Goal: Task Accomplishment & Management: Use online tool/utility

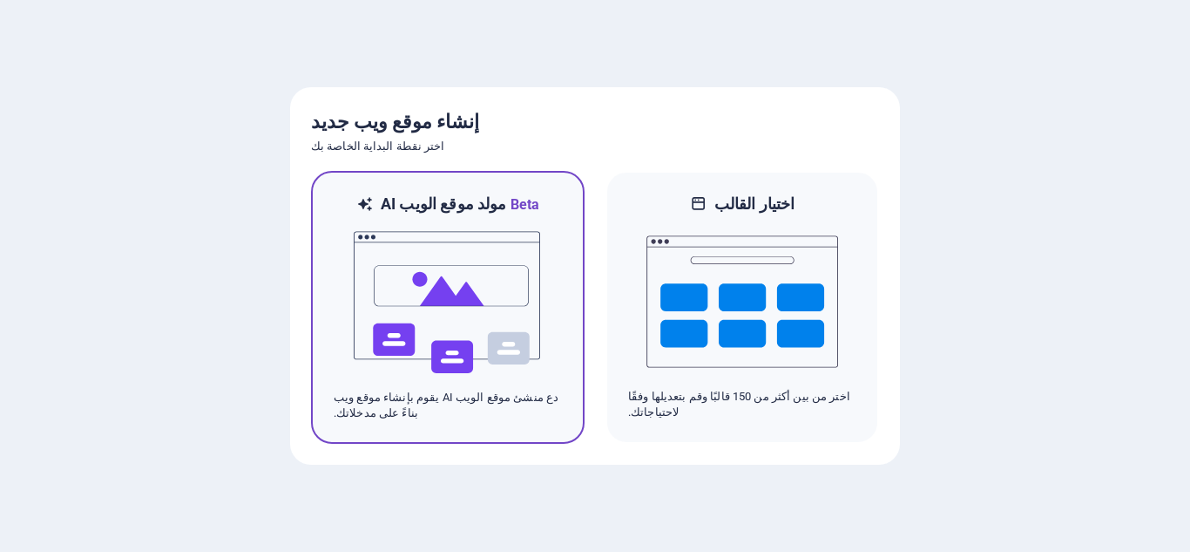
click at [400, 267] on img at bounding box center [448, 302] width 192 height 174
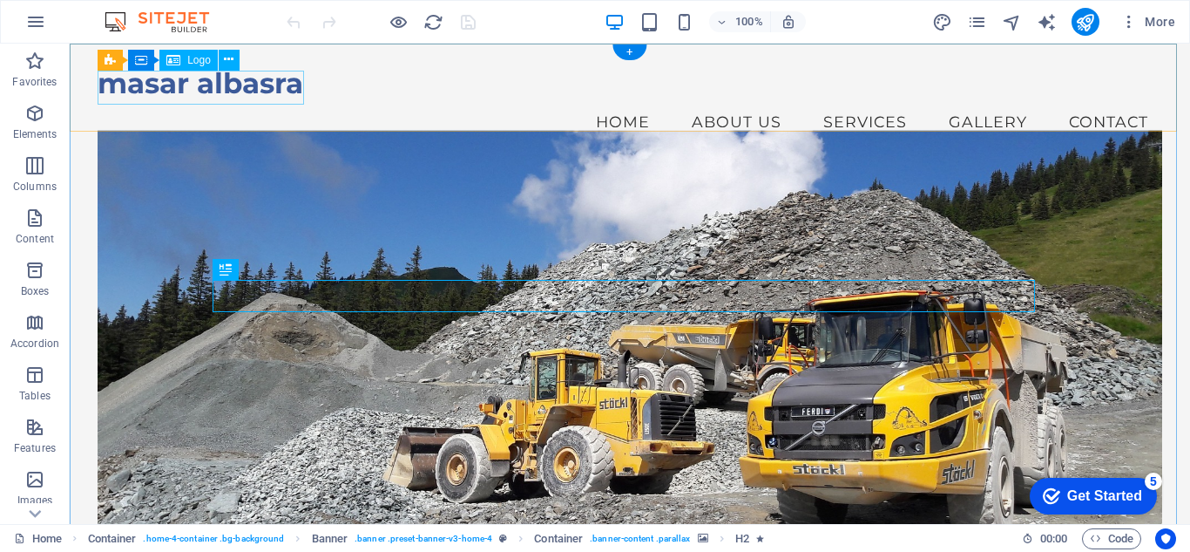
click at [162, 85] on div "masar albasra" at bounding box center [630, 83] width 1065 height 34
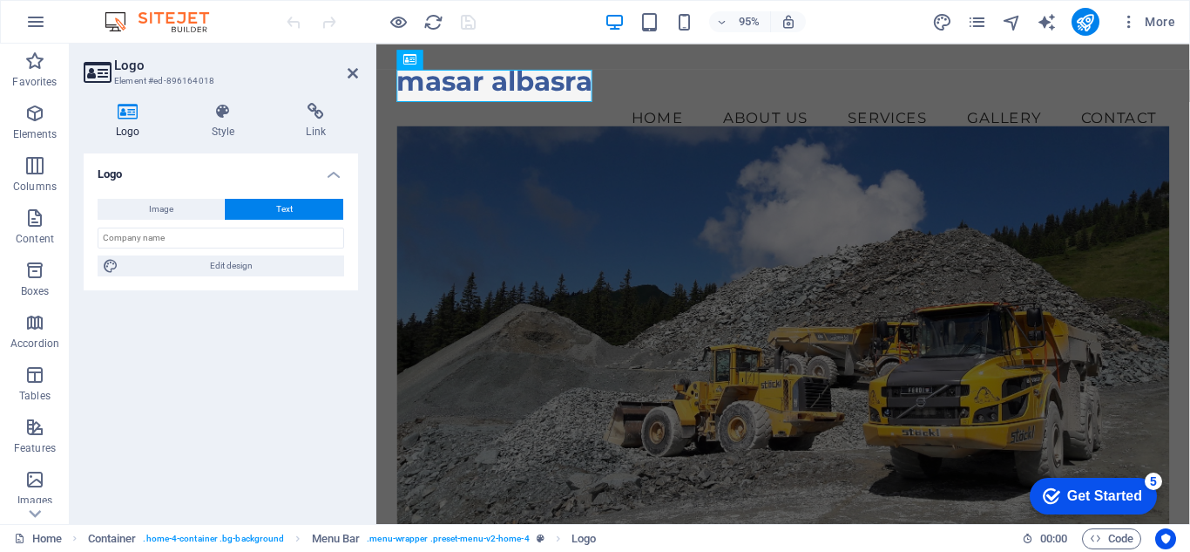
click at [134, 174] on h4 "Logo" at bounding box center [221, 168] width 274 height 31
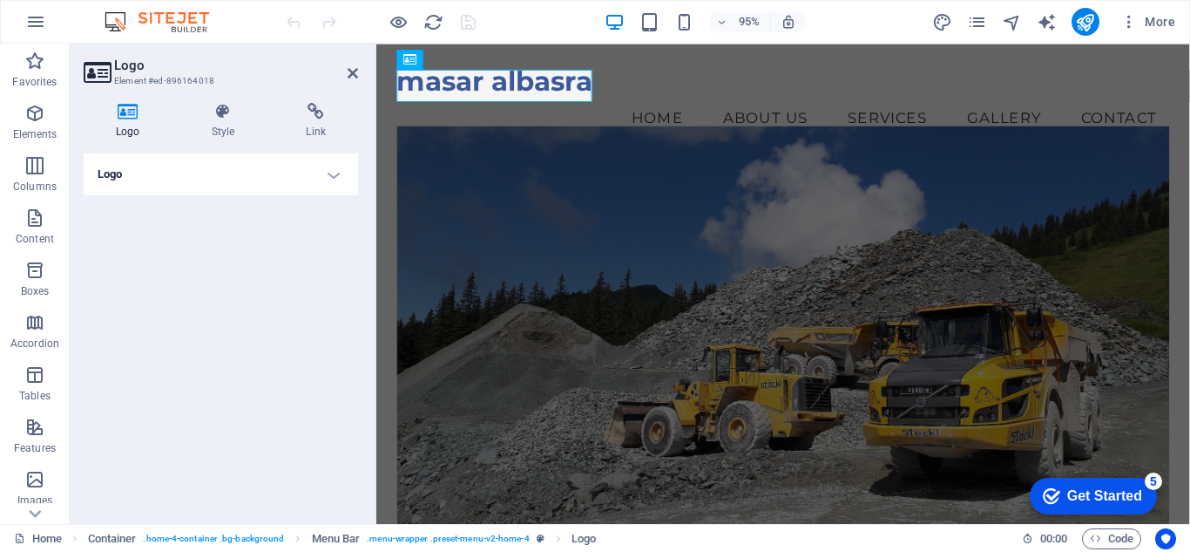
click at [134, 174] on h4 "Logo" at bounding box center [221, 174] width 274 height 42
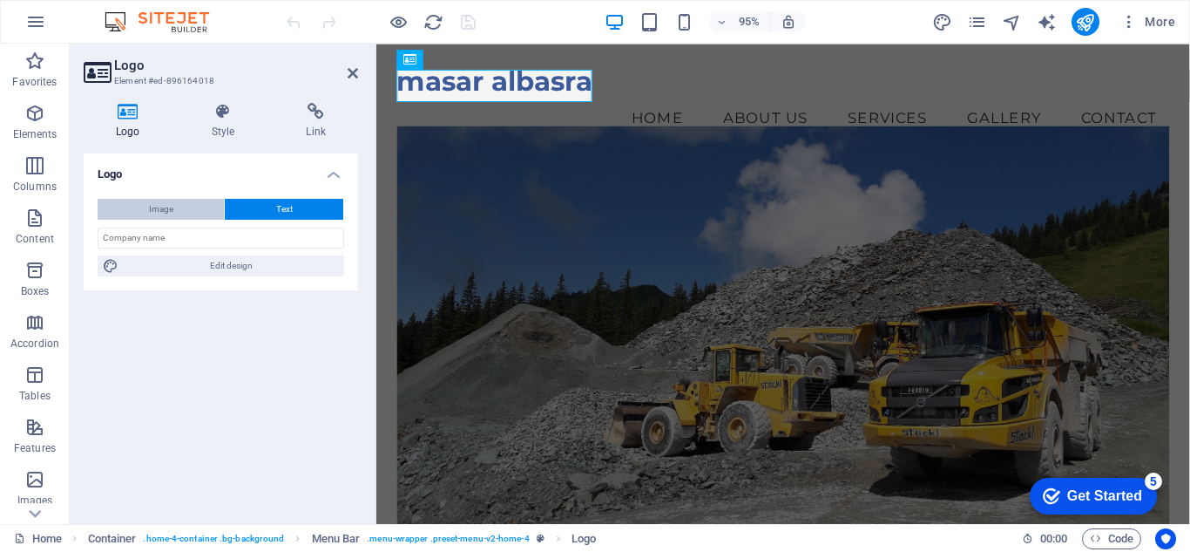
click at [176, 212] on button "Image" at bounding box center [161, 209] width 126 height 21
select select "DISABLED_OPTION_VALUE"
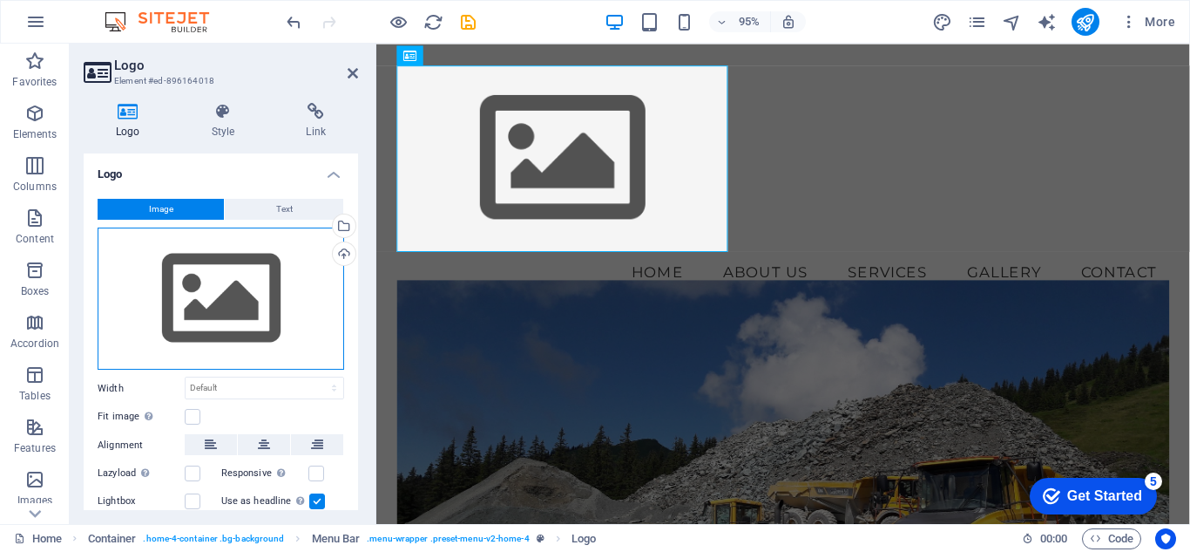
click at [254, 288] on div "Drag files here, click to choose files or select files from Files or our free s…" at bounding box center [221, 298] width 247 height 143
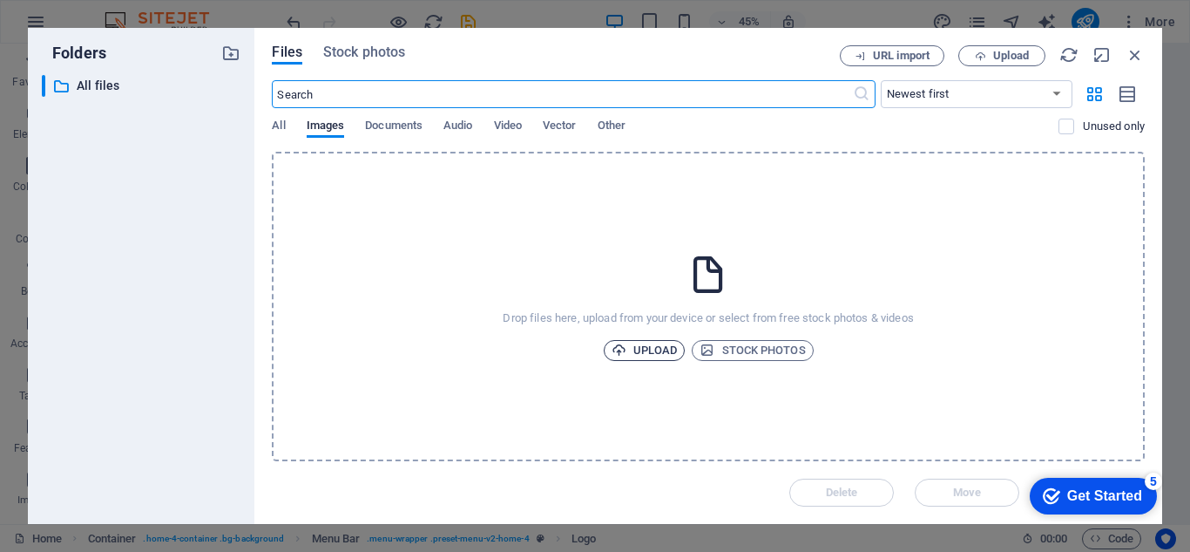
click at [659, 353] on span "Upload" at bounding box center [645, 350] width 66 height 21
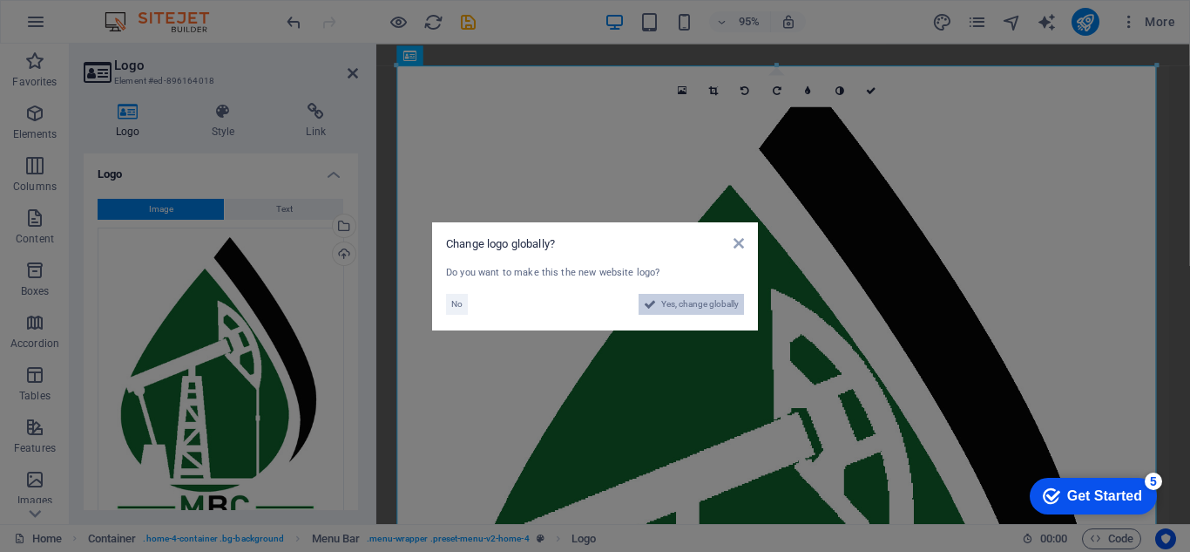
click at [692, 306] on span "Yes, change globally" at bounding box center [700, 304] width 78 height 21
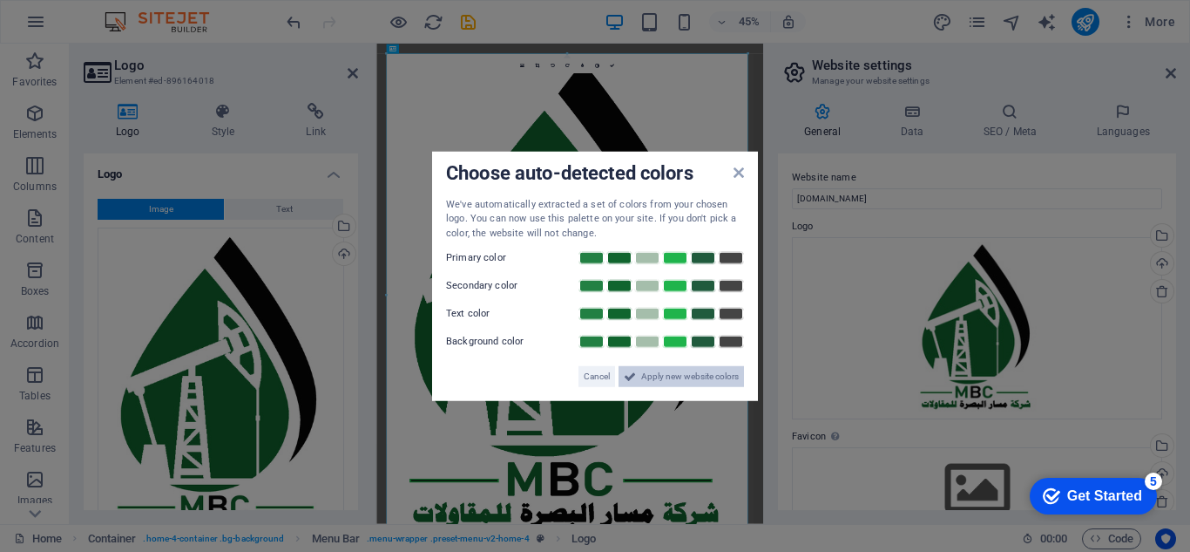
click at [674, 372] on span "Apply new website colors" at bounding box center [690, 376] width 98 height 21
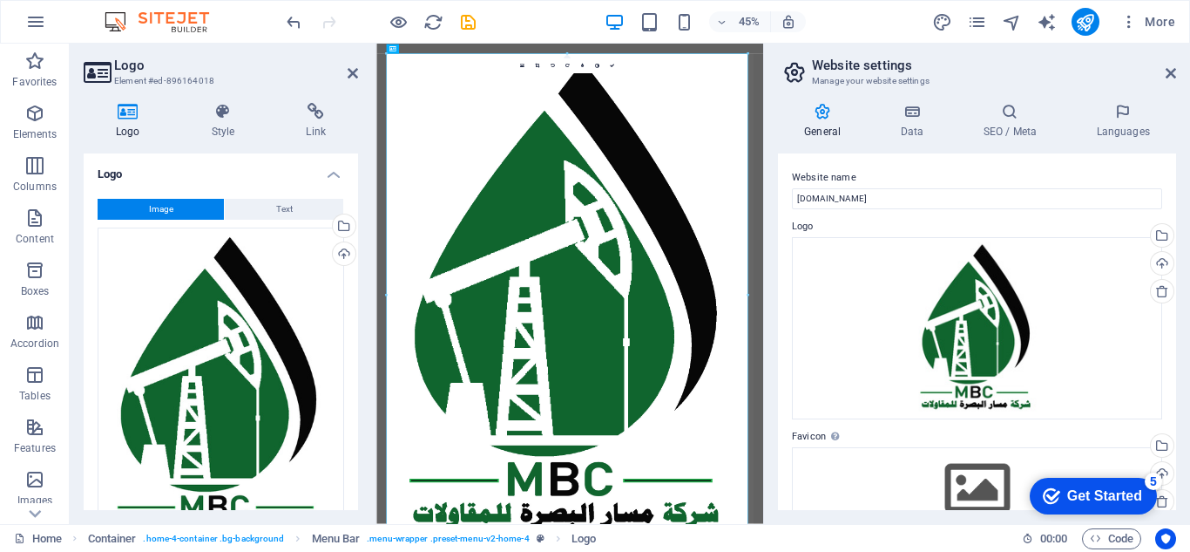
click at [1109, 499] on div "Get Started" at bounding box center [1104, 496] width 75 height 16
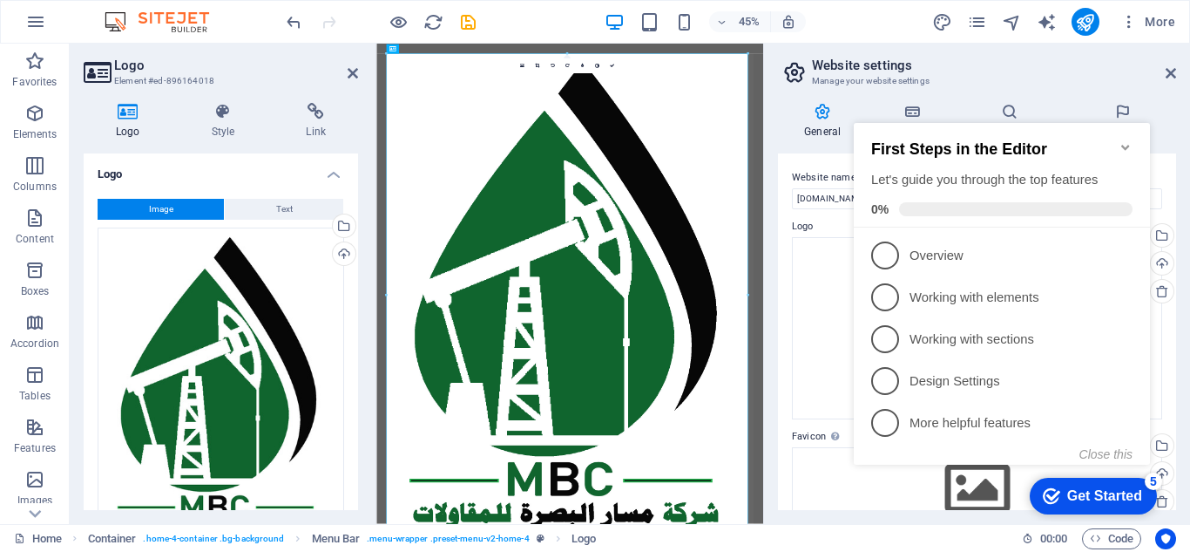
click at [1108, 477] on div "checkmark Get Started 5" at bounding box center [1093, 495] width 127 height 37
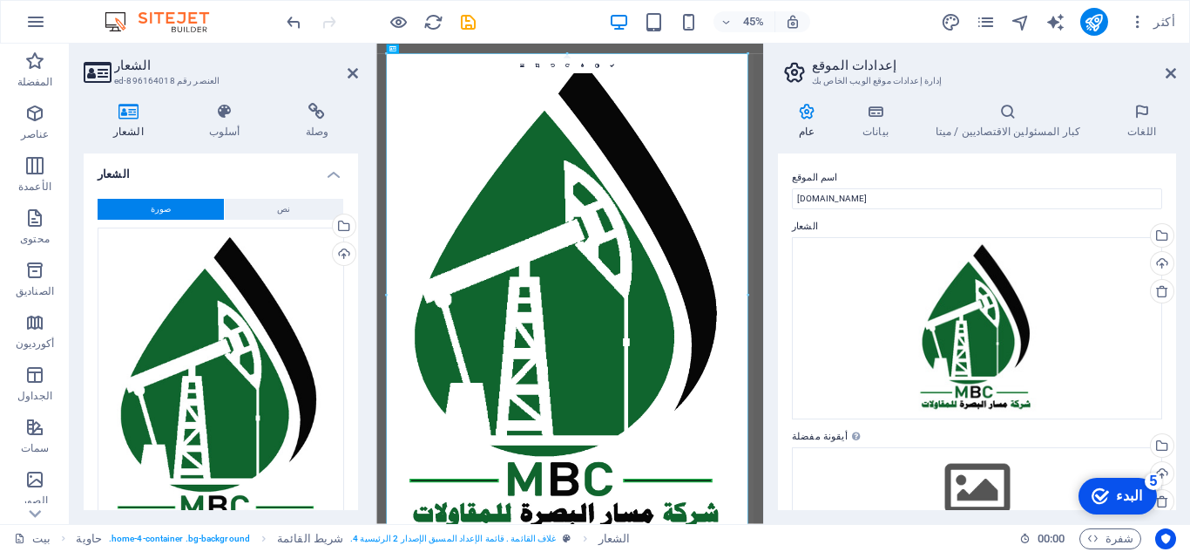
click at [1116, 498] on div "checkmark البدء 5" at bounding box center [1117, 495] width 51 height 17
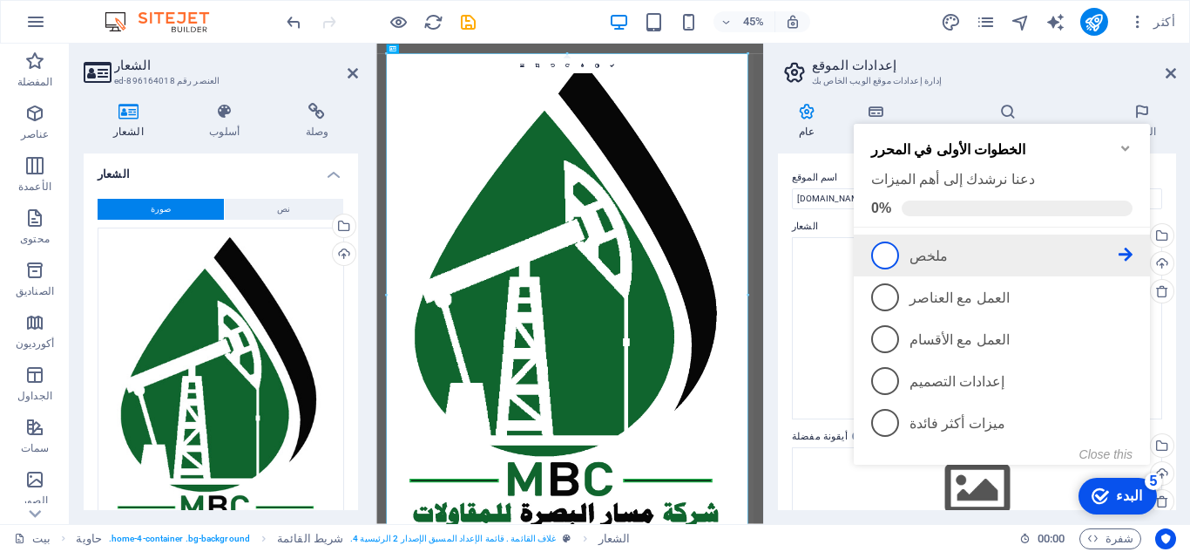
click at [977, 236] on li "1 ملخص - غير مكتمل" at bounding box center [1002, 255] width 296 height 42
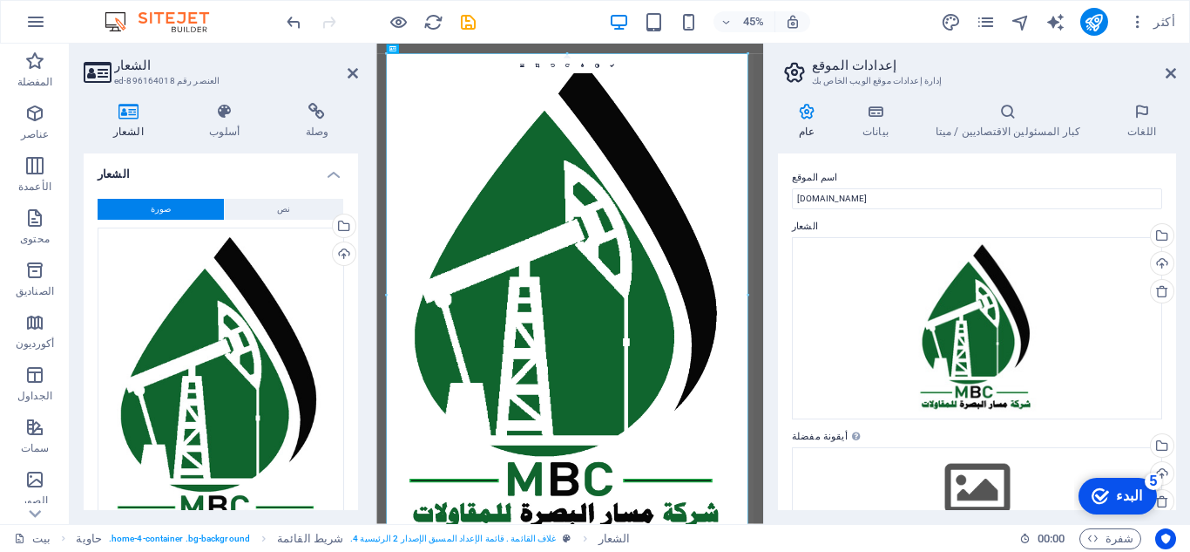
click at [1120, 497] on div "checkmark البدء 5" at bounding box center [1117, 495] width 51 height 17
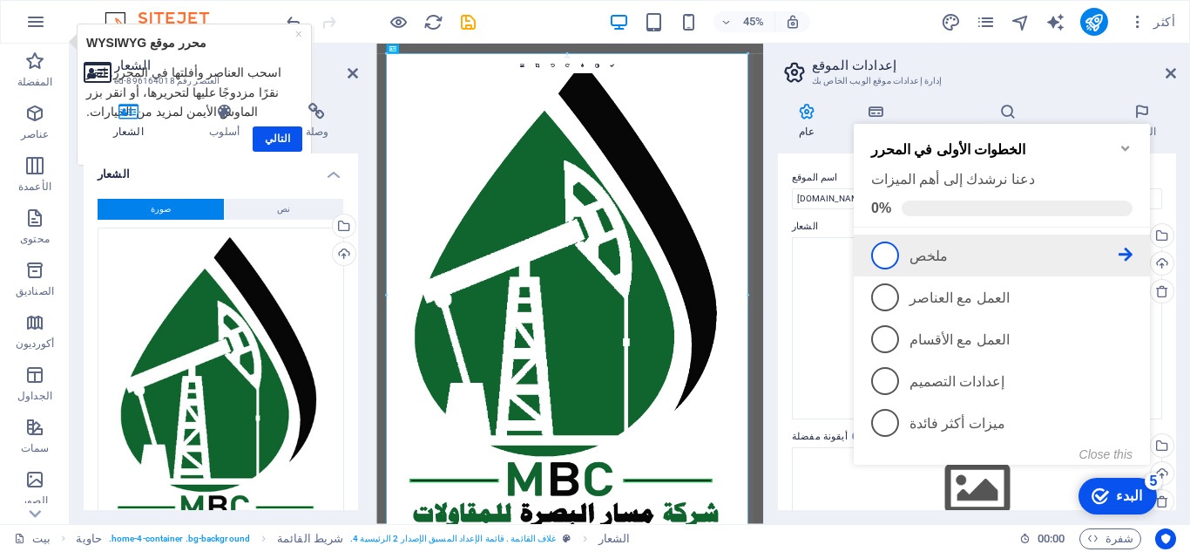
click at [878, 252] on span "1" at bounding box center [885, 255] width 28 height 28
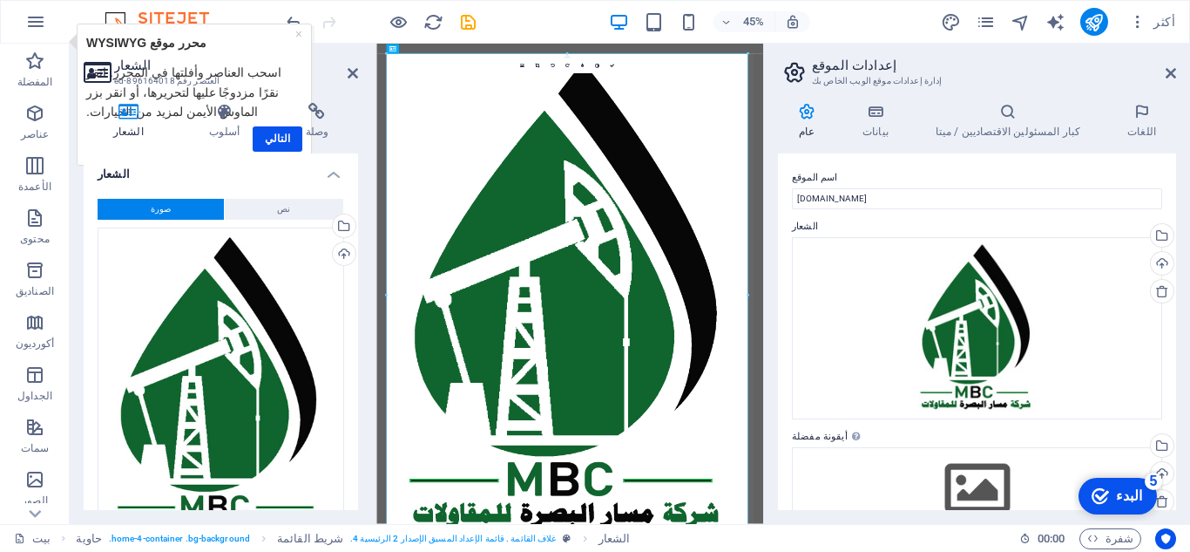
click at [1109, 502] on icon "checkmark" at bounding box center [1100, 495] width 17 height 17
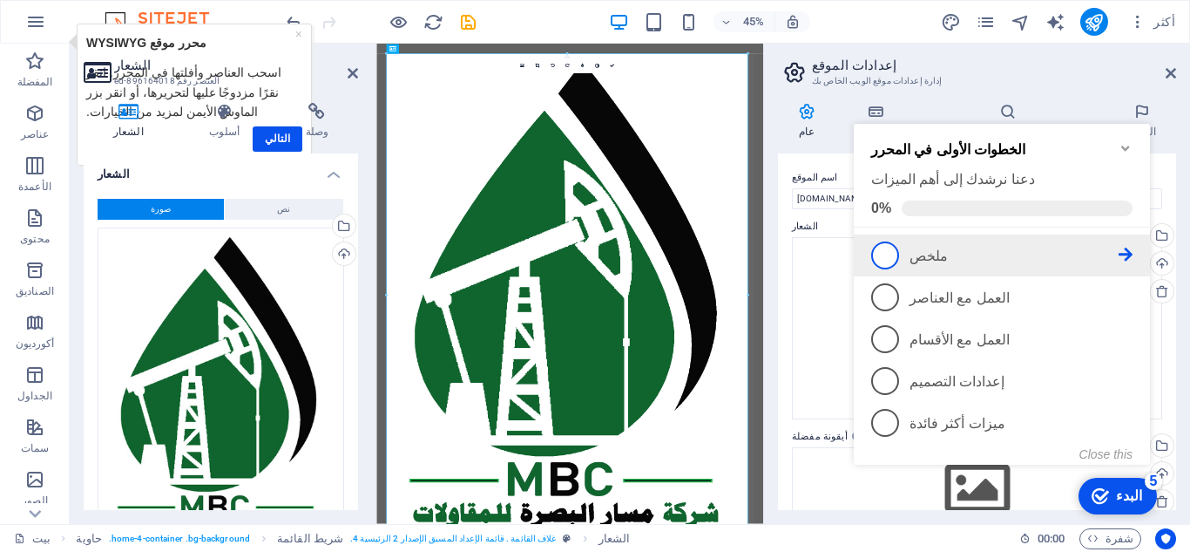
click at [1127, 250] on icon at bounding box center [1126, 254] width 14 height 14
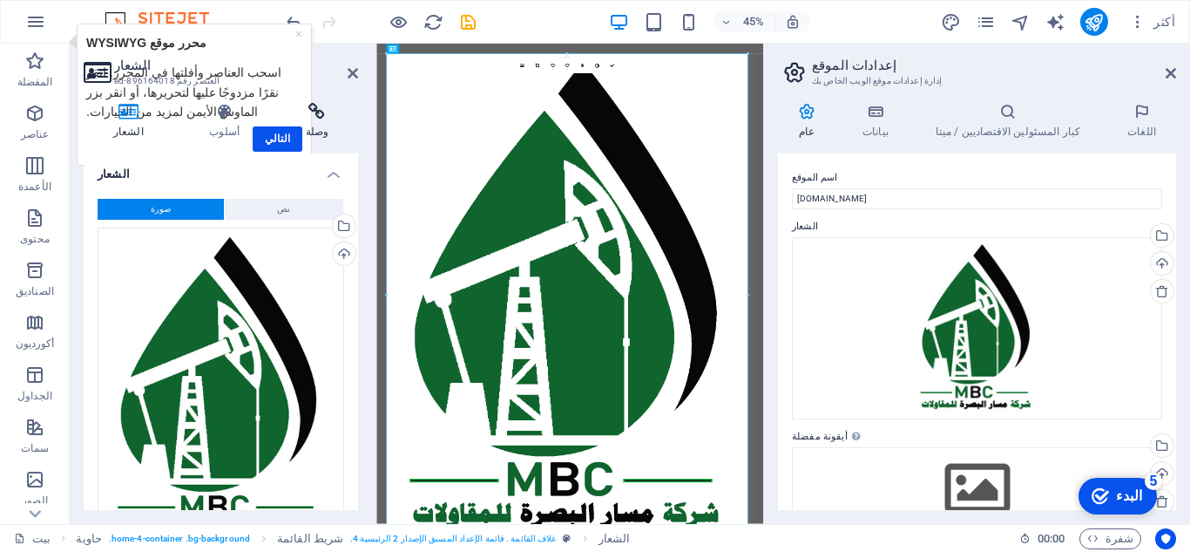
click at [284, 138] on h4 "وصلة" at bounding box center [317, 121] width 82 height 37
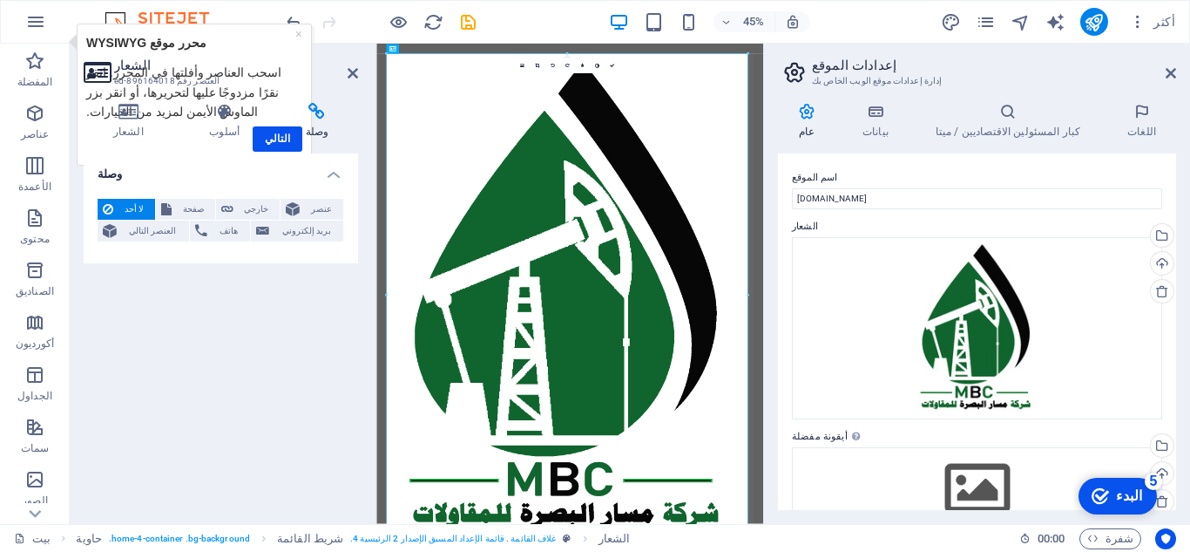
click at [285, 131] on h4 "وصلة" at bounding box center [317, 121] width 82 height 37
click at [279, 138] on h4 "وصلة" at bounding box center [317, 121] width 82 height 37
click at [1104, 20] on icon "نشر" at bounding box center [1094, 22] width 20 height 20
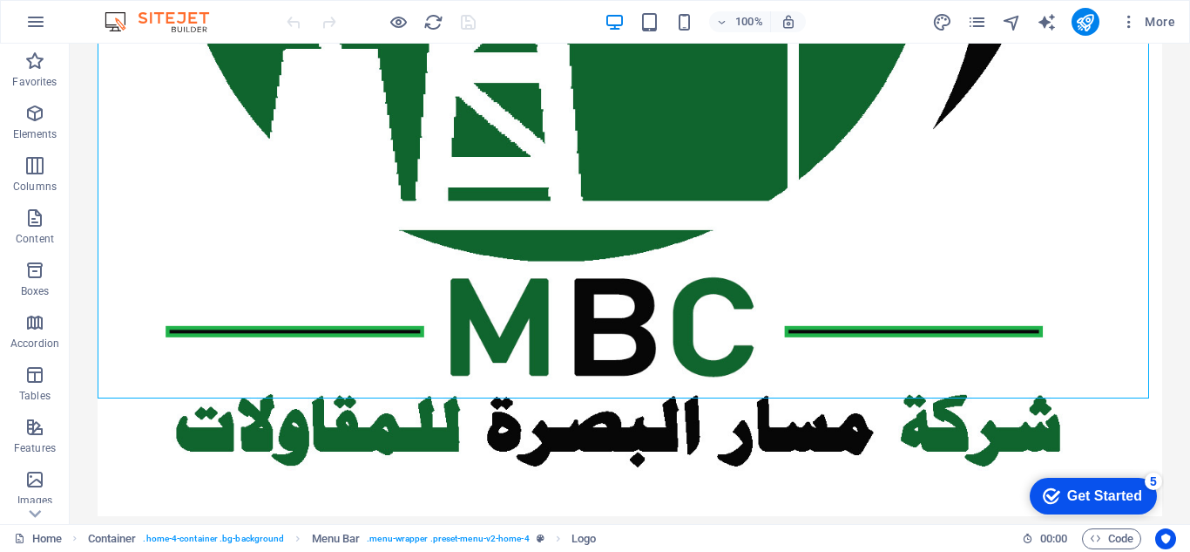
scroll to position [1086, 0]
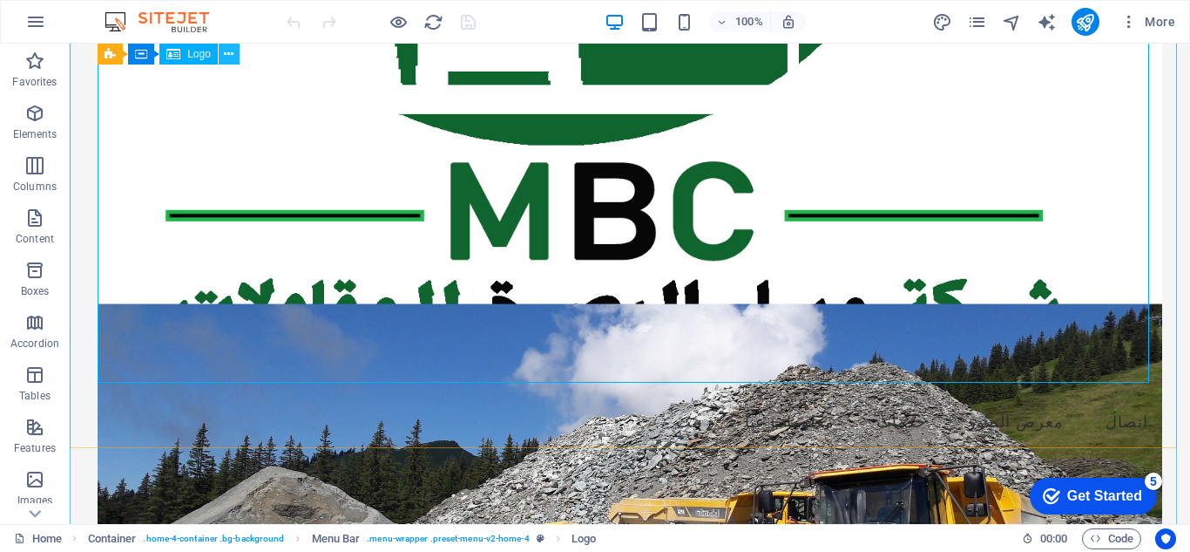
click at [228, 47] on icon at bounding box center [229, 54] width 10 height 18
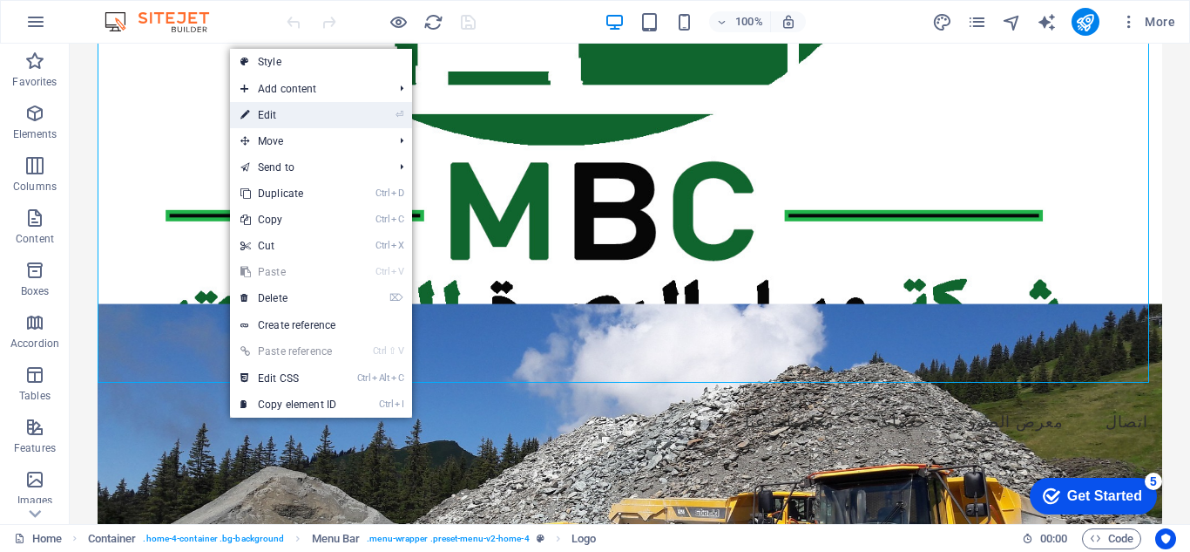
click at [305, 108] on link "⏎ Edit" at bounding box center [288, 115] width 117 height 26
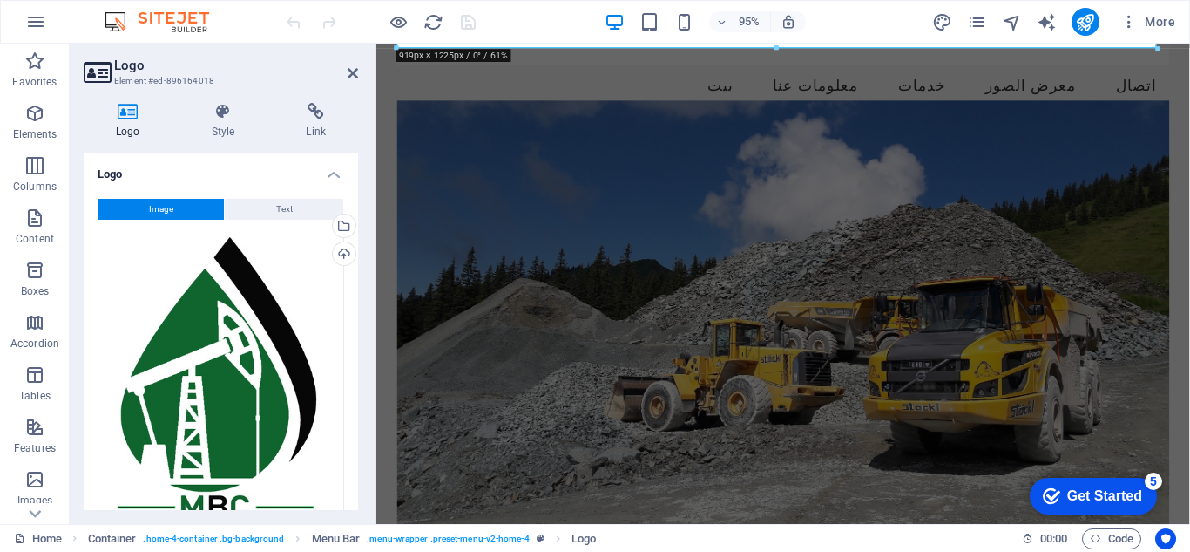
drag, startPoint x: 353, startPoint y: 307, endPoint x: 353, endPoint y: 409, distance: 101.9
click at [353, 409] on div "Image Text Drag files here, click to choose files or select files from Files or…" at bounding box center [221, 461] width 274 height 552
click at [353, 415] on div "Image Text Drag files here, click to choose files or select files from Files or…" at bounding box center [221, 461] width 274 height 552
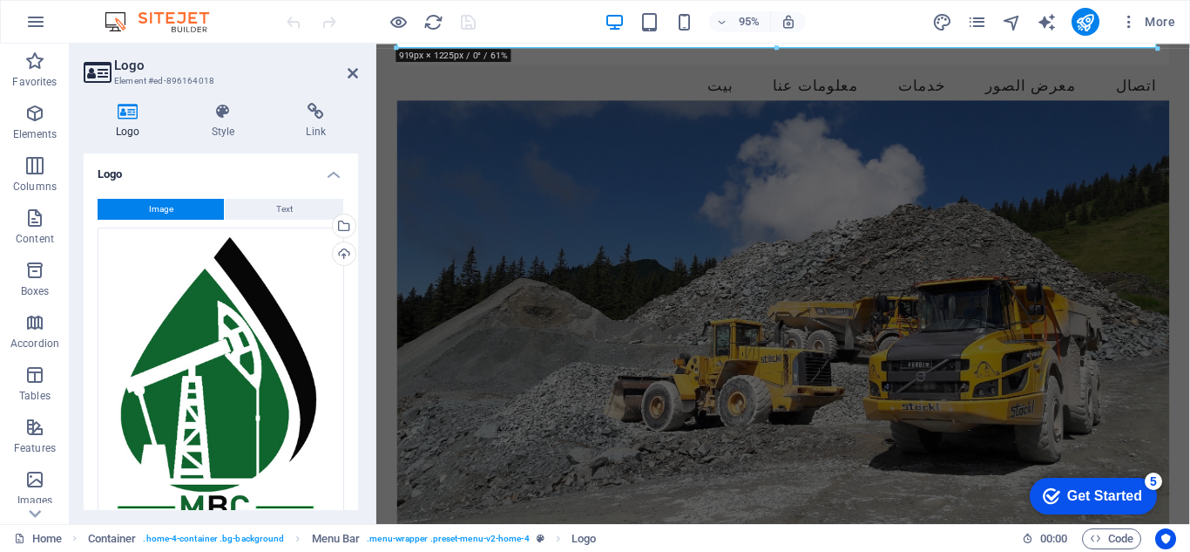
click at [353, 415] on div "Image Text Drag files here, click to choose files or select files from Files or…" at bounding box center [221, 461] width 274 height 552
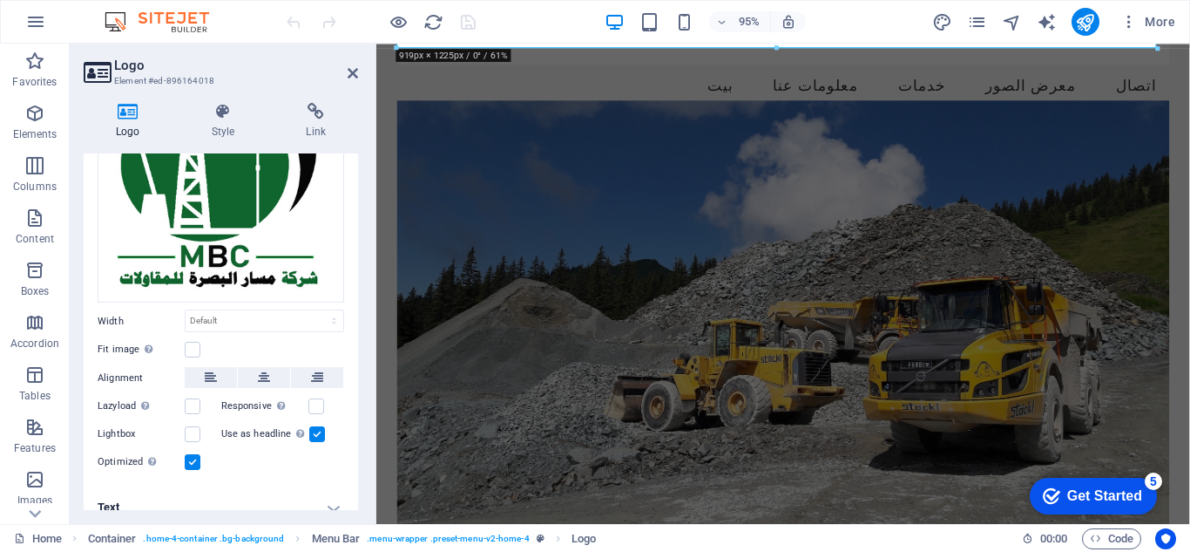
scroll to position [264, 0]
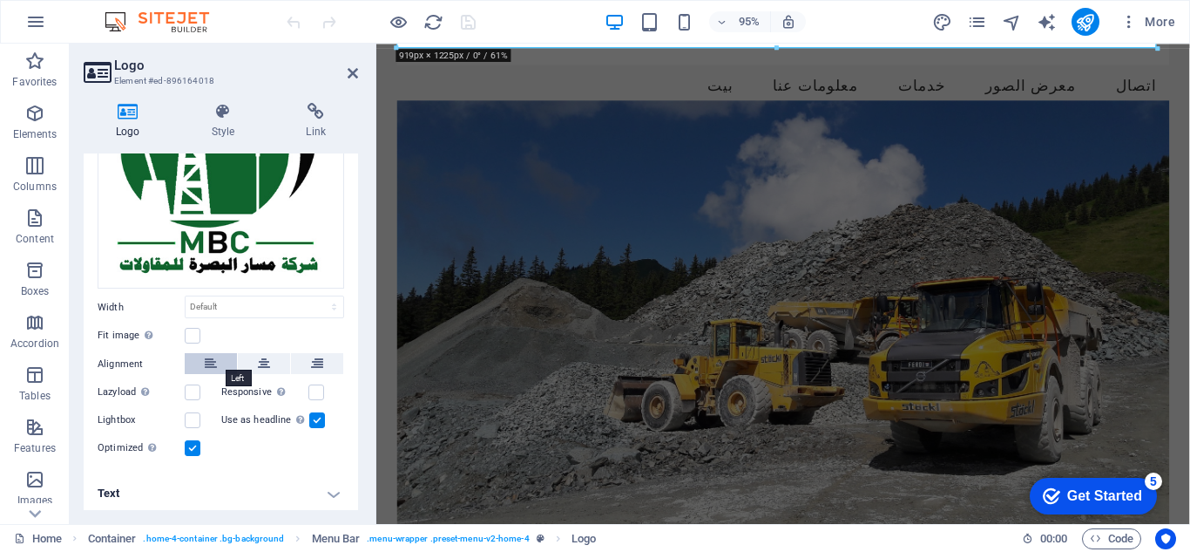
click at [215, 355] on icon at bounding box center [211, 363] width 12 height 21
click at [193, 444] on label at bounding box center [193, 448] width 16 height 16
click at [0, 0] on input "Optimized Images are compressed to improve page speed." at bounding box center [0, 0] width 0 height 0
click at [193, 444] on label at bounding box center [193, 448] width 16 height 16
click at [0, 0] on input "Optimized Images are compressed to improve page speed." at bounding box center [0, 0] width 0 height 0
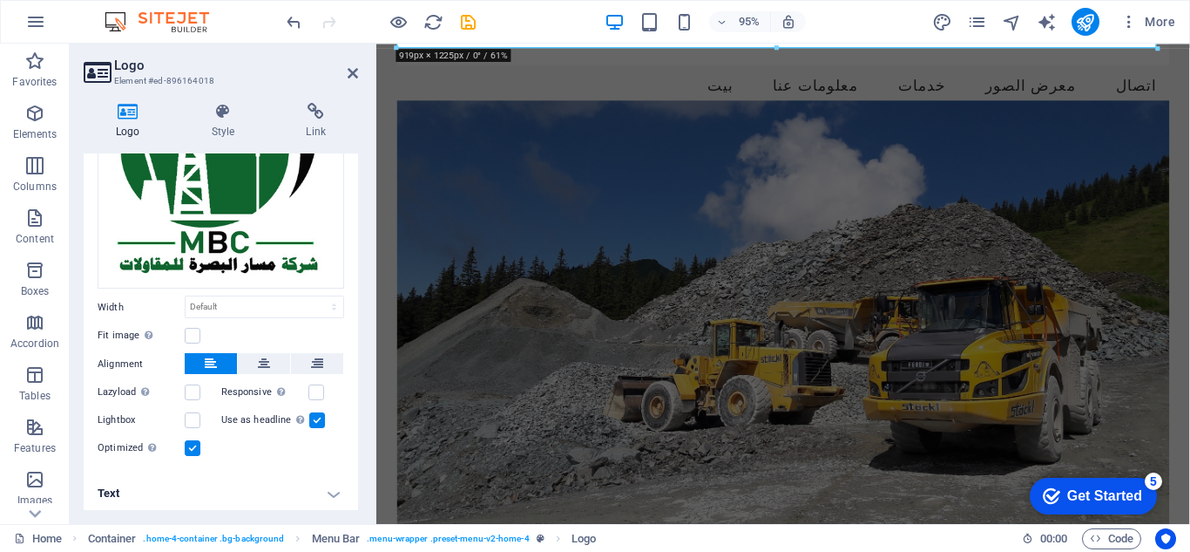
click at [193, 444] on label at bounding box center [193, 448] width 16 height 16
click at [0, 0] on input "Optimized Images are compressed to improve page speed." at bounding box center [0, 0] width 0 height 0
click at [193, 444] on label at bounding box center [193, 448] width 16 height 16
click at [0, 0] on input "Optimized Images are compressed to improve page speed." at bounding box center [0, 0] width 0 height 0
click at [193, 444] on label at bounding box center [193, 448] width 16 height 16
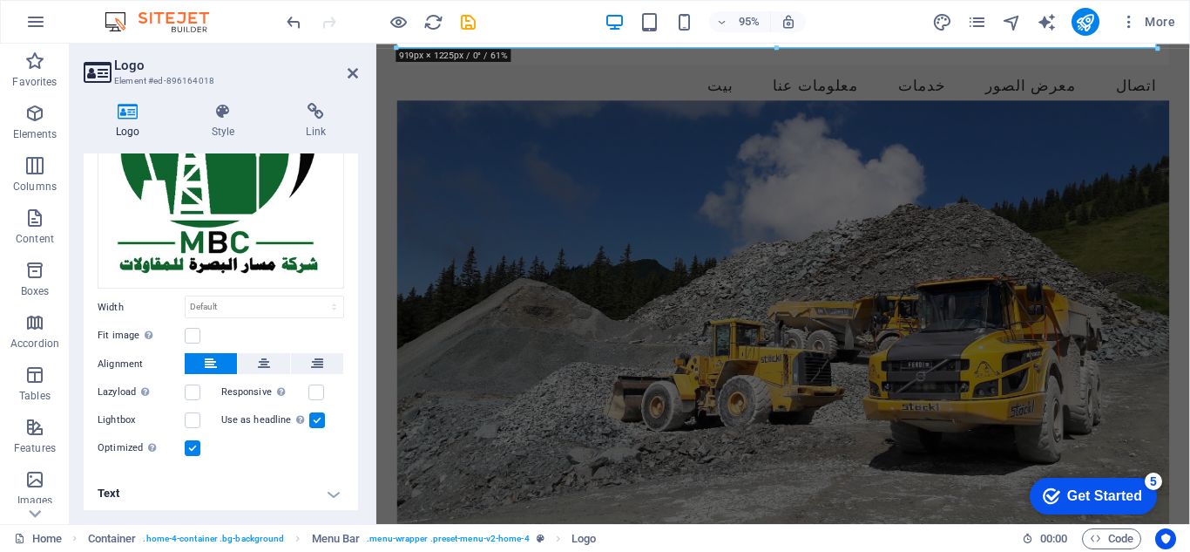
click at [0, 0] on input "Optimized Images are compressed to improve page speed." at bounding box center [0, 0] width 0 height 0
click at [193, 444] on label at bounding box center [193, 448] width 16 height 16
click at [0, 0] on input "Optimized Images are compressed to improve page speed." at bounding box center [0, 0] width 0 height 0
click at [335, 494] on h4 "Text" at bounding box center [221, 493] width 274 height 42
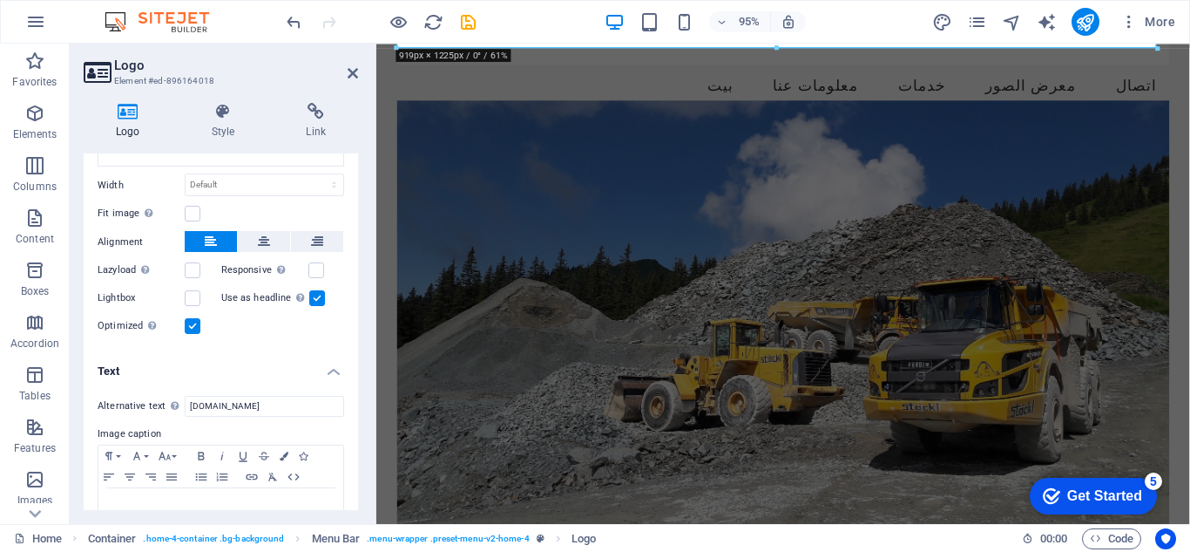
scroll to position [428, 0]
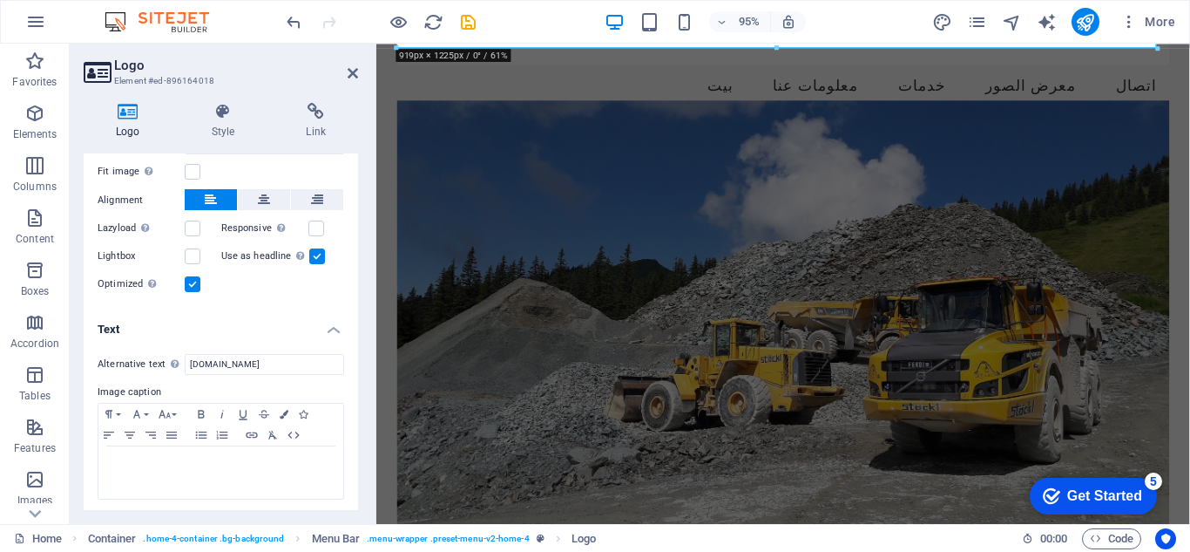
click at [358, 248] on div "Logo Style Link Logo Image Text Drag files here, click to choose files or selec…" at bounding box center [221, 306] width 302 height 435
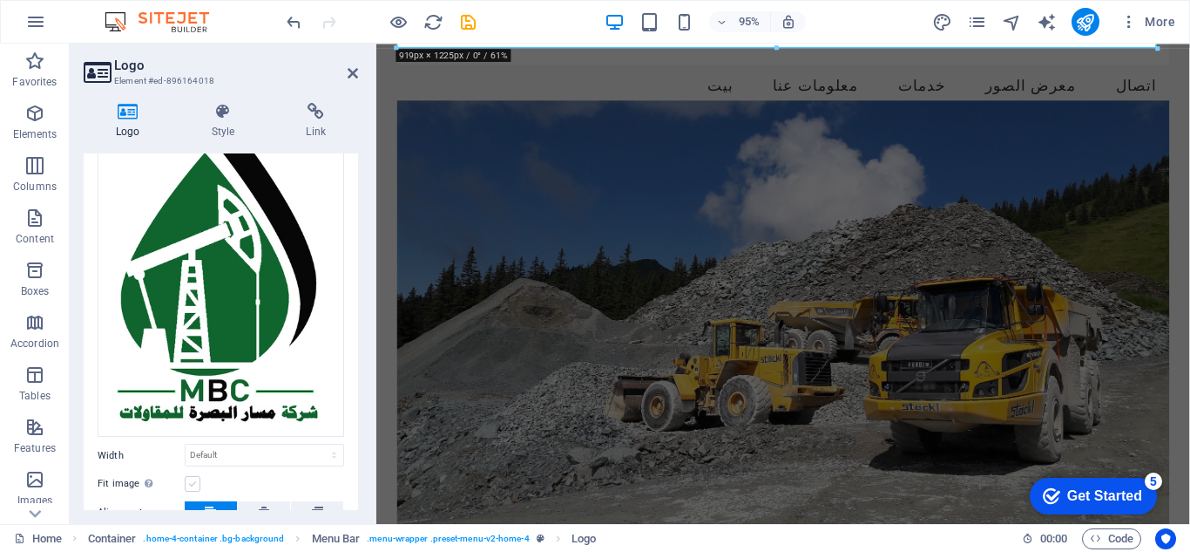
click at [191, 479] on label at bounding box center [193, 484] width 16 height 16
click at [0, 0] on input "Fit image Automatically fit image to a fixed width and height" at bounding box center [0, 0] width 0 height 0
click at [191, 479] on label at bounding box center [193, 484] width 16 height 16
click at [0, 0] on input "Fit image Automatically fit image to a fixed width and height" at bounding box center [0, 0] width 0 height 0
click at [254, 456] on select "Default auto px rem % em vh vw" at bounding box center [265, 454] width 158 height 21
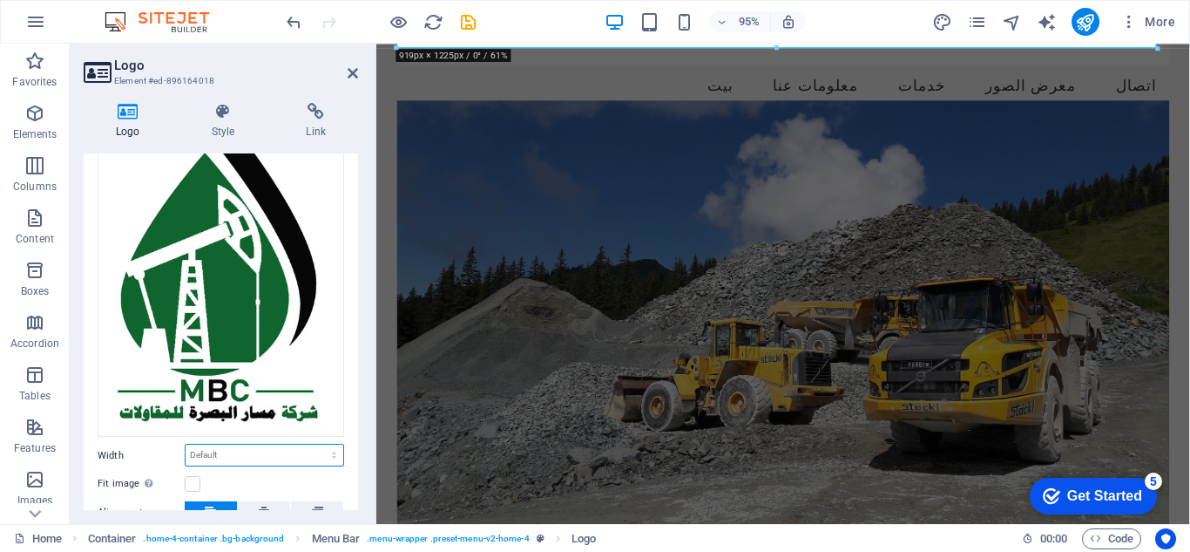
select select "px"
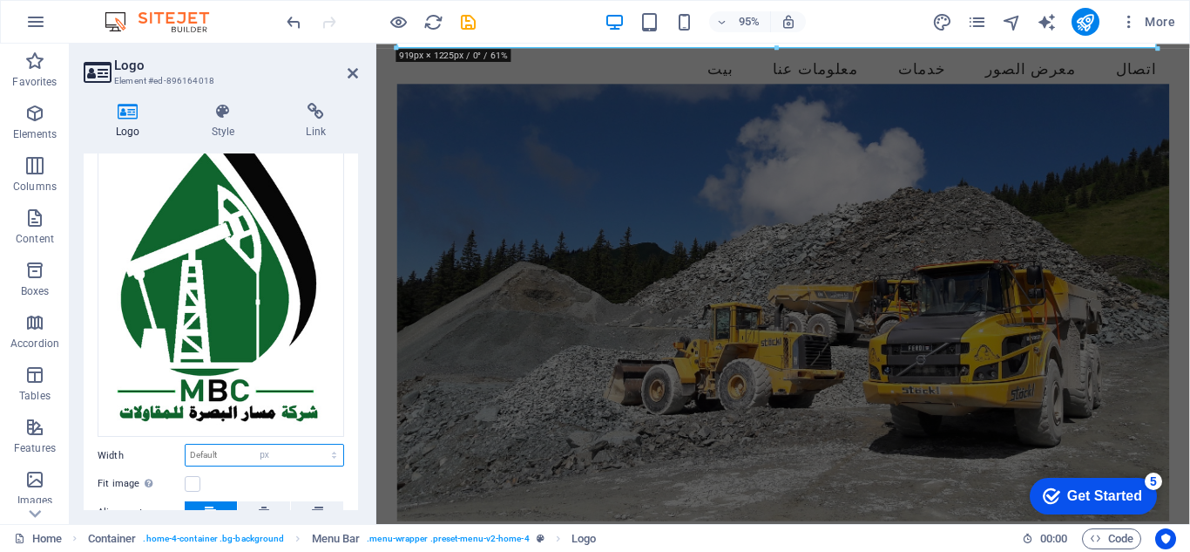
click at [315, 444] on select "Default auto px rem % em vh vw" at bounding box center [265, 454] width 158 height 21
type input "3"
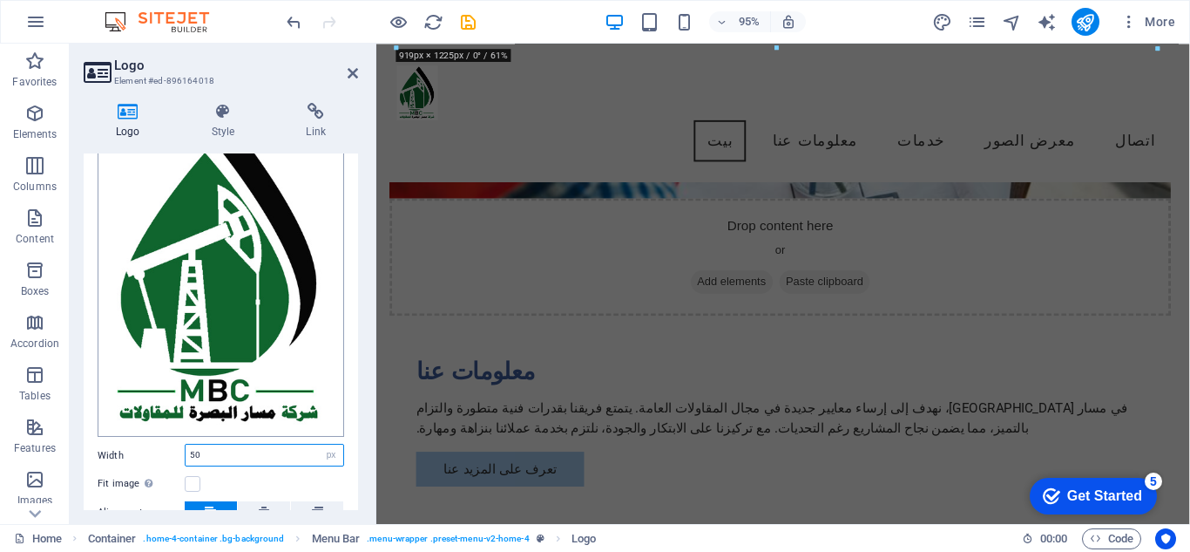
scroll to position [0, 0]
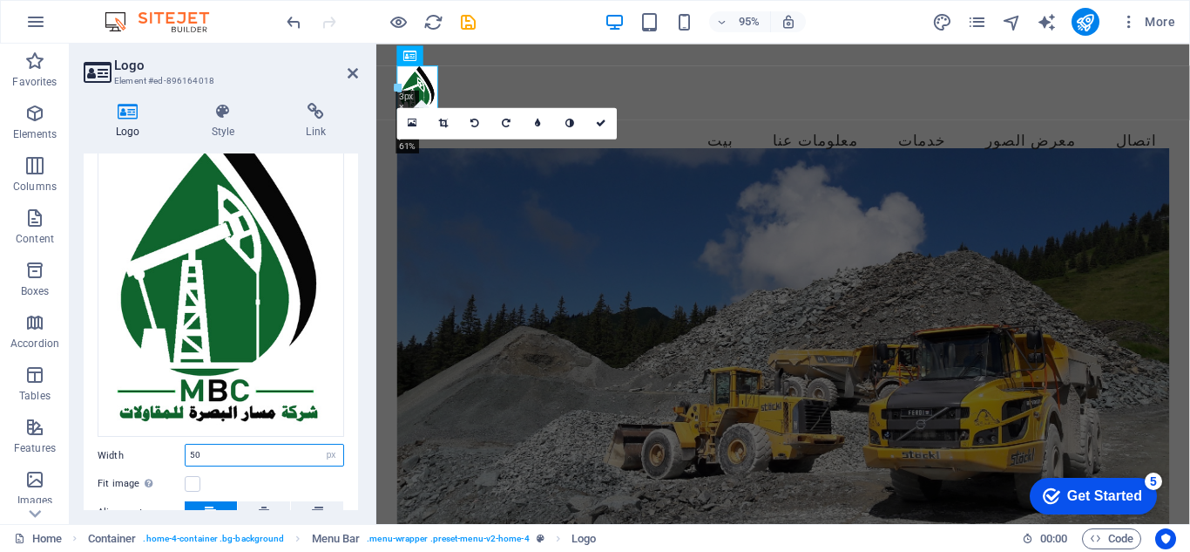
click at [220, 461] on input "50" at bounding box center [265, 454] width 158 height 21
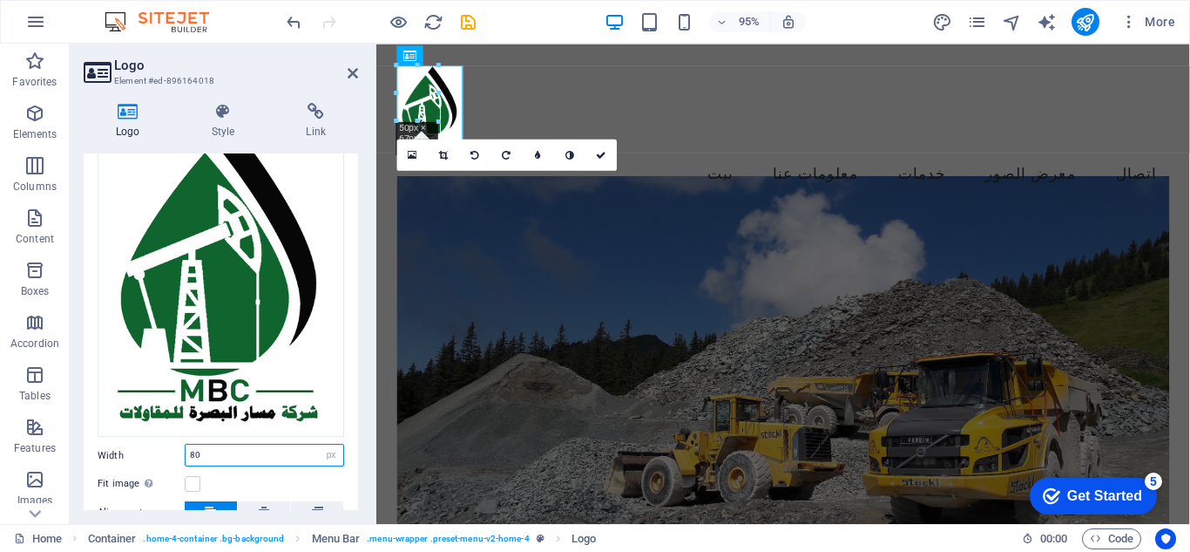
type input "80"
click at [360, 446] on div "Logo Style Link Logo Image Text Drag files here, click to choose files or selec…" at bounding box center [221, 306] width 302 height 435
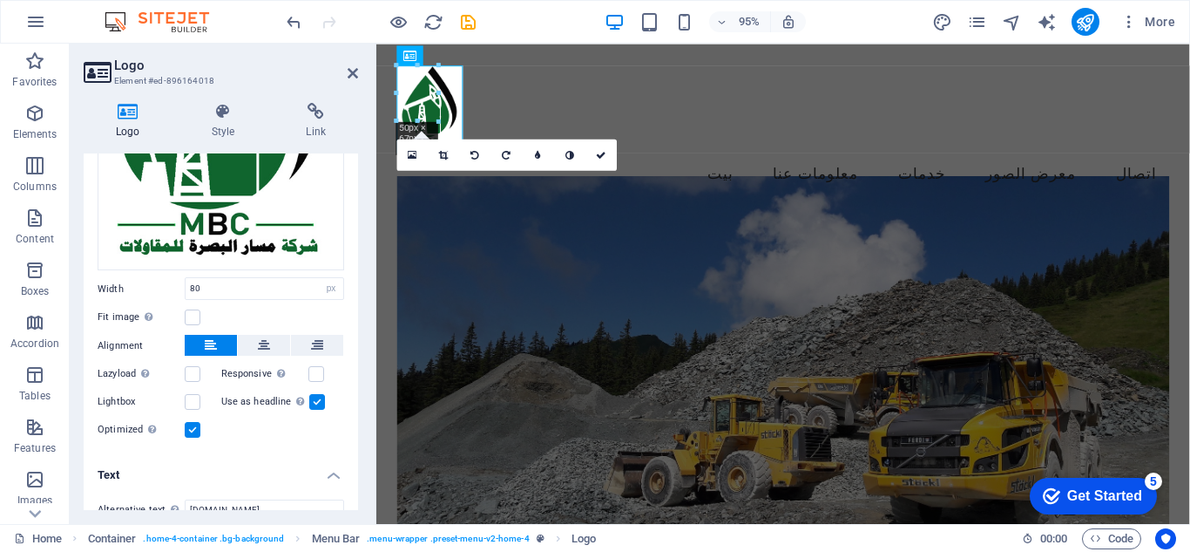
scroll to position [428, 0]
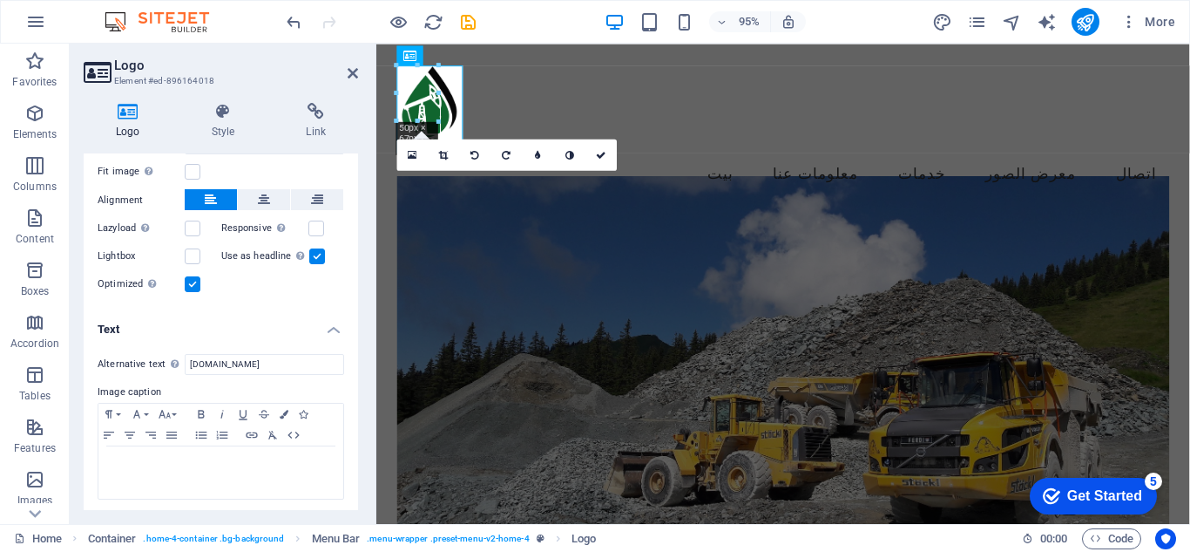
click at [336, 327] on h4 "Text" at bounding box center [221, 323] width 274 height 31
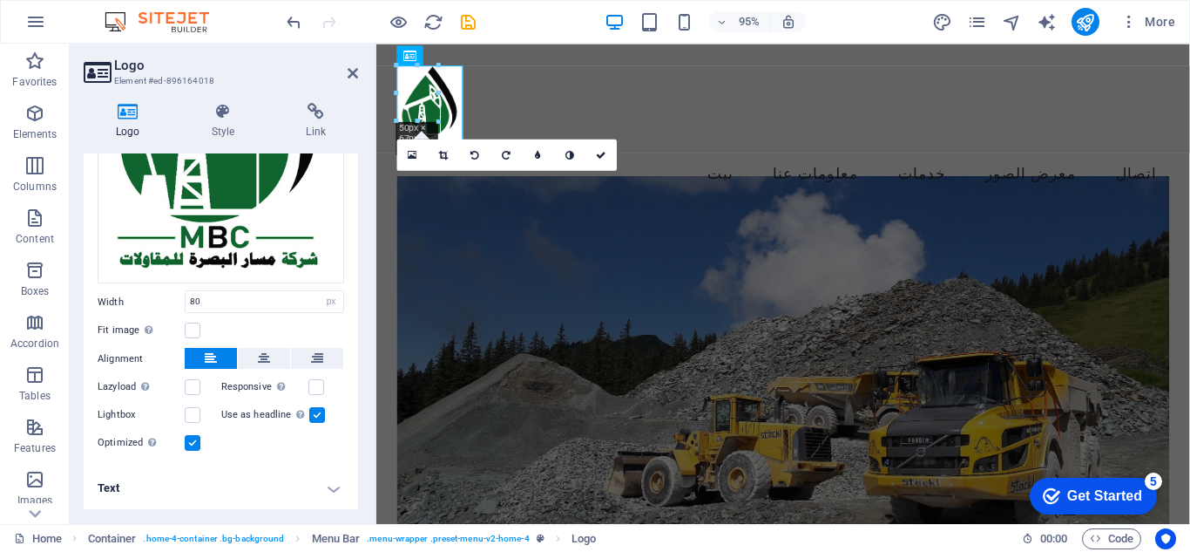
scroll to position [264, 0]
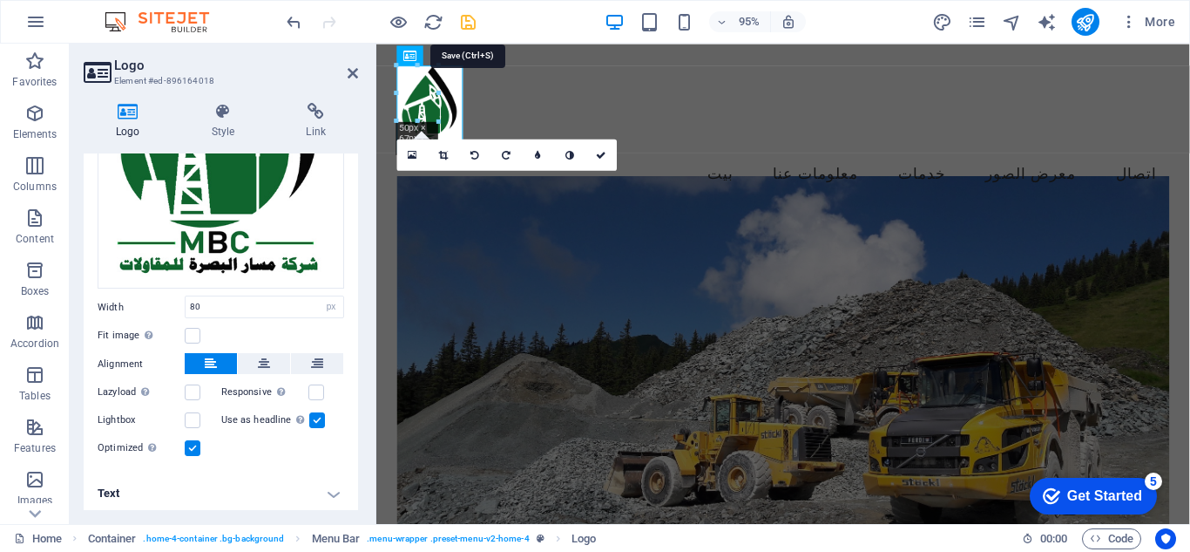
click at [465, 24] on icon "save" at bounding box center [468, 22] width 20 height 20
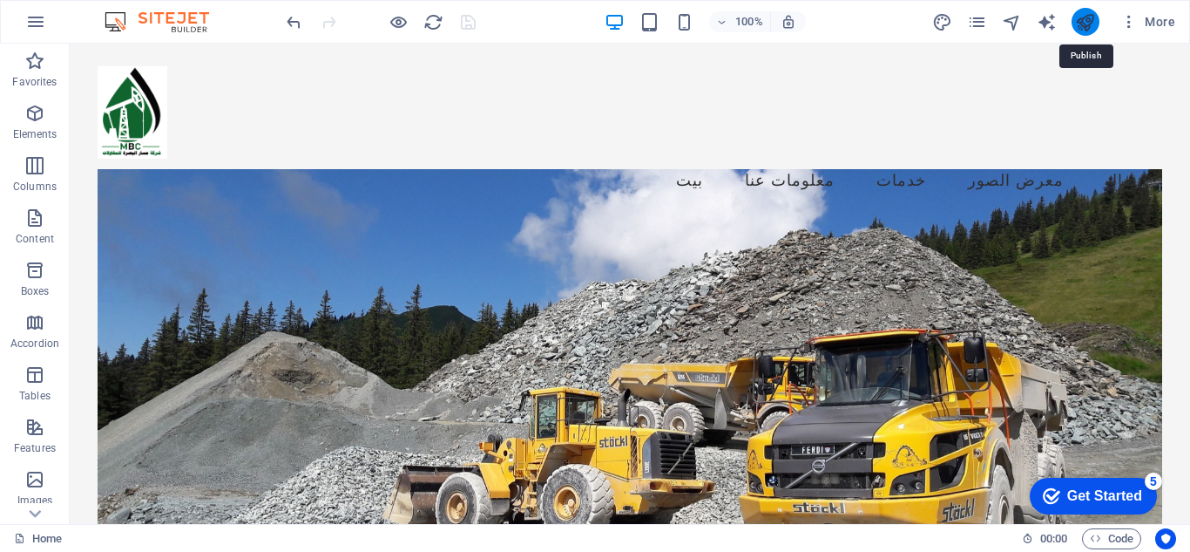
click at [1086, 17] on icon "publish" at bounding box center [1085, 22] width 20 height 20
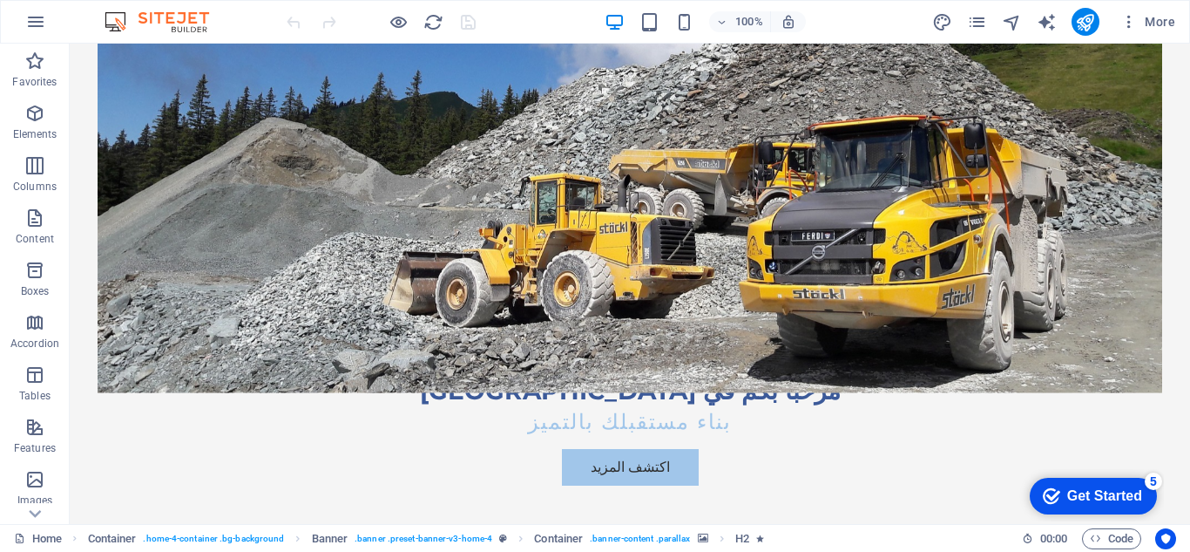
scroll to position [361, 0]
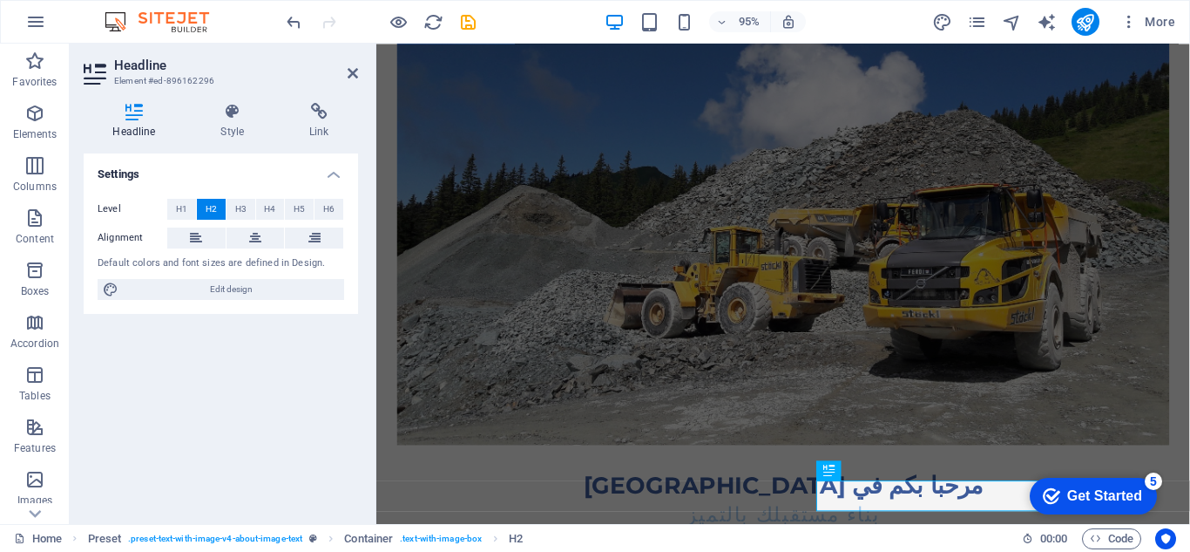
scroll to position [231, 0]
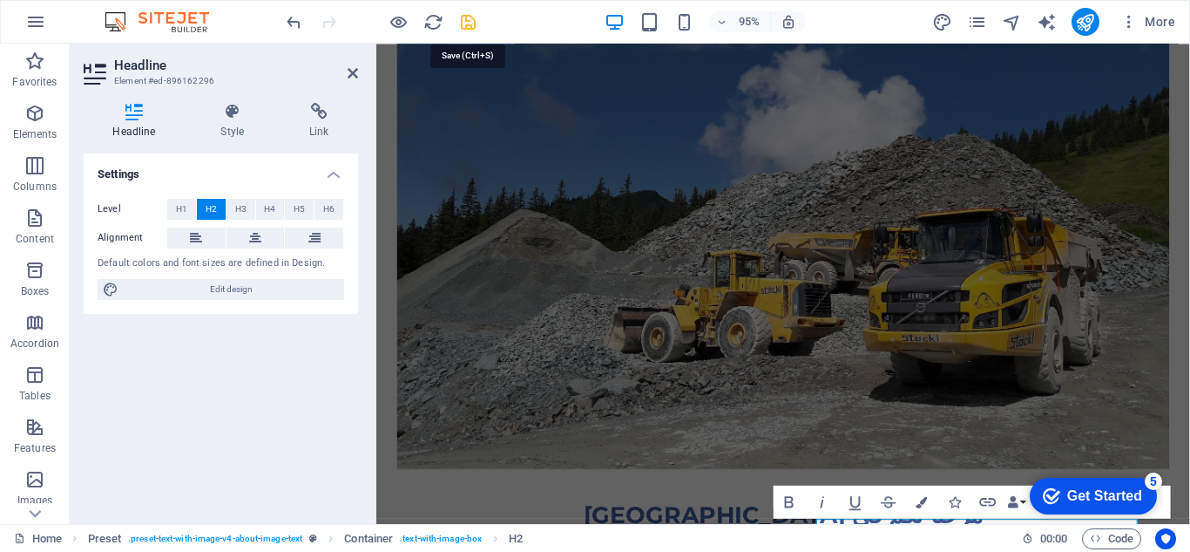
click at [468, 16] on icon "save" at bounding box center [468, 22] width 20 height 20
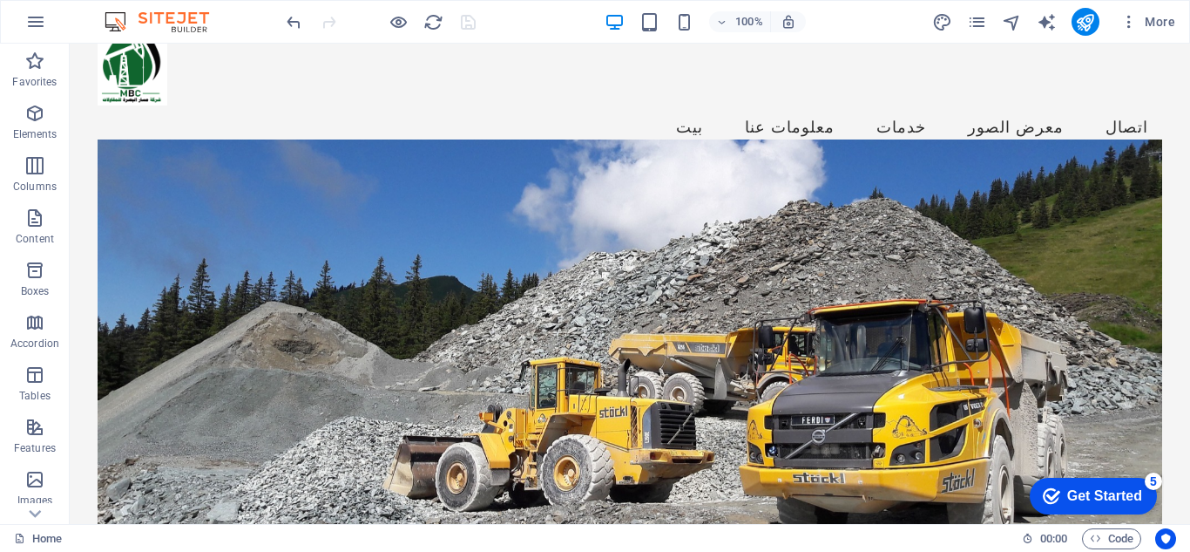
scroll to position [0, 0]
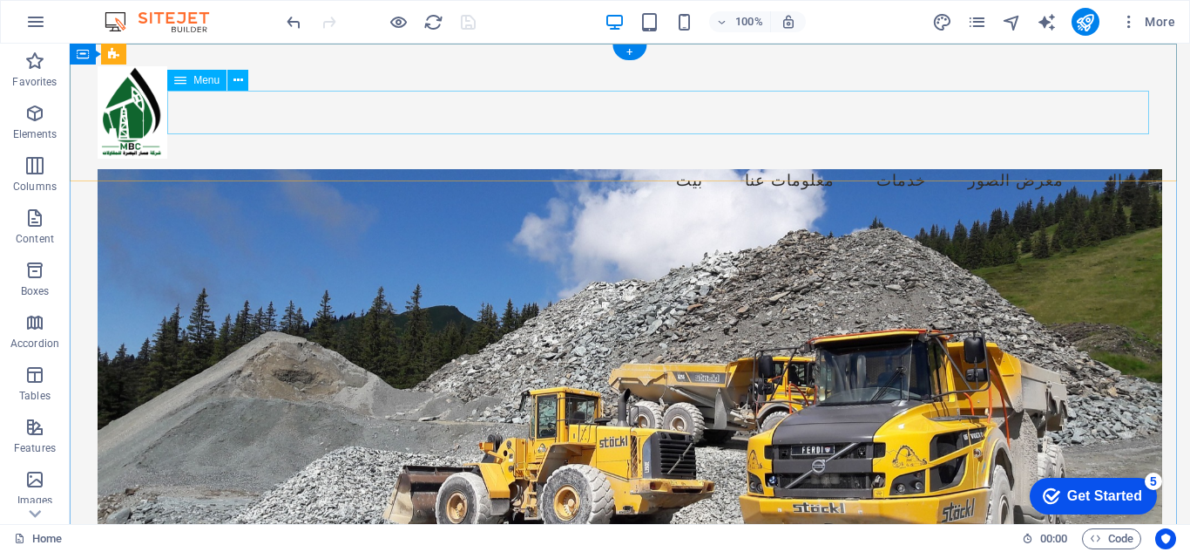
click at [1120, 159] on nav "بيت معلومات عنا خدمات معرض الصور اتصال" at bounding box center [630, 181] width 1065 height 44
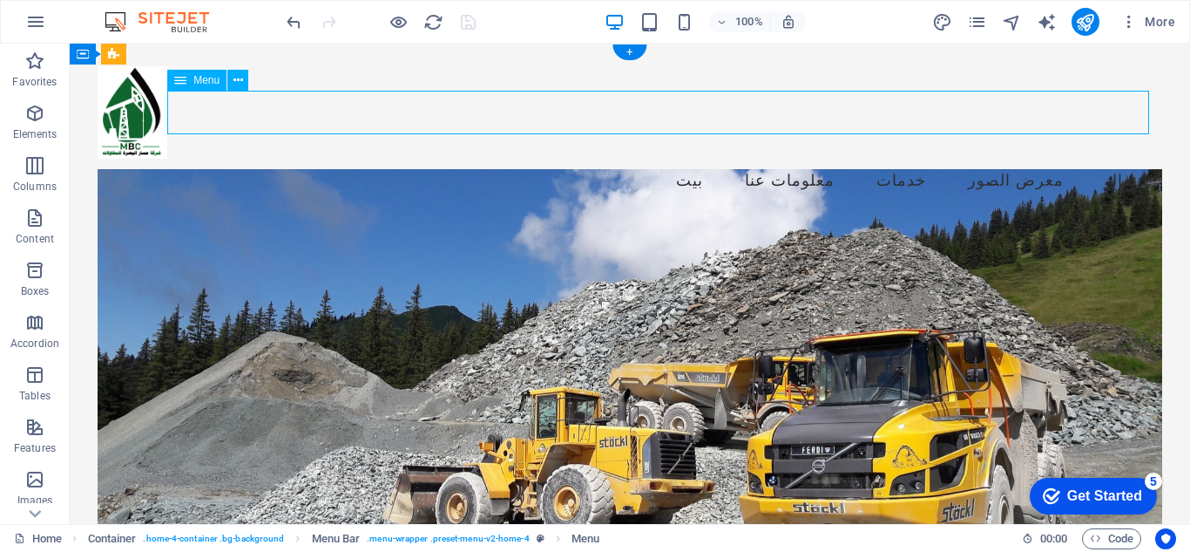
click at [1120, 159] on nav "بيت معلومات عنا خدمات معرض الصور اتصال" at bounding box center [630, 181] width 1065 height 44
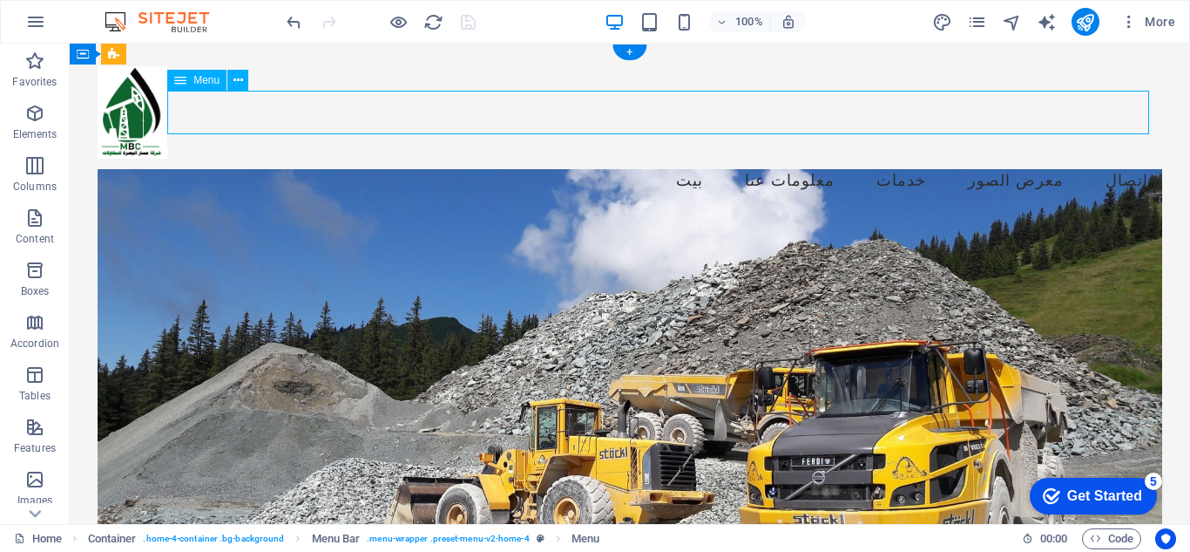
select select
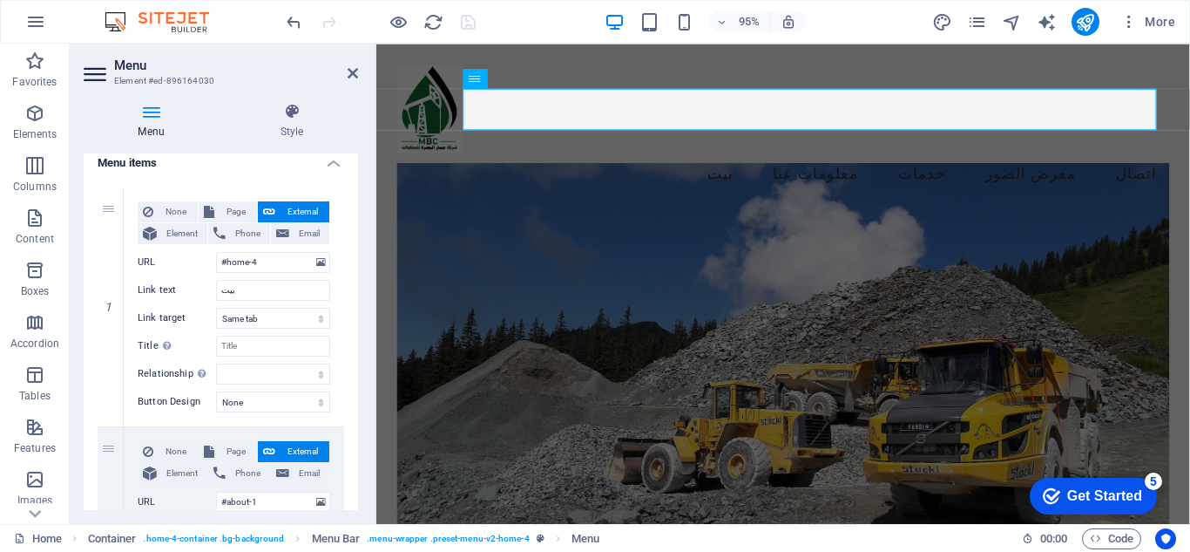
scroll to position [148, 0]
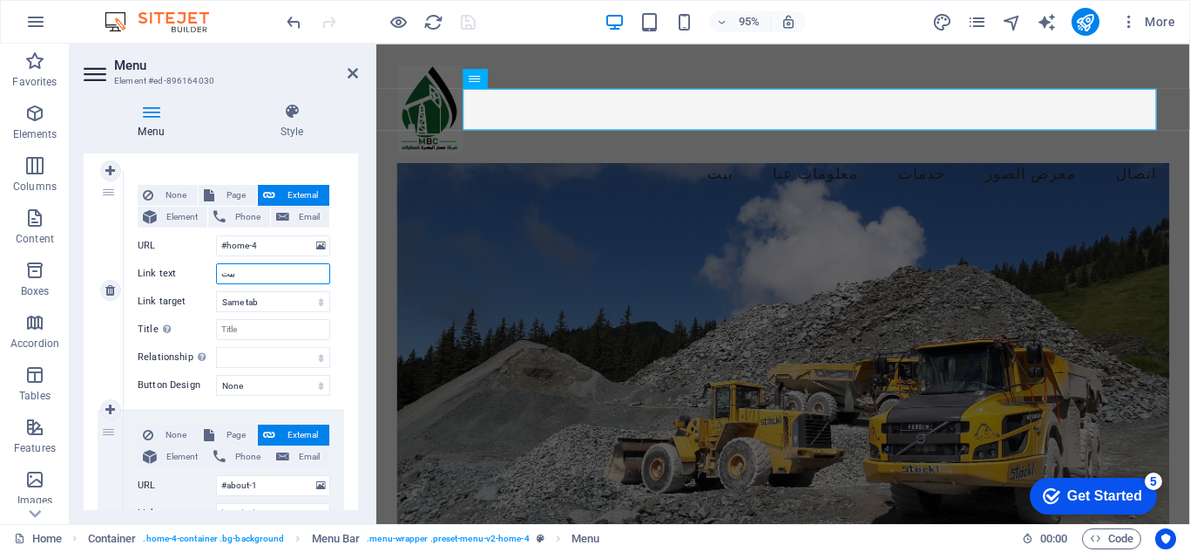
click at [240, 270] on input "بيت" at bounding box center [273, 273] width 114 height 21
type input "H"
select select
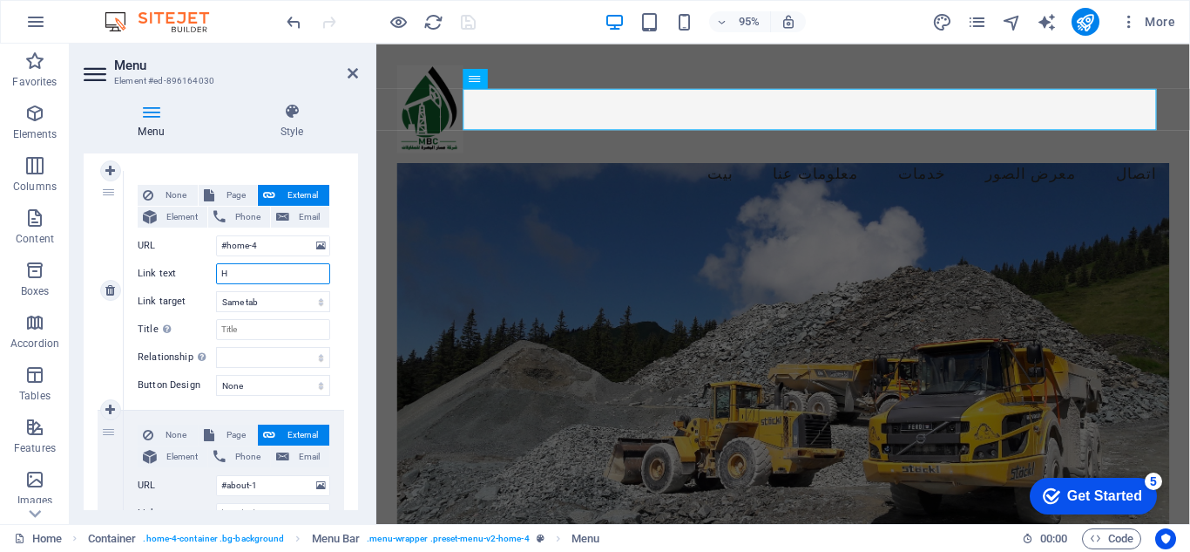
select select
type input "Hom"
select select
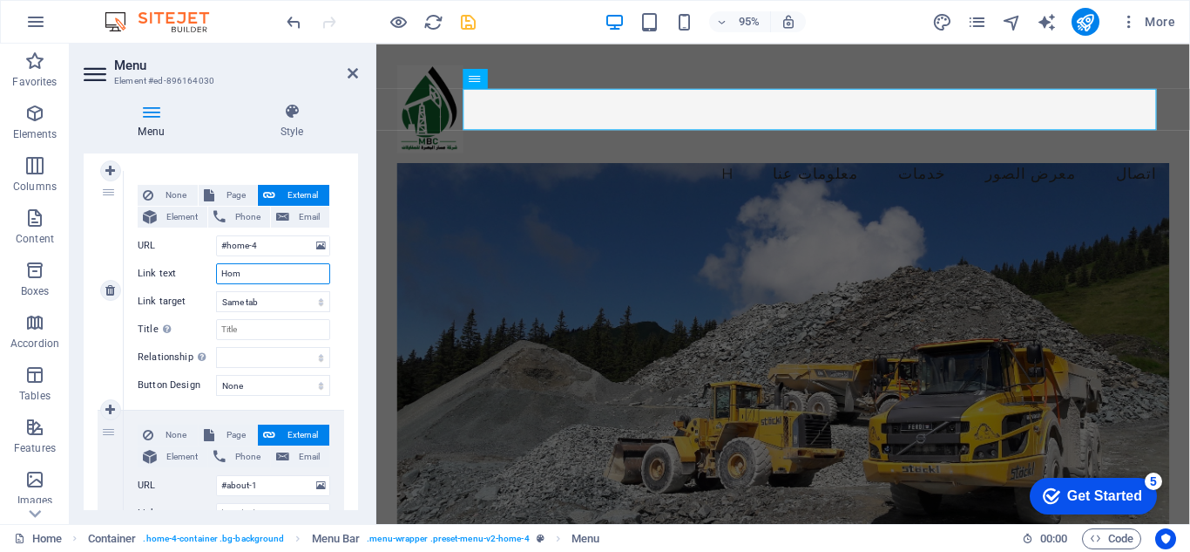
select select
type input "Home"
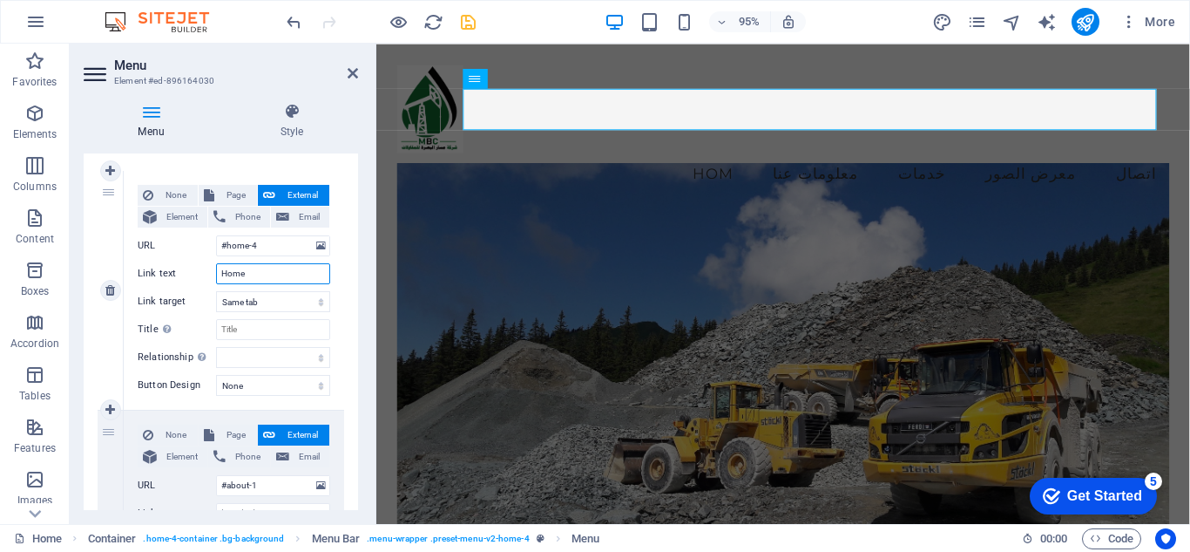
select select
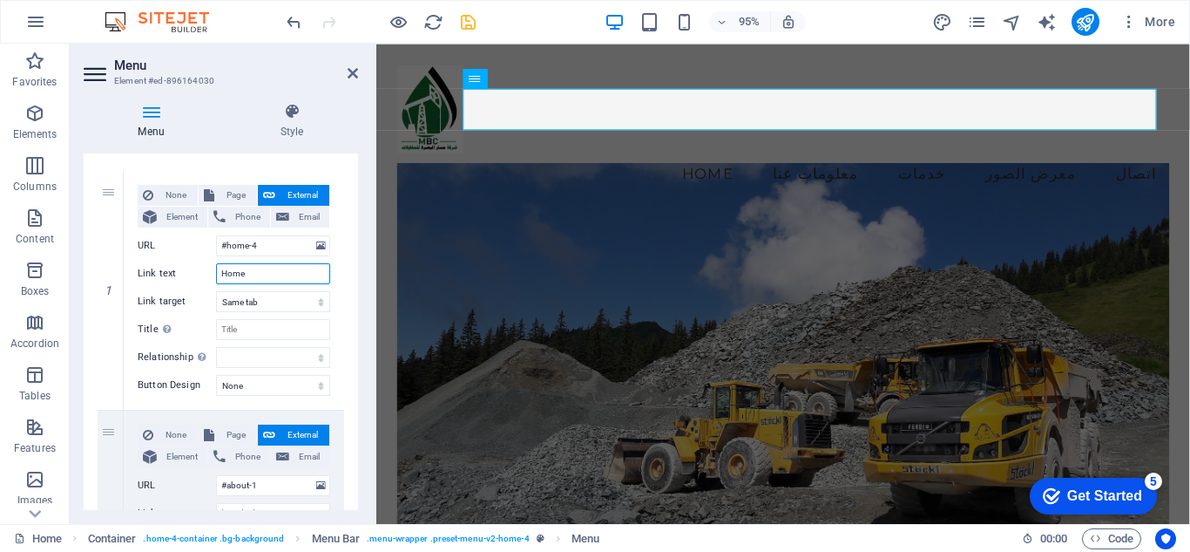
type input "Home"
drag, startPoint x: 354, startPoint y: 265, endPoint x: 358, endPoint y: 310, distance: 45.5
click at [358, 310] on div "Menu Style Menu Auto Custom Create custom menu items for this menu. Recommended…" at bounding box center [221, 306] width 302 height 435
click at [358, 342] on div "Menu Style Menu Auto Custom Create custom menu items for this menu. Recommended…" at bounding box center [221, 306] width 302 height 435
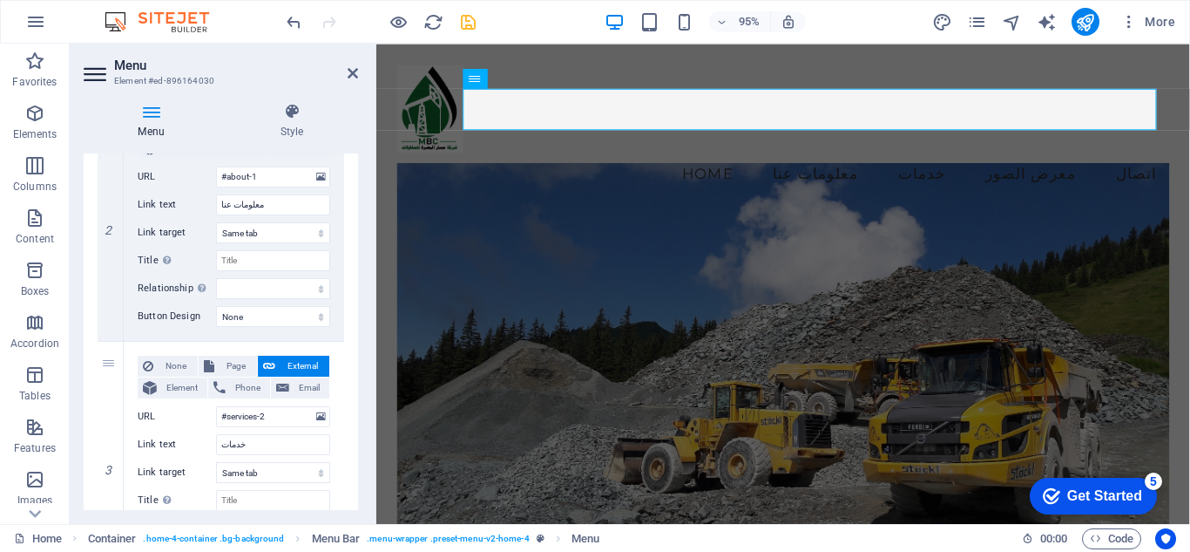
scroll to position [460, 0]
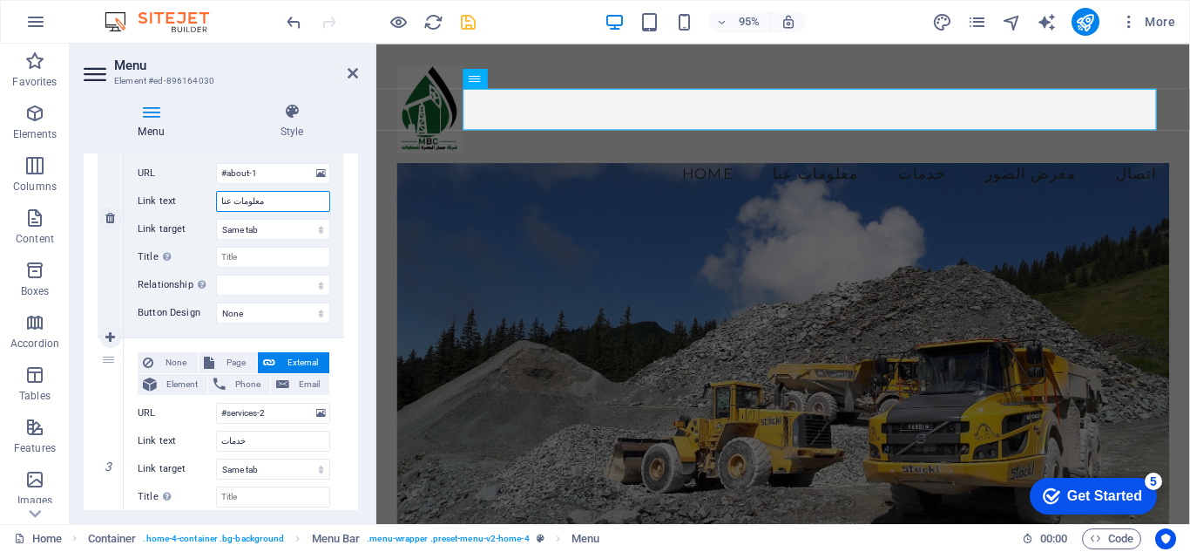
click at [256, 200] on input "معلومات عنا" at bounding box center [273, 201] width 114 height 21
type input "A"
select select
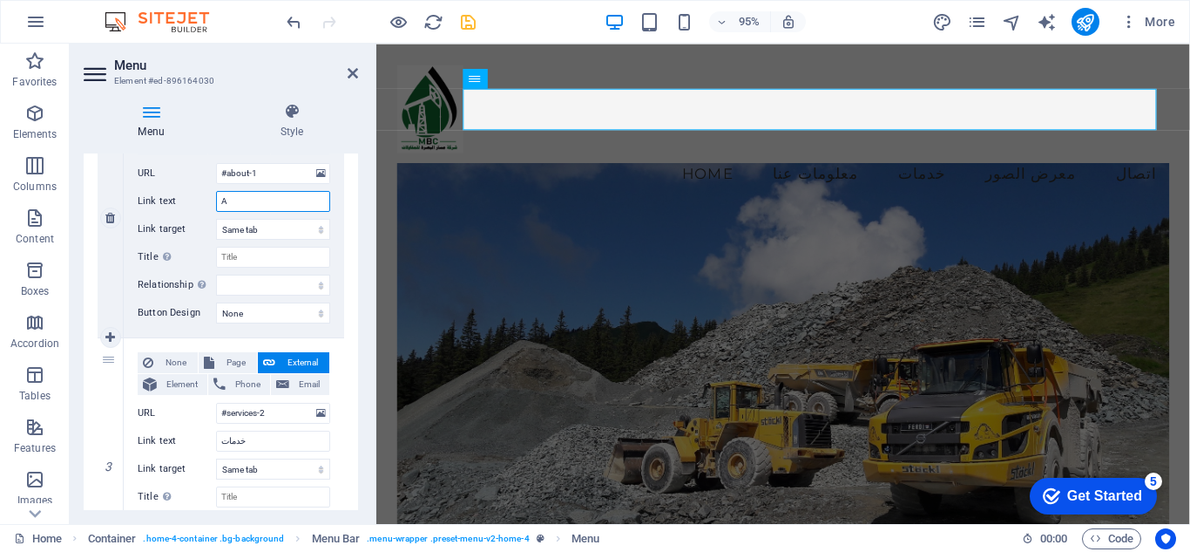
select select
type input "Ab"
select select
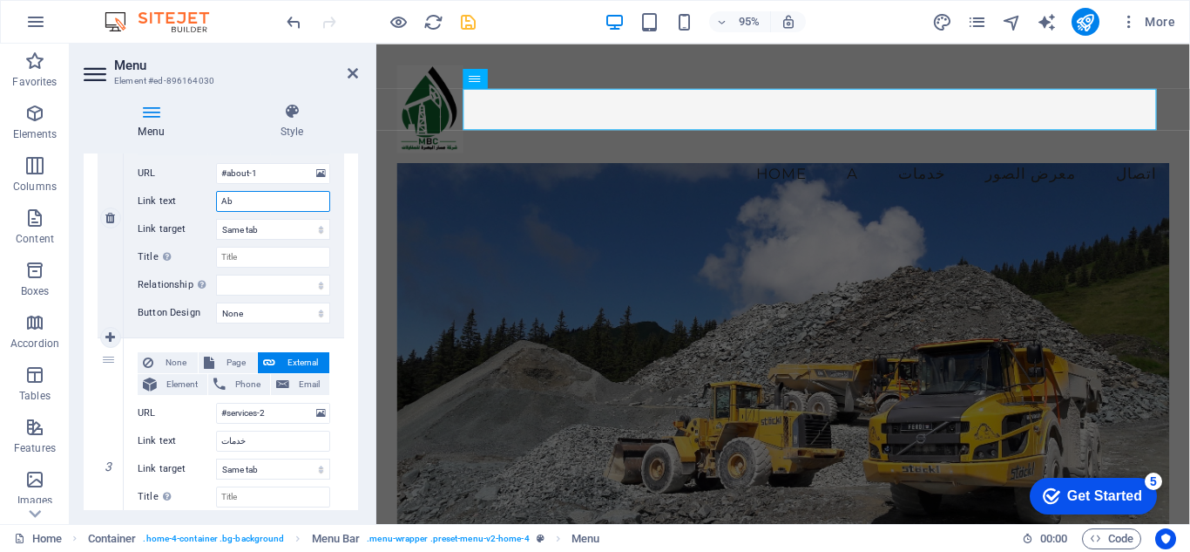
select select
type input "Abou"
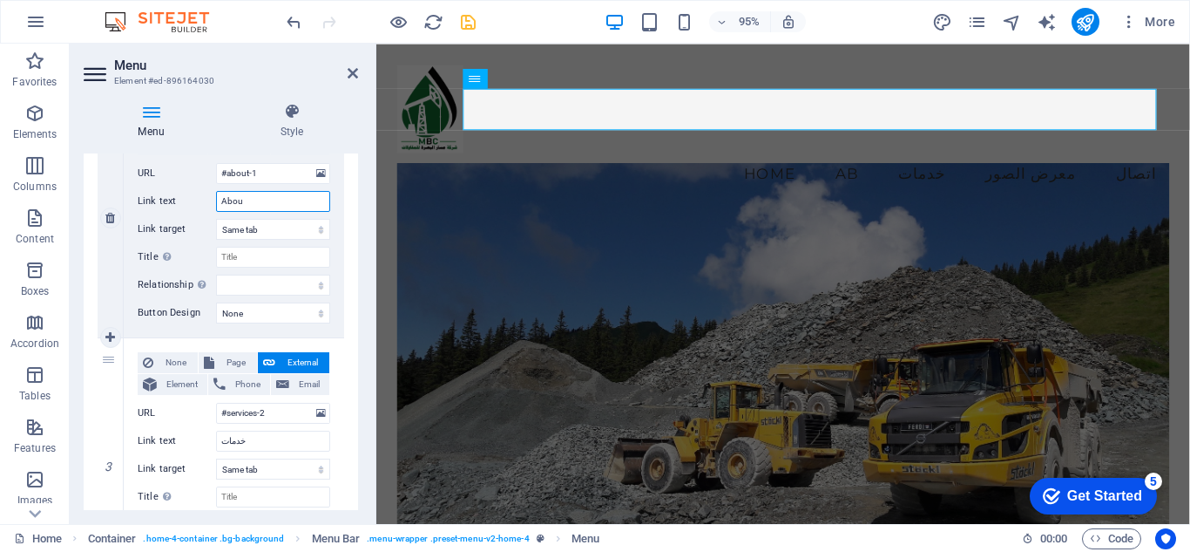
select select
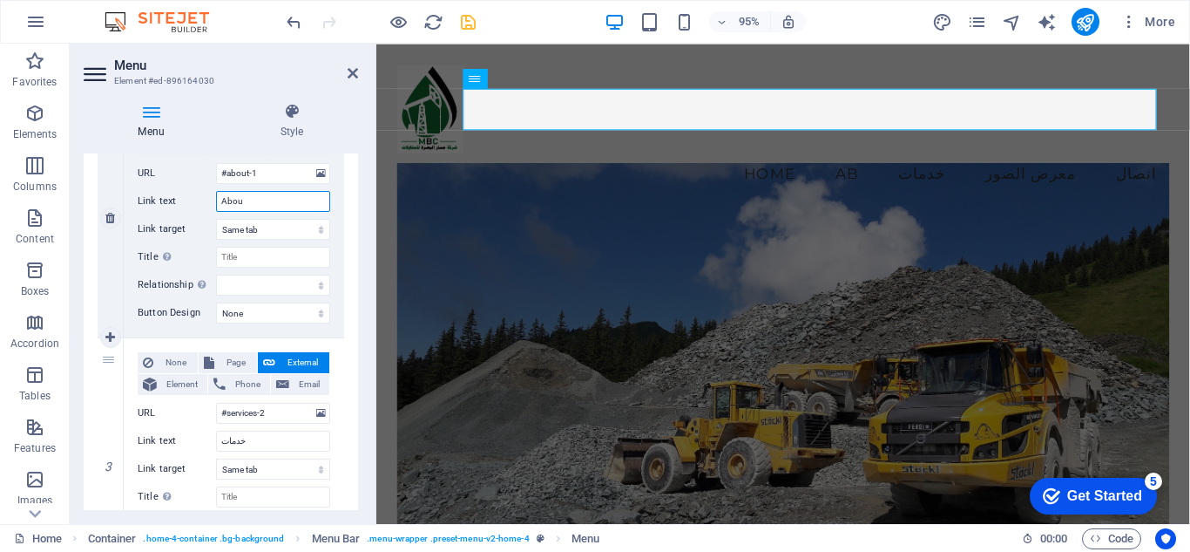
type input "About"
select select
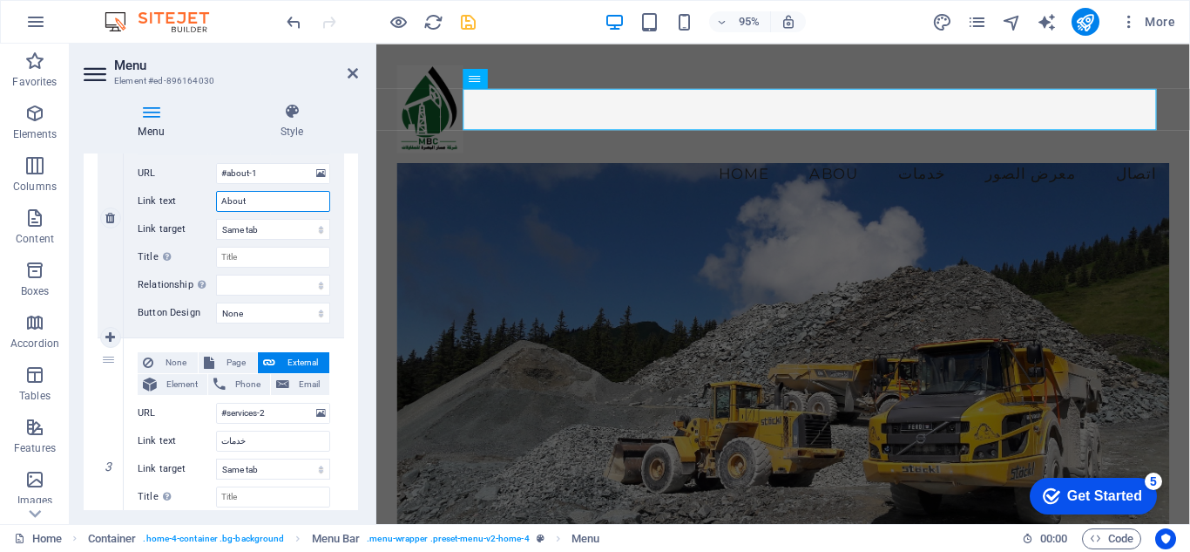
select select
type input "About"
drag, startPoint x: 358, startPoint y: 328, endPoint x: 354, endPoint y: 340, distance: 12.1
click at [354, 340] on div "Menu Style Menu Auto Custom Create custom menu items for this menu. Recommended…" at bounding box center [221, 306] width 302 height 435
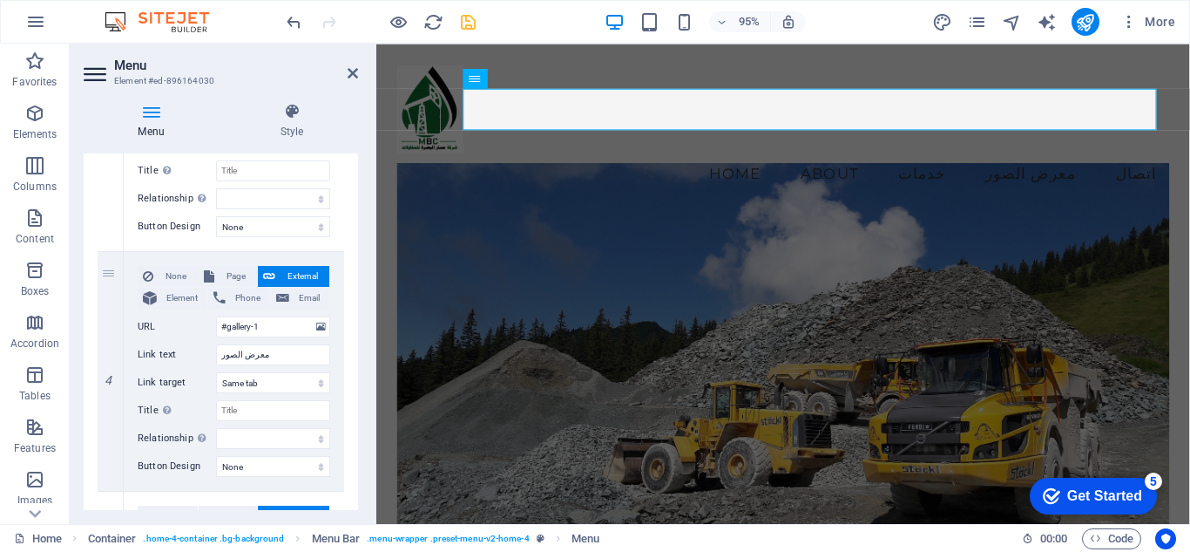
scroll to position [797, 0]
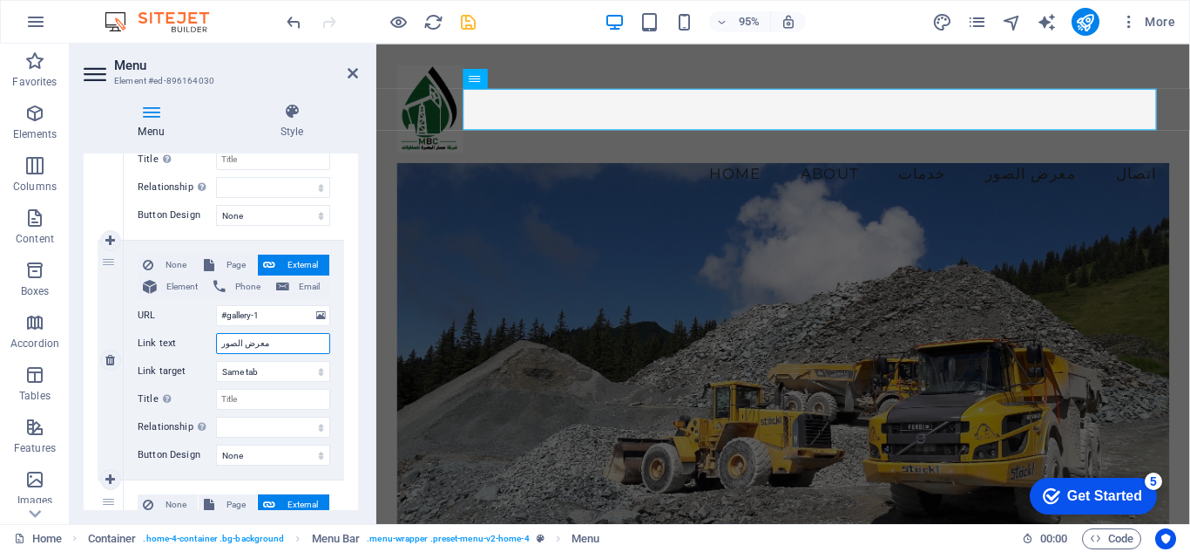
click at [264, 345] on input "معرض الصور" at bounding box center [273, 343] width 114 height 21
type input "pi"
select select
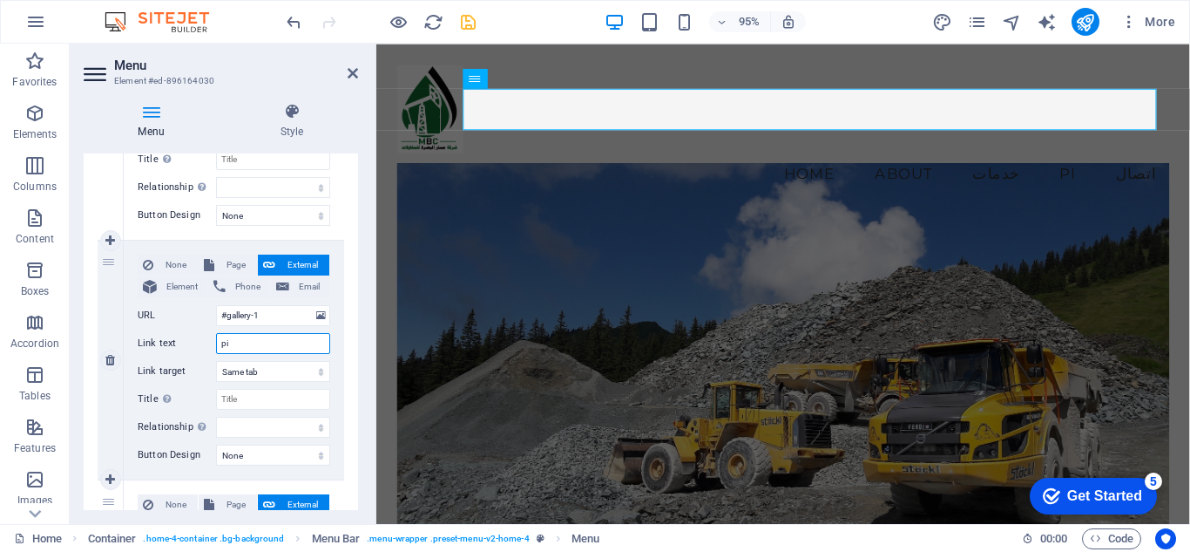
select select
type input "pic"
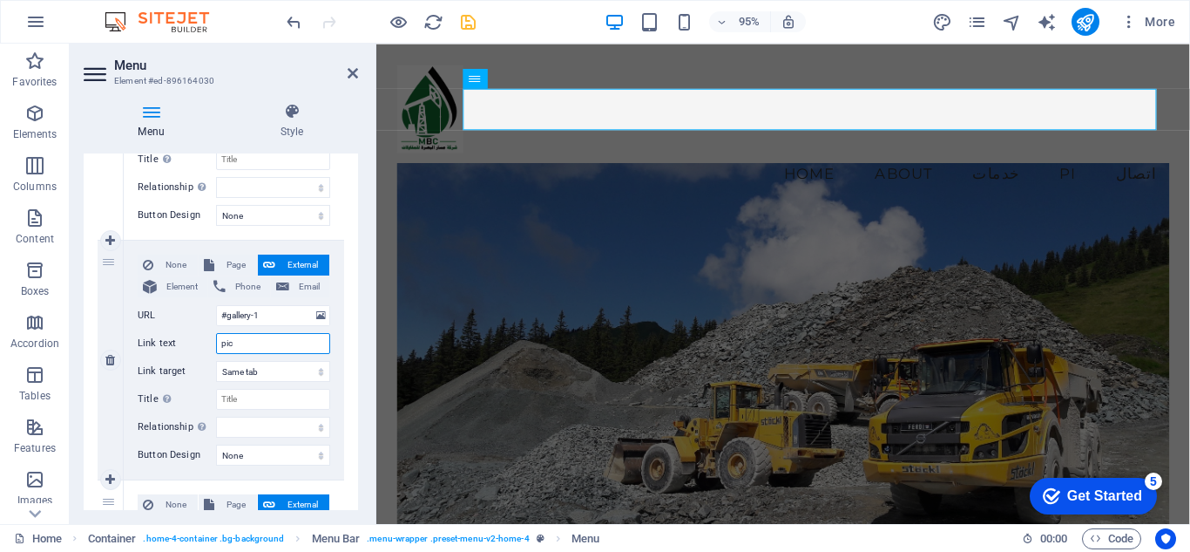
select select
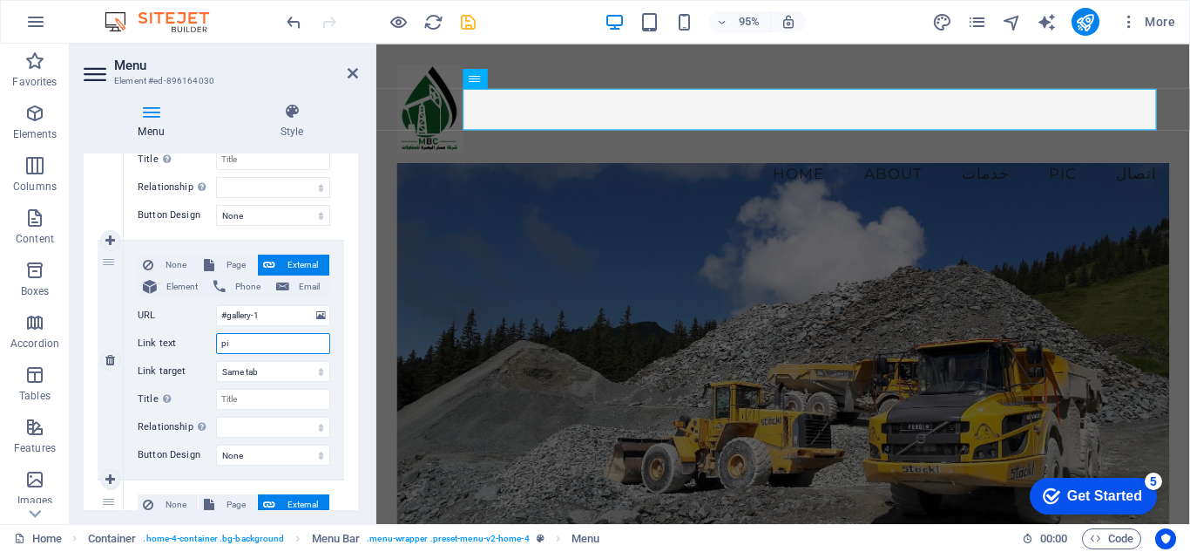
type input "p"
select select
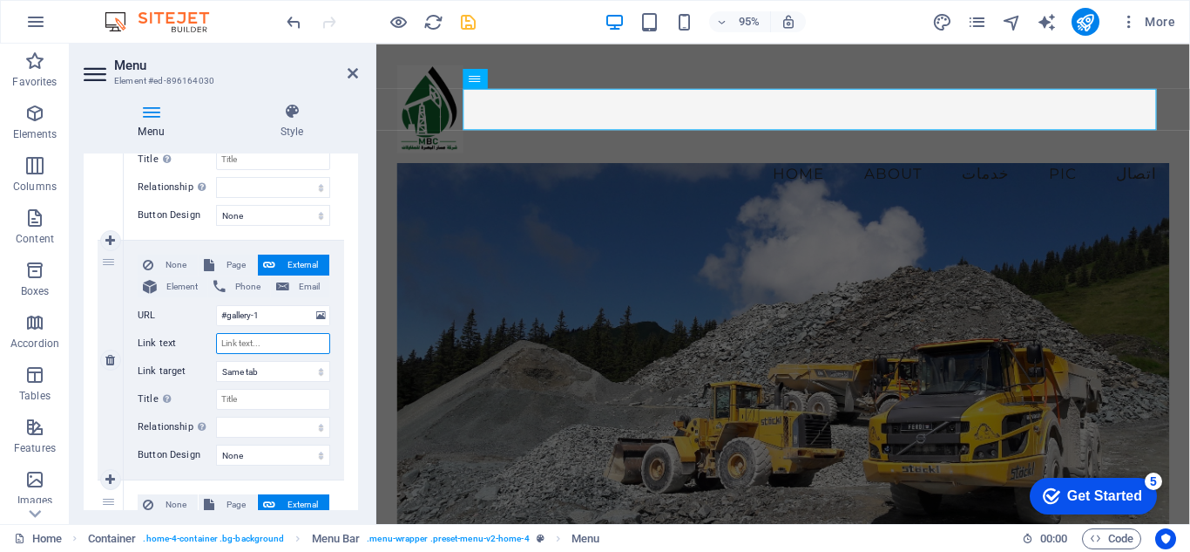
select select
paste input "Photo Gallery"
type input "Photo Gallery"
select select
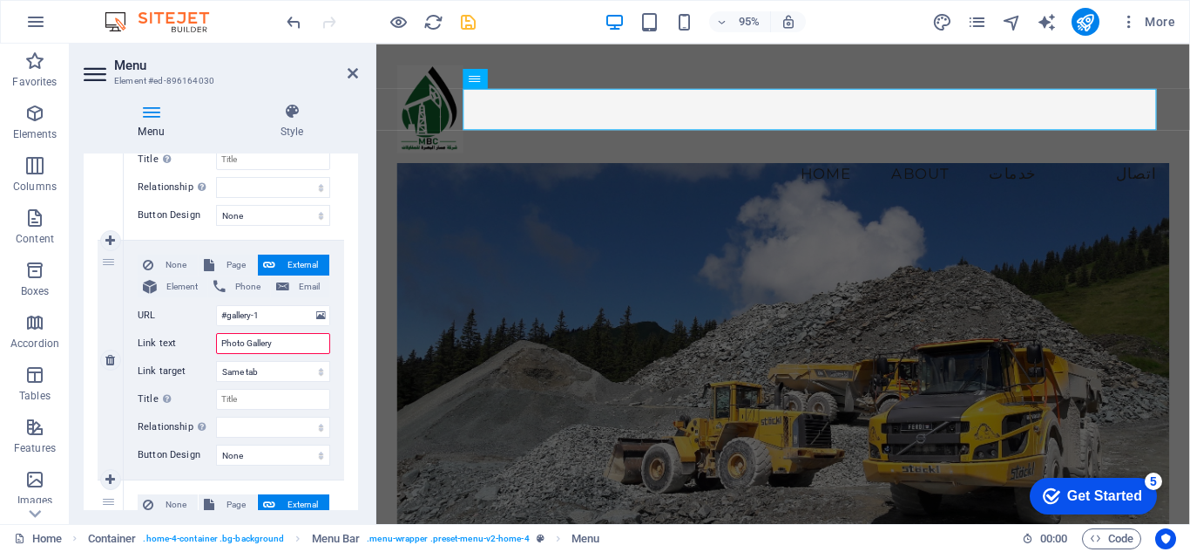
select select
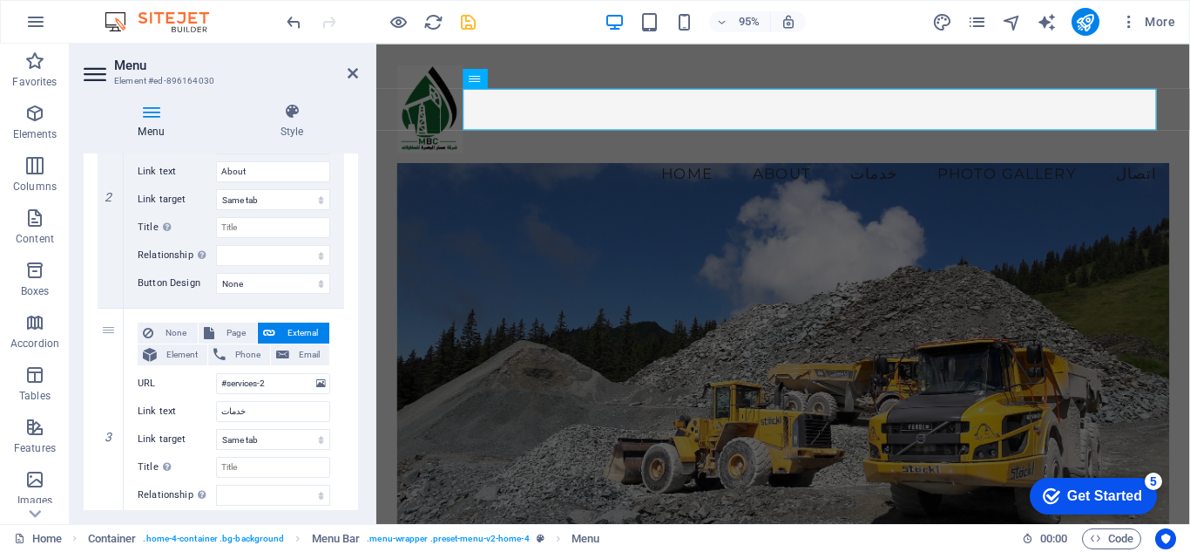
scroll to position [485, 0]
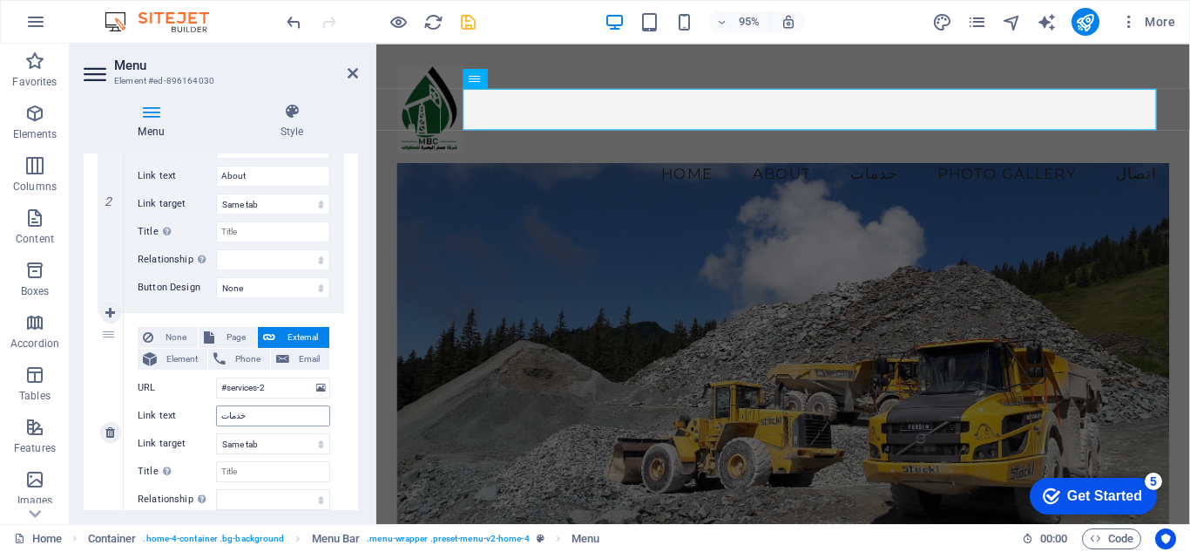
type input "Photo Gallery"
click at [258, 407] on input "خدمات" at bounding box center [273, 415] width 114 height 21
paste input "Services"
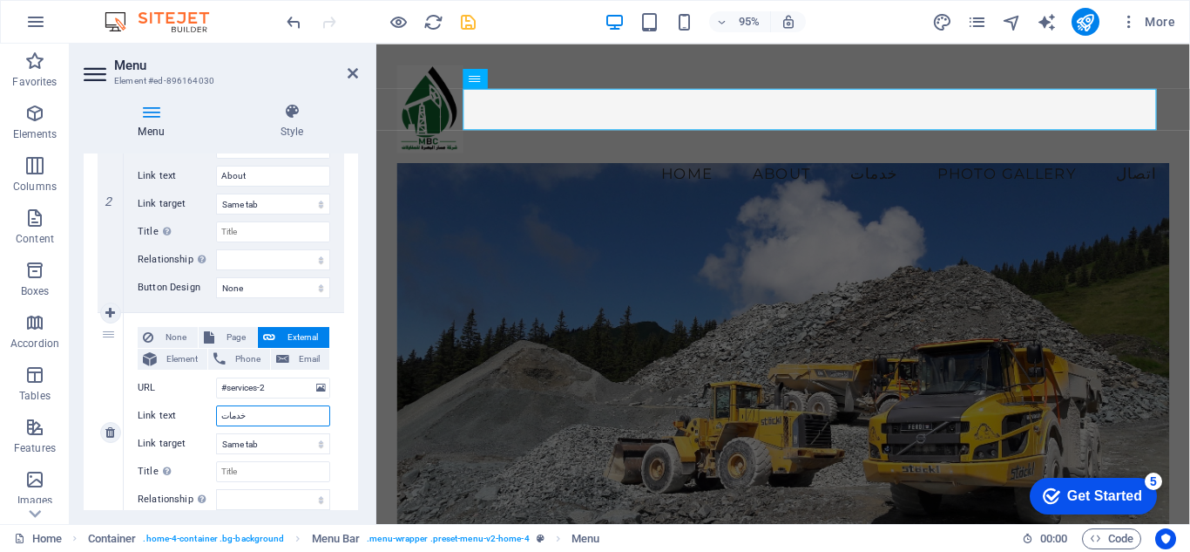
type input "Services"
select select
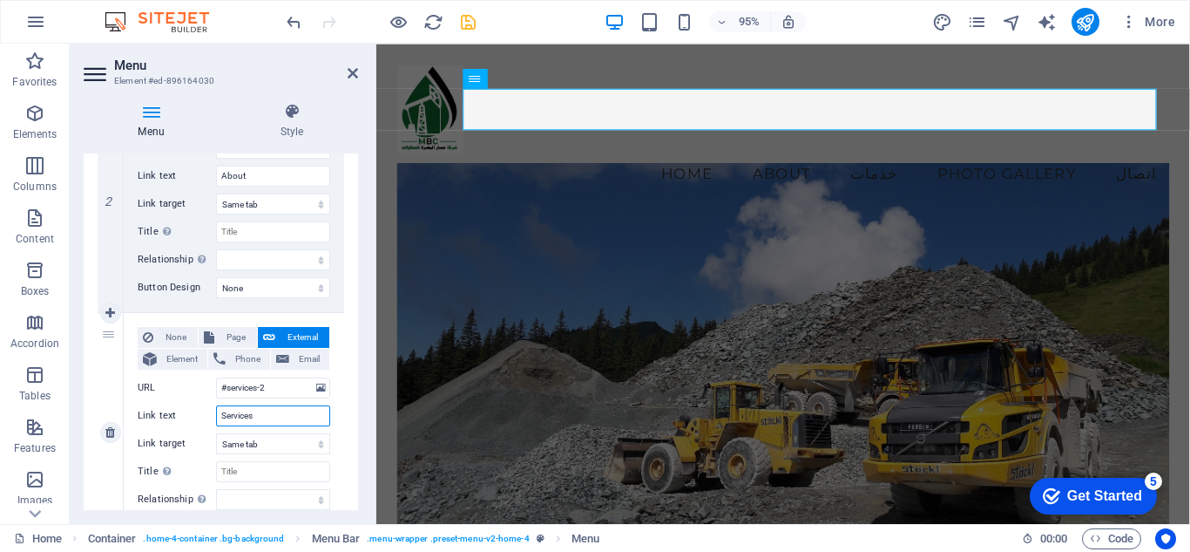
select select
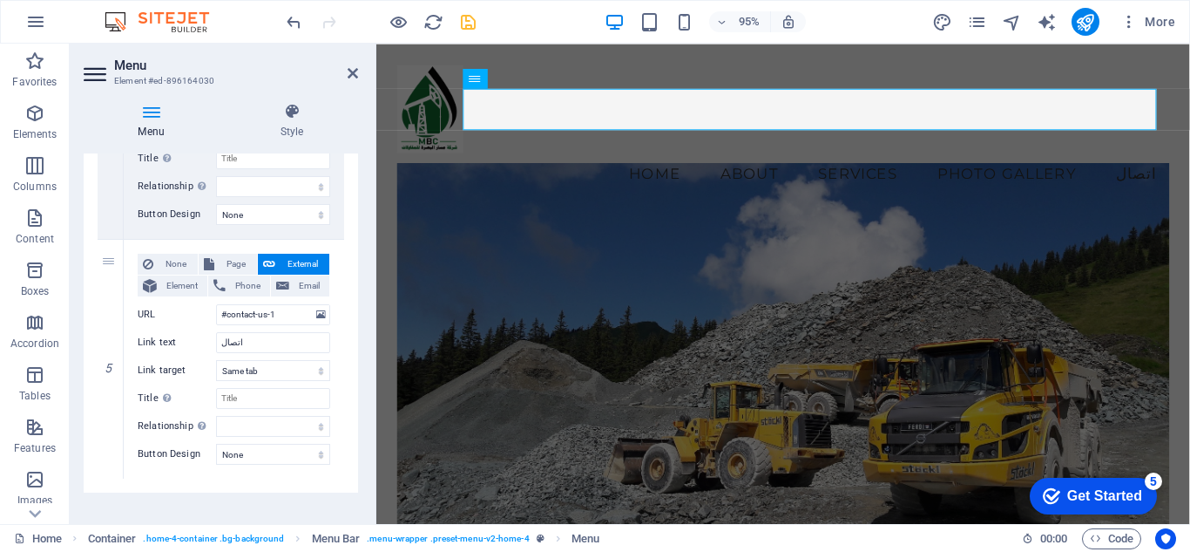
scroll to position [1055, 0]
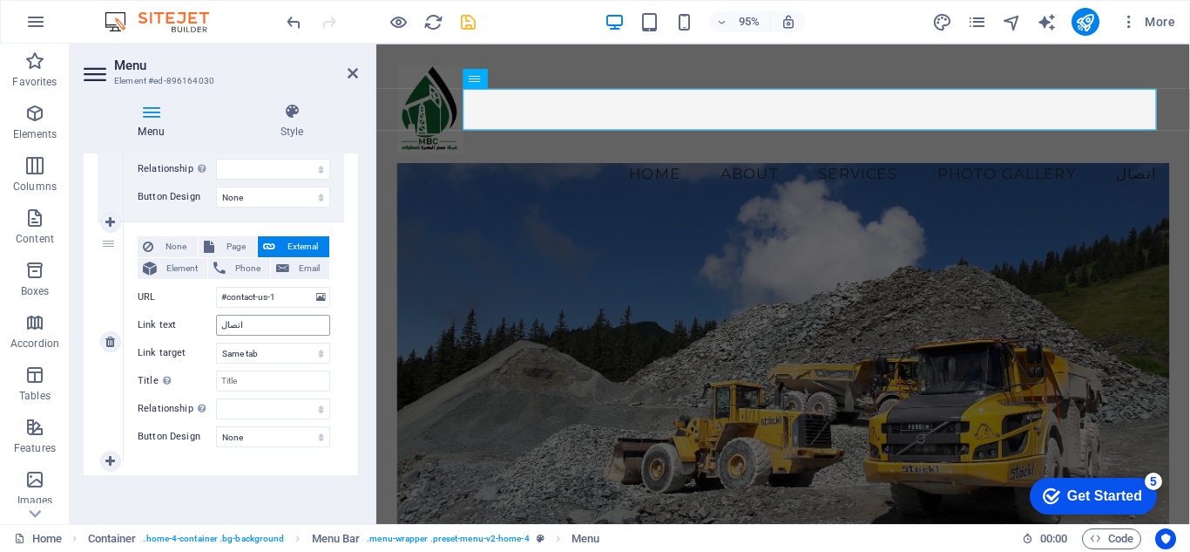
type input "Services"
click at [255, 328] on input "اتصال" at bounding box center [273, 325] width 114 height 21
paste input "contact"
type input "contact"
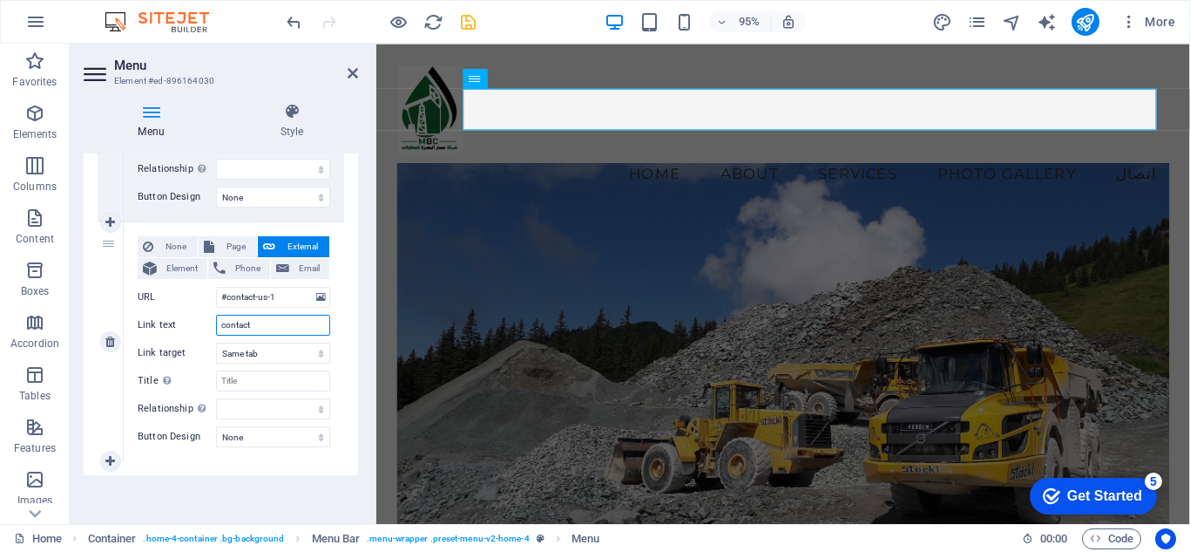
select select
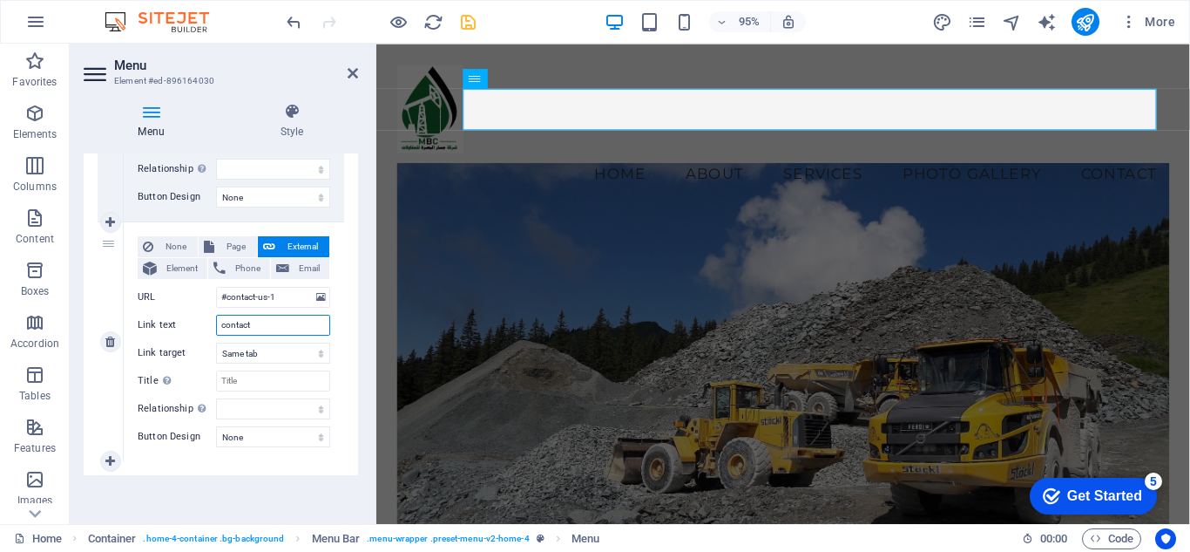
click at [225, 327] on input "contact" at bounding box center [273, 325] width 114 height 21
type input "}ontact"
select select
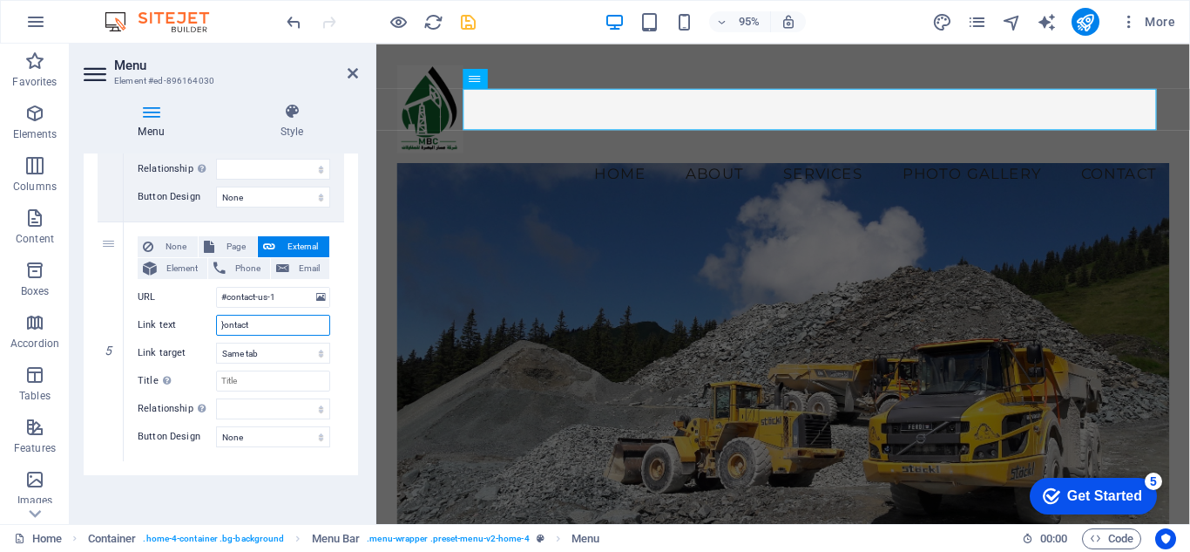
select select
type input "ontact"
select select
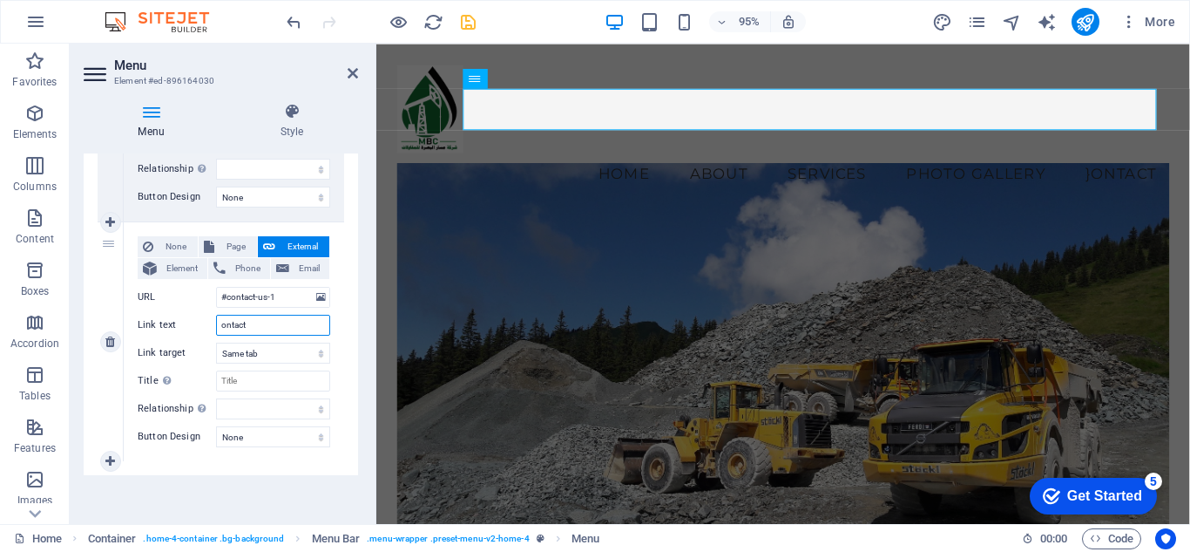
select select
type input "Contact"
select select
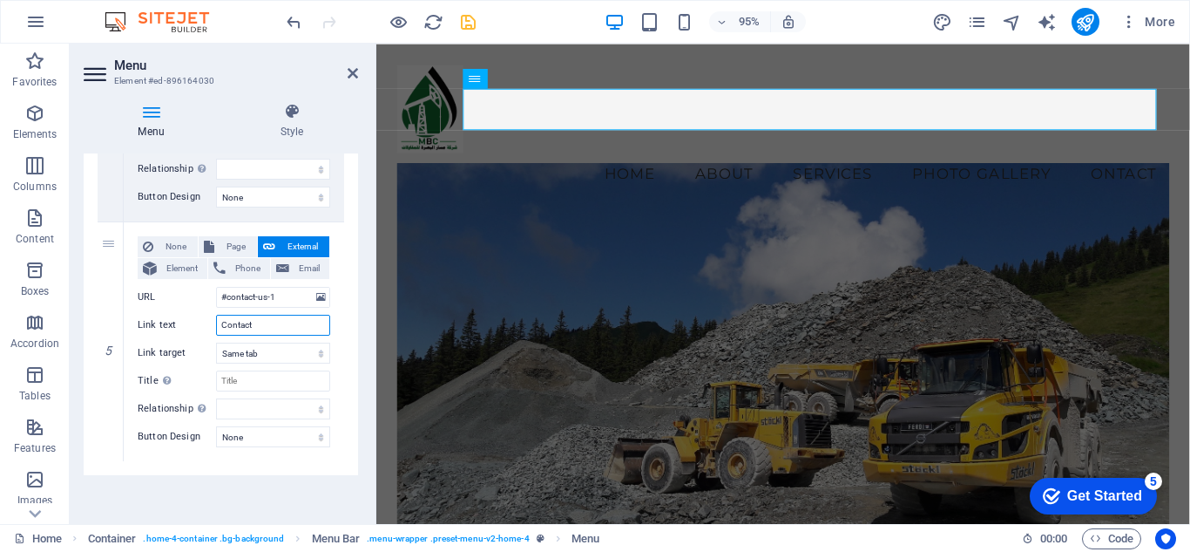
select select
type input "Contact"
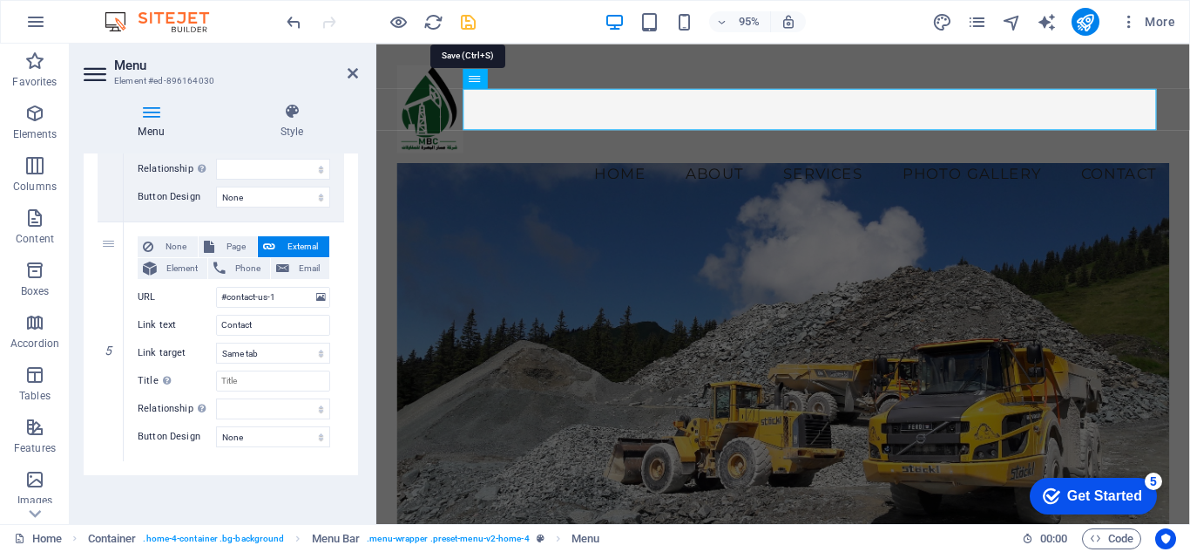
click at [475, 28] on icon "save" at bounding box center [468, 22] width 20 height 20
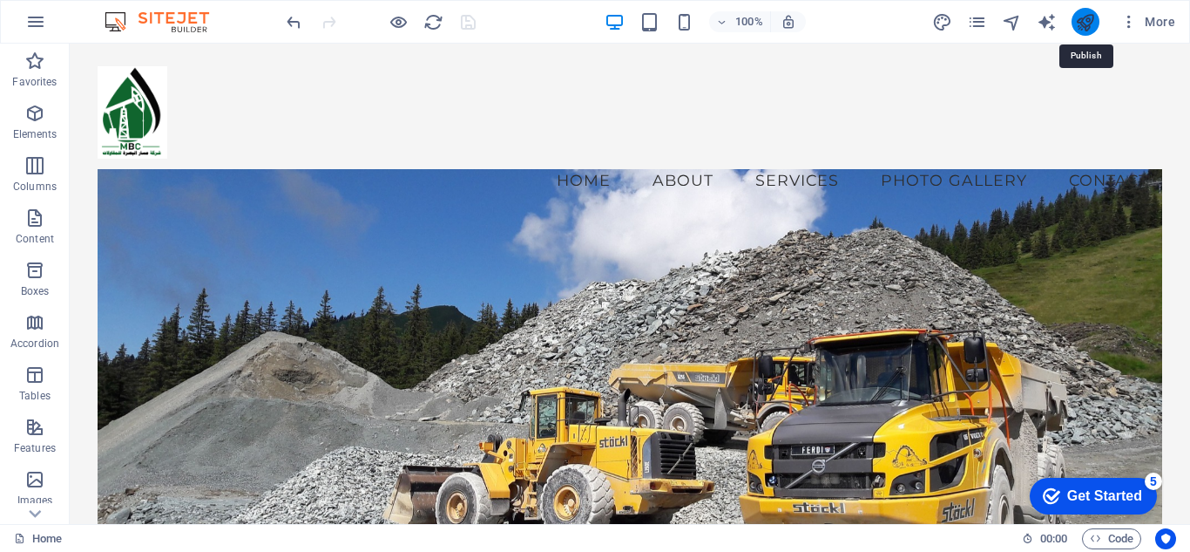
click at [1094, 20] on icon "publish" at bounding box center [1085, 22] width 20 height 20
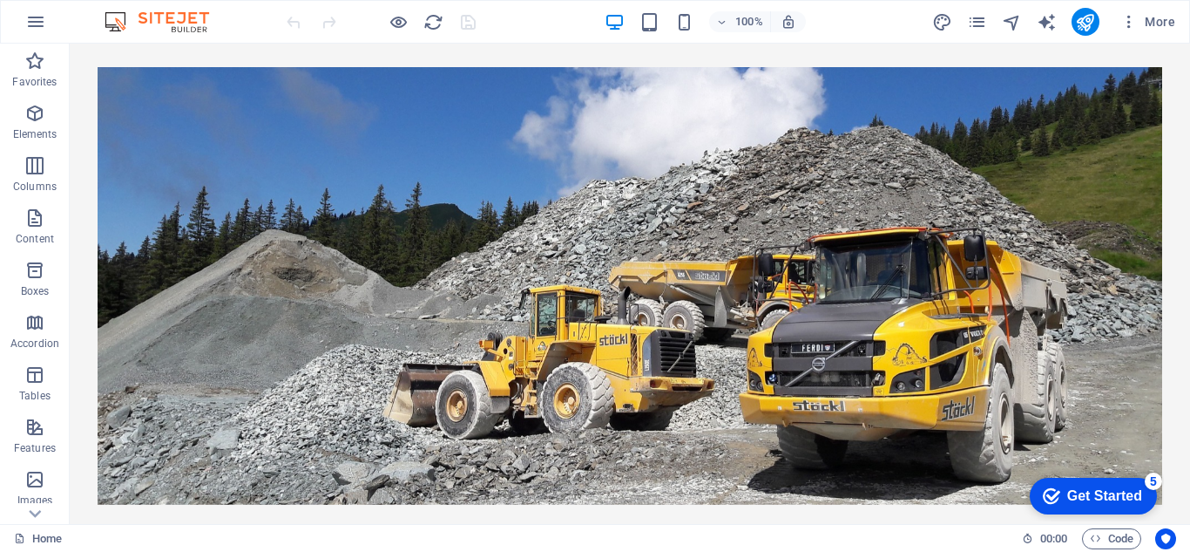
scroll to position [335, 0]
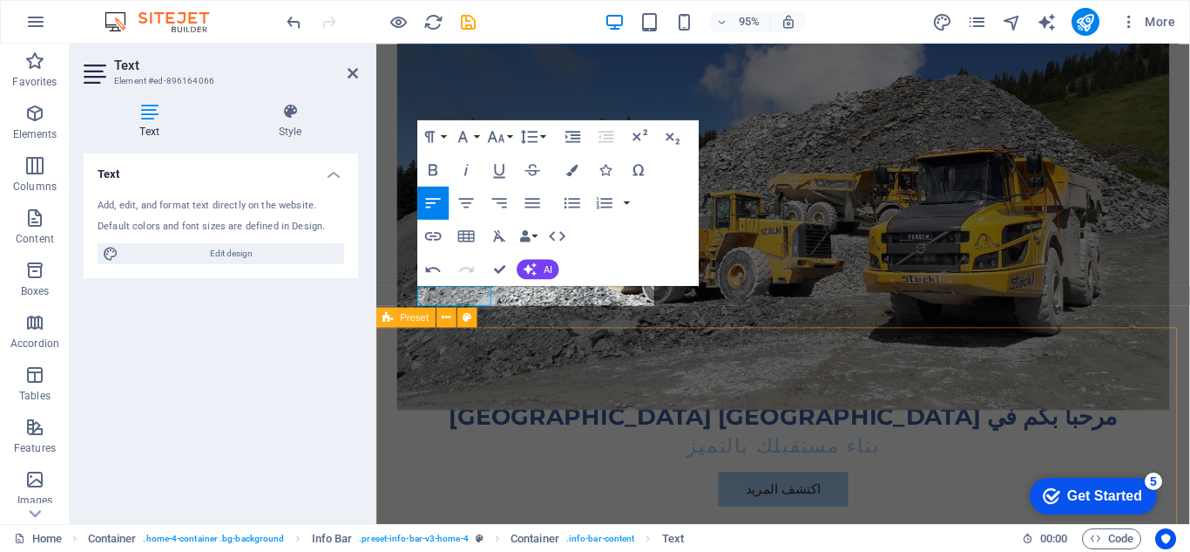
scroll to position [0, 3]
drag, startPoint x: 496, startPoint y: 306, endPoint x: 420, endPoint y: 306, distance: 75.8
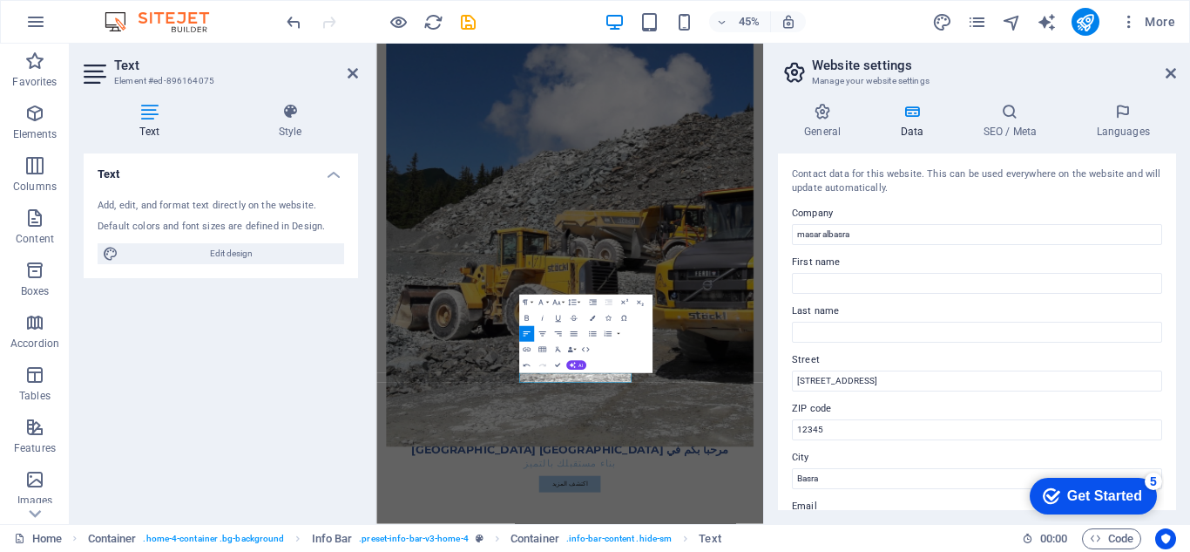
scroll to position [0, 7]
click at [1166, 72] on icon at bounding box center [1171, 73] width 10 height 14
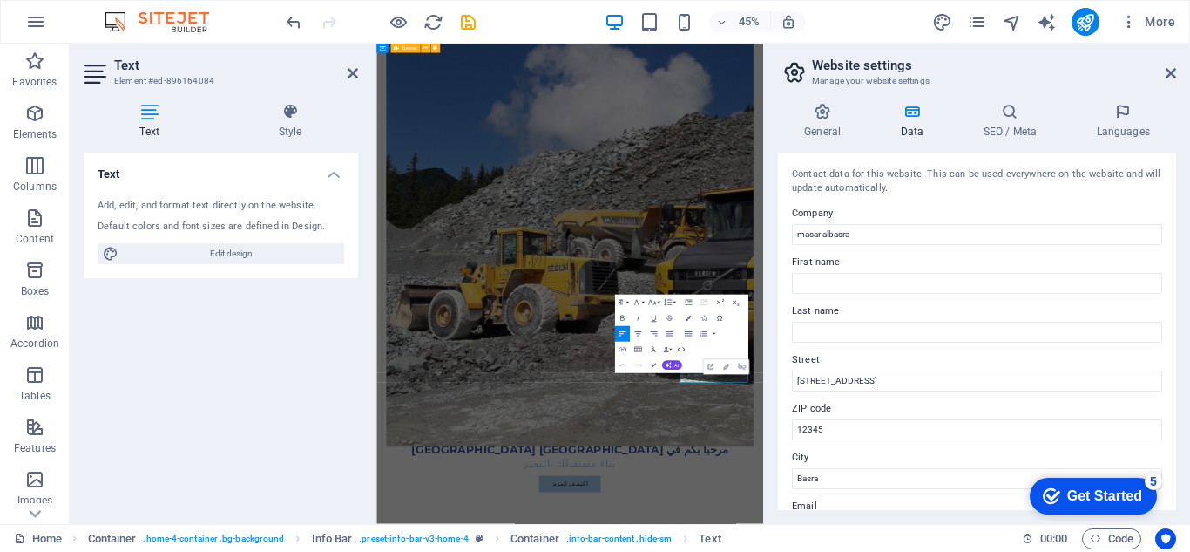
click at [1177, 71] on aside "Website settings Manage your website settings General Data SEO / Meta Languages…" at bounding box center [976, 284] width 427 height 480
click at [1167, 72] on icon at bounding box center [1171, 73] width 10 height 14
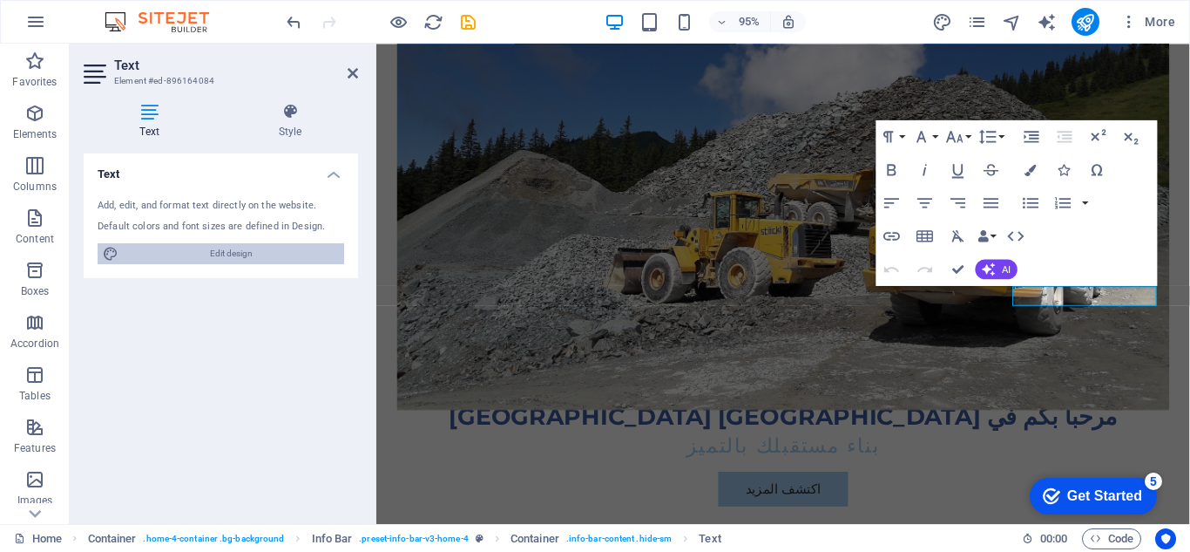
click at [230, 252] on span "Edit design" at bounding box center [231, 253] width 215 height 21
select select "px"
select select "200"
select select "px"
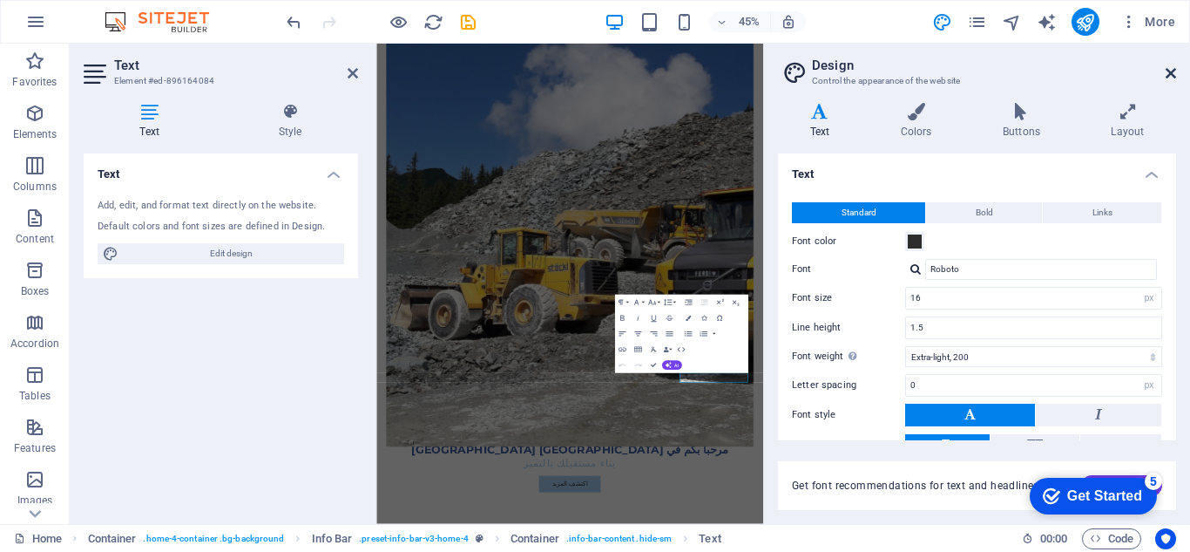
click at [1173, 69] on icon at bounding box center [1171, 73] width 10 height 14
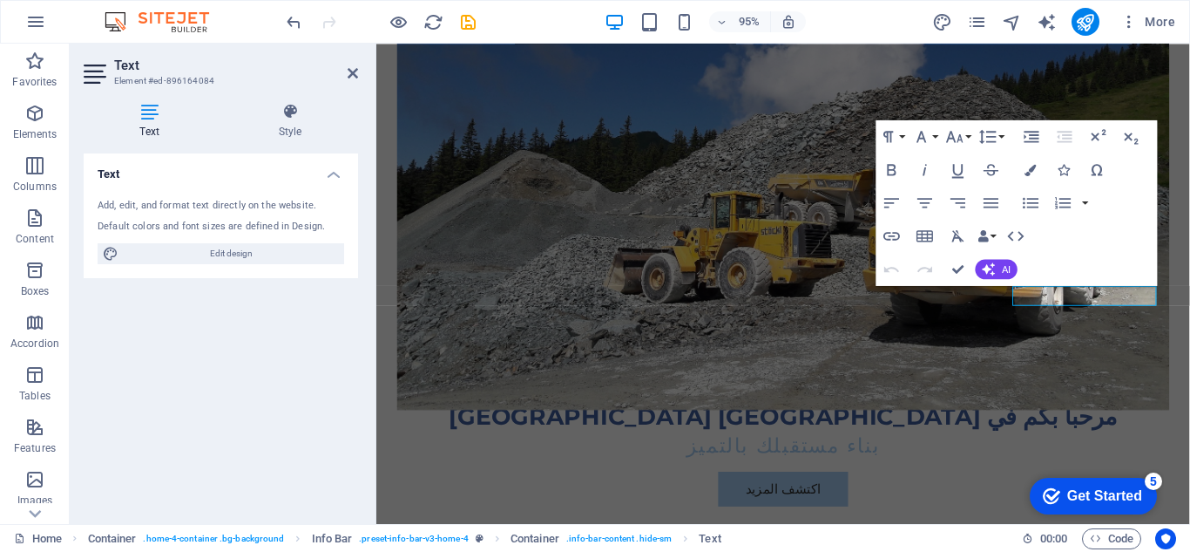
click at [148, 107] on icon at bounding box center [150, 111] width 132 height 17
click at [100, 76] on icon at bounding box center [97, 74] width 26 height 28
click at [296, 114] on icon at bounding box center [290, 111] width 136 height 17
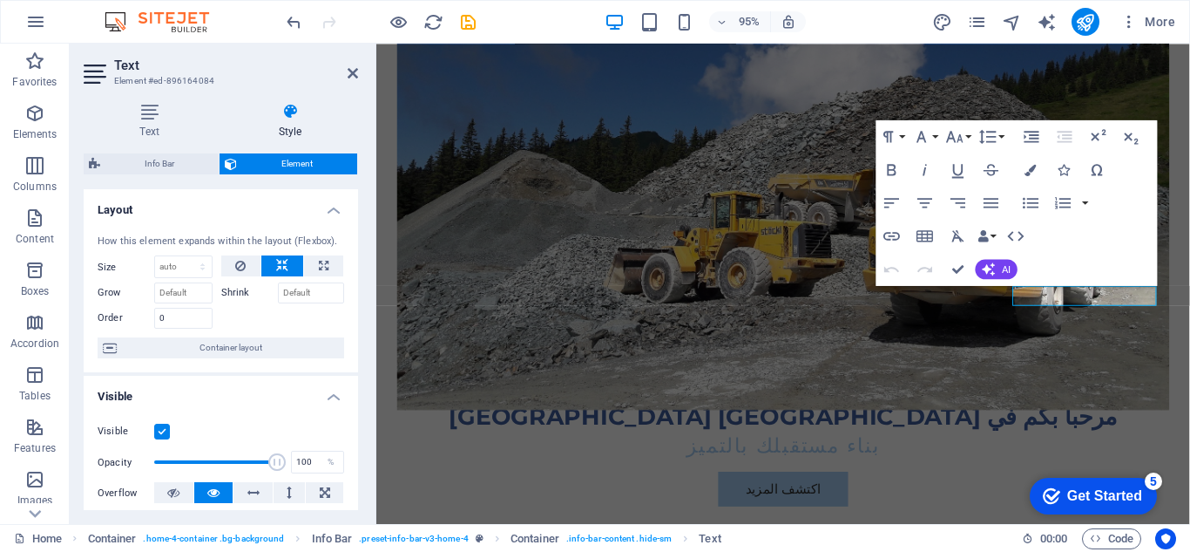
drag, startPoint x: 353, startPoint y: 306, endPoint x: 353, endPoint y: 346, distance: 40.1
click at [353, 346] on div "How this element expands within the layout (Flexbox). Size Default auto px % 1/…" at bounding box center [221, 296] width 274 height 152
click at [359, 359] on div "Text Style Text Add, edit, and format text directly on the website. Default col…" at bounding box center [221, 306] width 302 height 435
click at [354, 373] on ul "Layout How this element expands within the layout (Flexbox). Size Default auto …" at bounding box center [221, 557] width 274 height 737
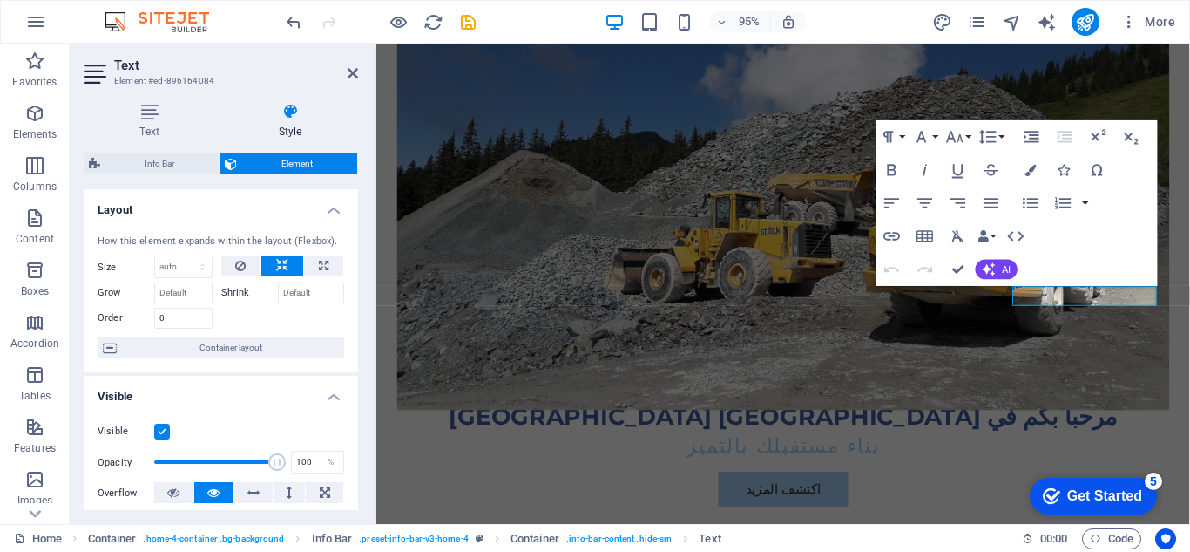
click at [354, 373] on ul "Layout How this element expands within the layout (Flexbox). Size Default auto …" at bounding box center [221, 557] width 274 height 737
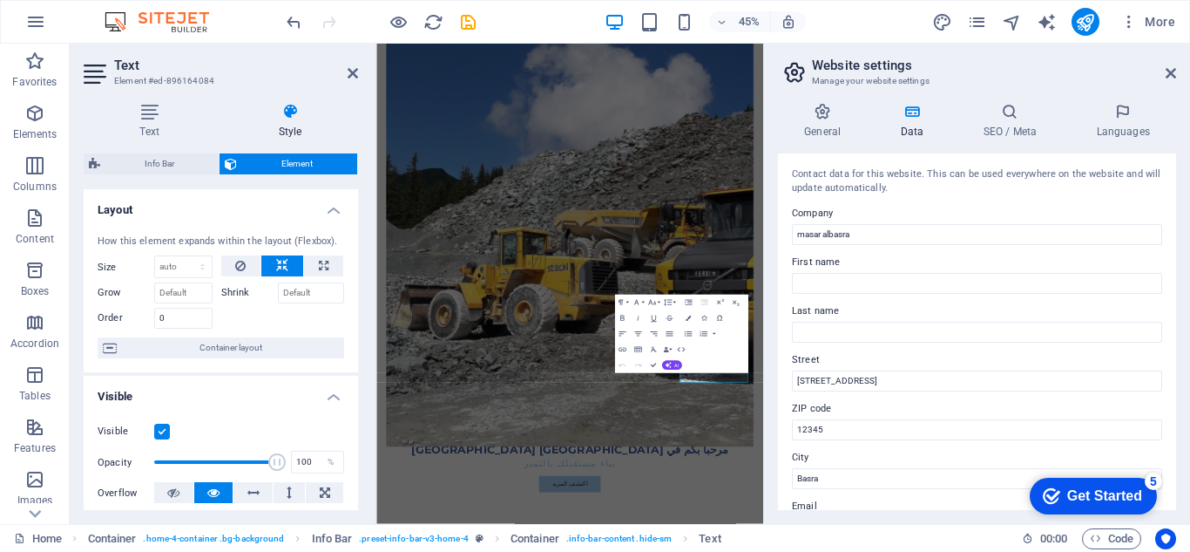
drag, startPoint x: 1175, startPoint y: 249, endPoint x: 1176, endPoint y: 234, distance: 15.8
click at [1176, 234] on div "General Data SEO / Meta Languages Website name mbasra.com Logo Drag files here,…" at bounding box center [977, 306] width 426 height 435
click at [1179, 356] on div "General Data SEO / Meta Languages Website name mbasra.com Logo Drag files here,…" at bounding box center [977, 306] width 426 height 435
click at [1177, 370] on div "General Data SEO / Meta Languages Website name mbasra.com Logo Drag files here,…" at bounding box center [977, 306] width 426 height 435
click at [831, 426] on input "12345" at bounding box center [977, 429] width 370 height 21
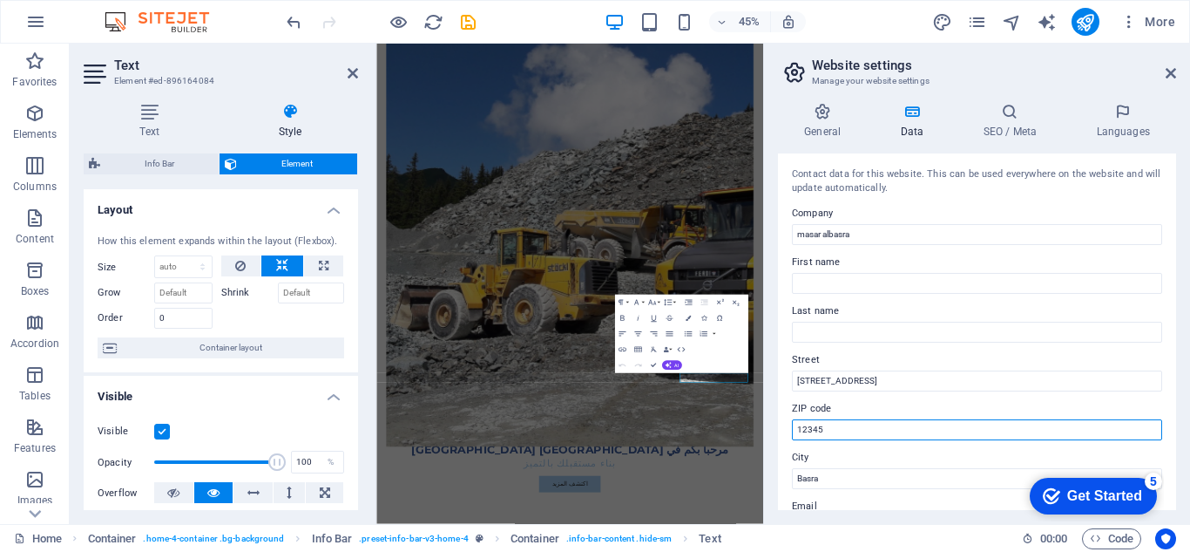
click at [831, 426] on input "12345" at bounding box center [977, 429] width 370 height 21
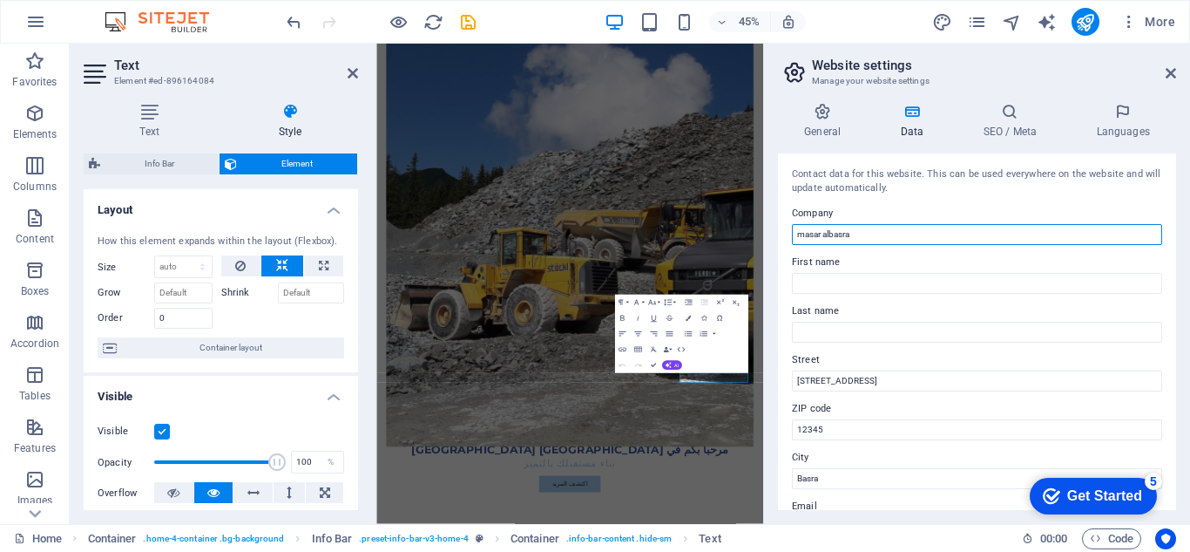
drag, startPoint x: 798, startPoint y: 232, endPoint x: 806, endPoint y: 240, distance: 11.7
click at [806, 240] on input "masar albasra" at bounding box center [977, 234] width 370 height 21
click at [823, 237] on input "Masar albasra" at bounding box center [977, 234] width 370 height 21
type input "[PERSON_NAME]"
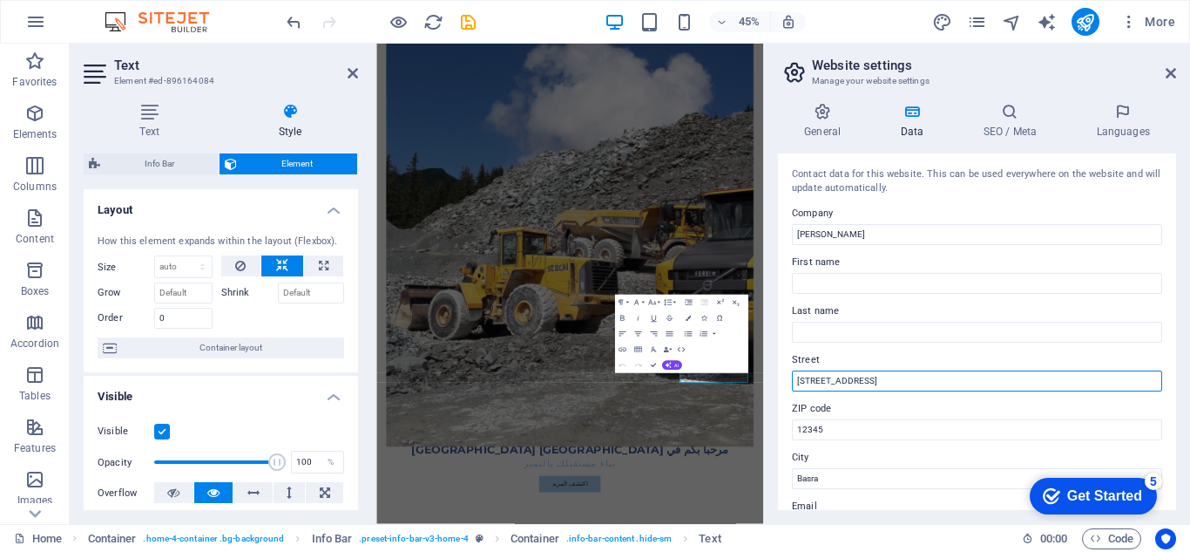
click at [827, 378] on input "123 Construction Lane" at bounding box center [977, 380] width 370 height 21
paste input "[GEOGRAPHIC_DATA] - Basrah -Al Hakimia st."
type input "[GEOGRAPHIC_DATA] - Basrah -Al Hakimia st."
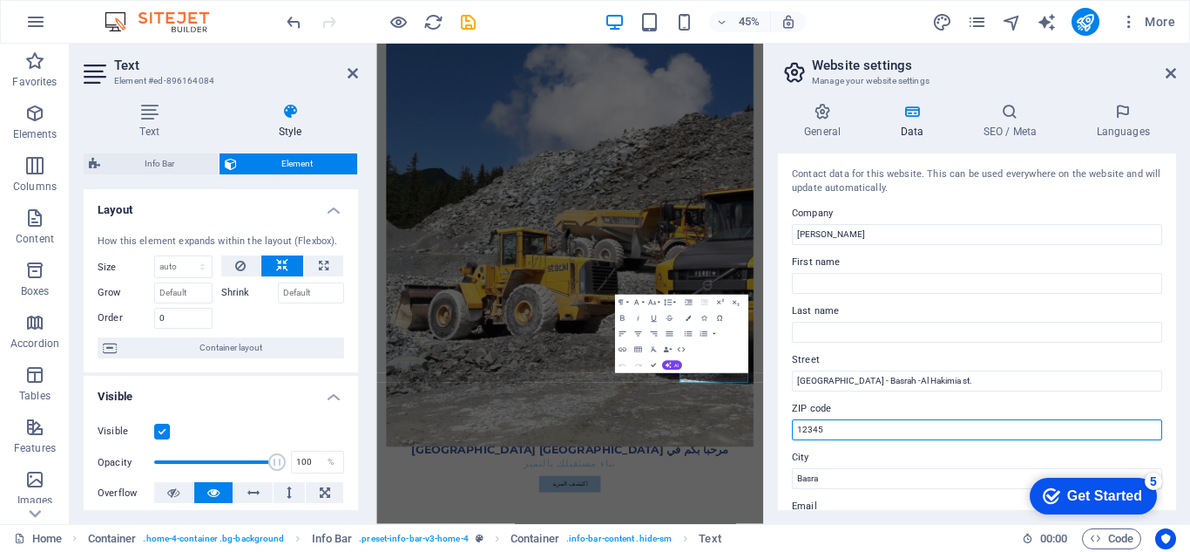
click at [854, 432] on input "12345" at bounding box center [977, 429] width 370 height 21
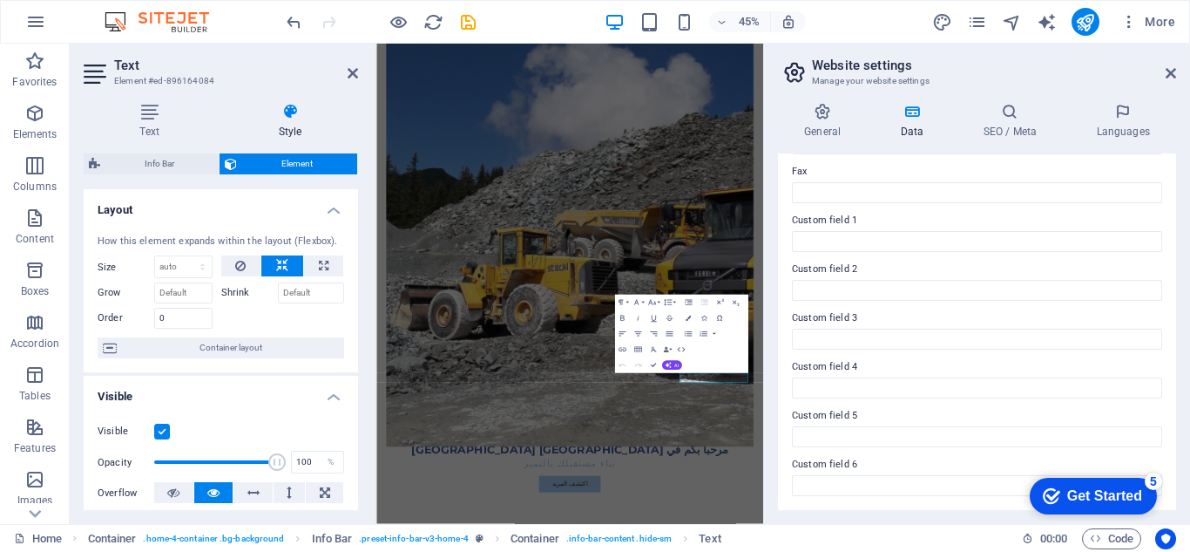
scroll to position [269, 0]
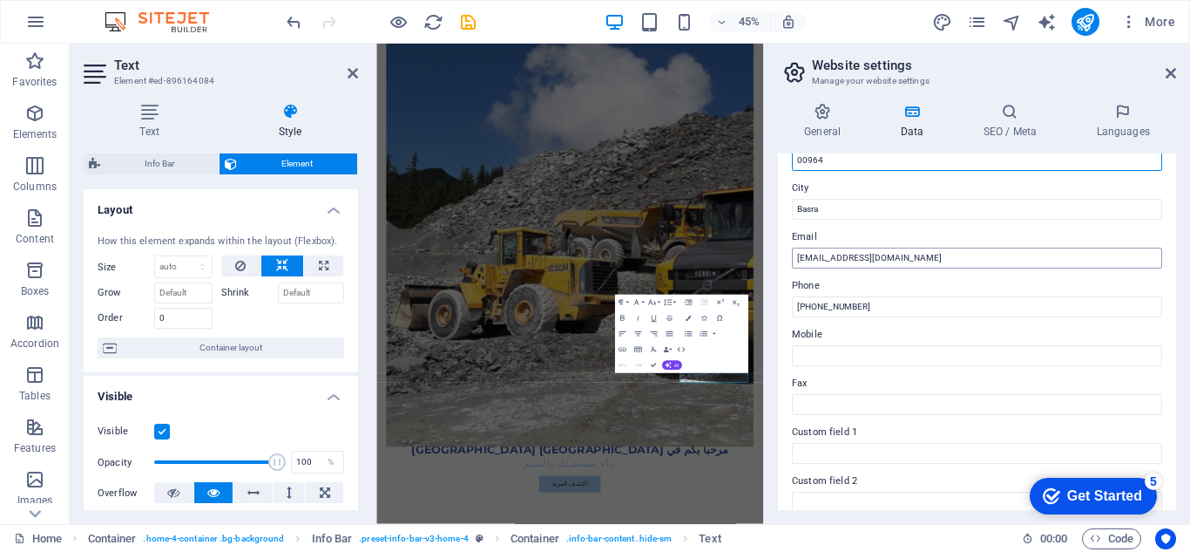
type input "00964"
click at [826, 260] on input "info@masaralbasra.com" at bounding box center [977, 257] width 370 height 21
type input "[EMAIL_ADDRESS][DOMAIN_NAME]"
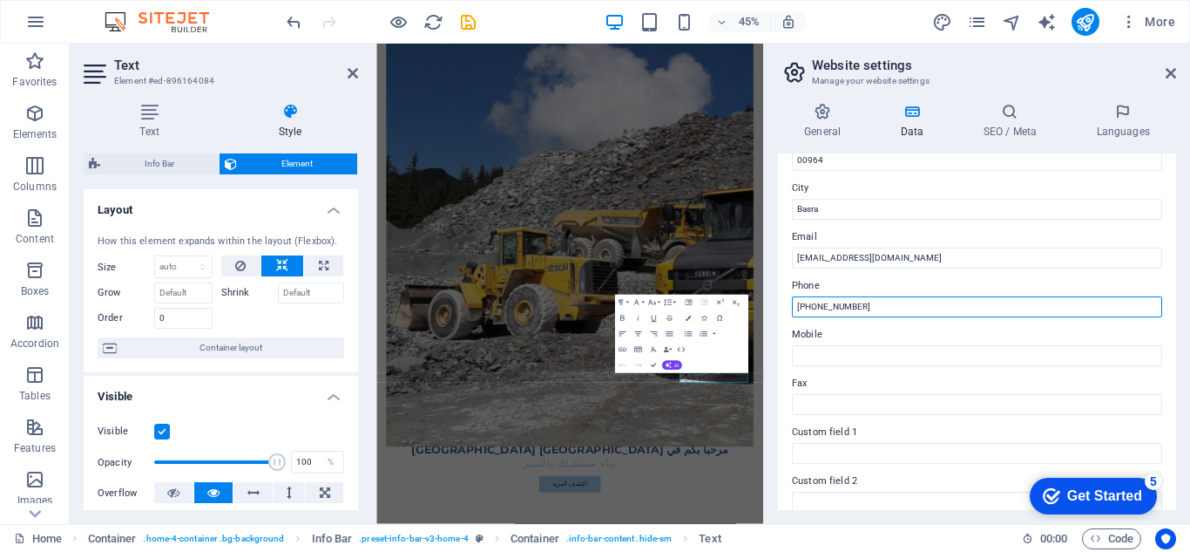
click at [852, 313] on input "+964-123-456-7890" at bounding box center [977, 306] width 370 height 21
paste input "00964 7800949494 -00964 770496325"
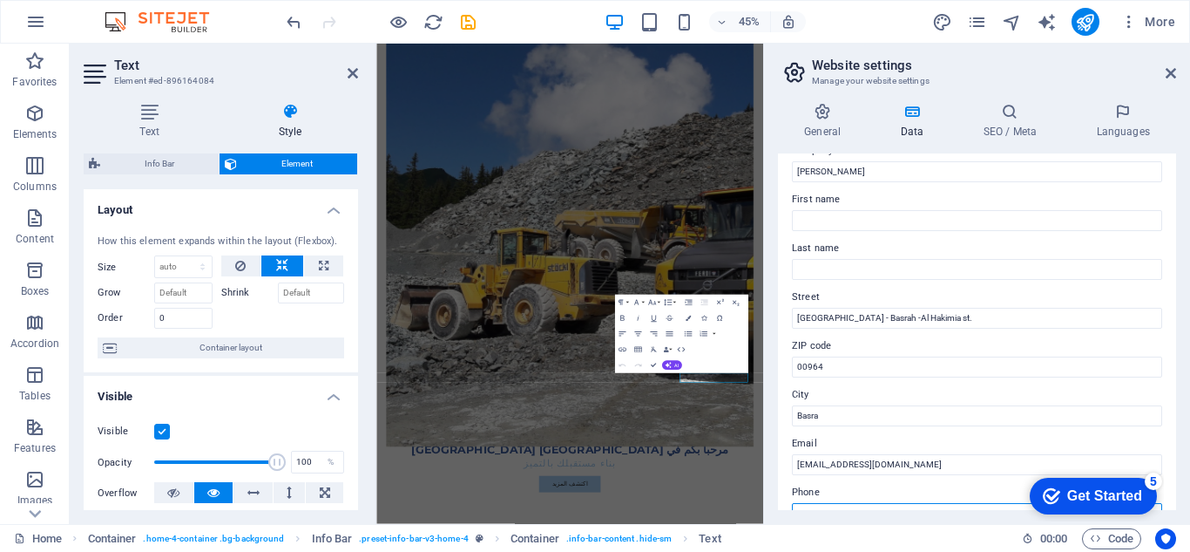
scroll to position [0, 0]
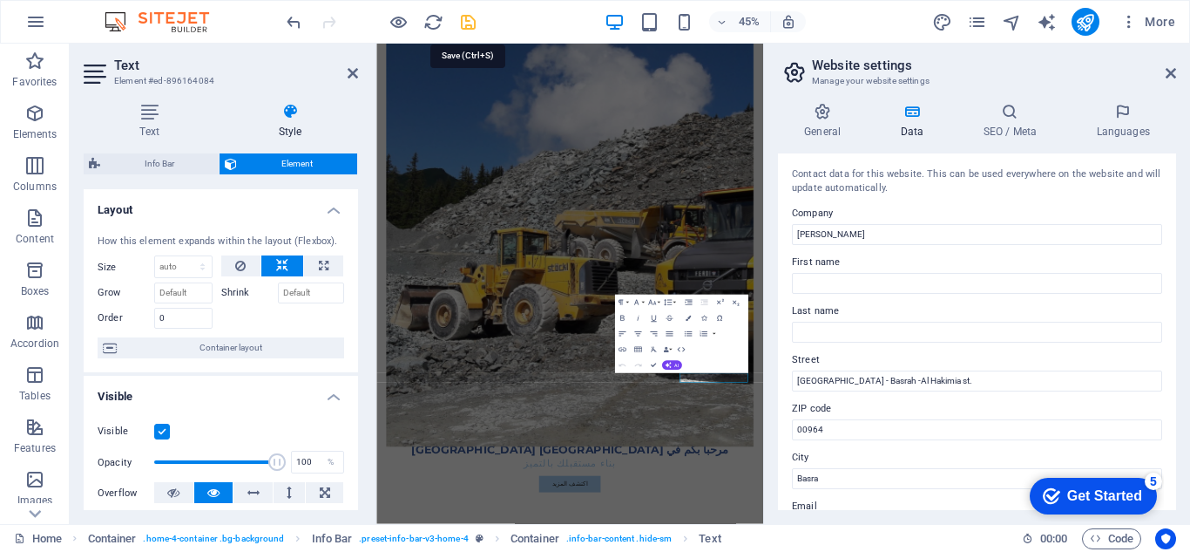
type input "00964 7800949494 -00964 7704963250"
click at [468, 16] on icon "save" at bounding box center [468, 22] width 20 height 20
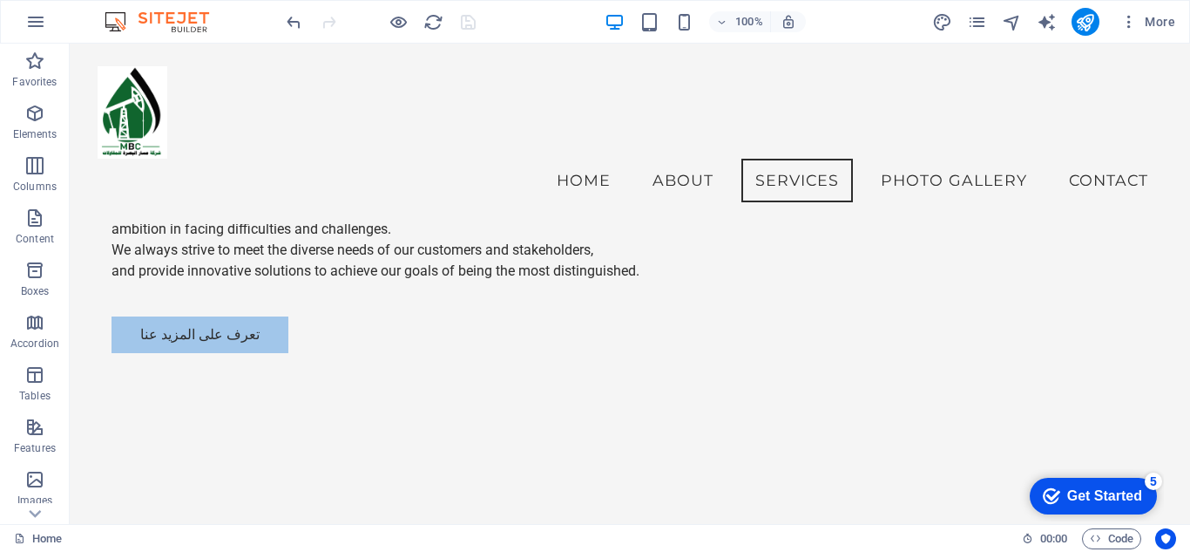
scroll to position [1326, 0]
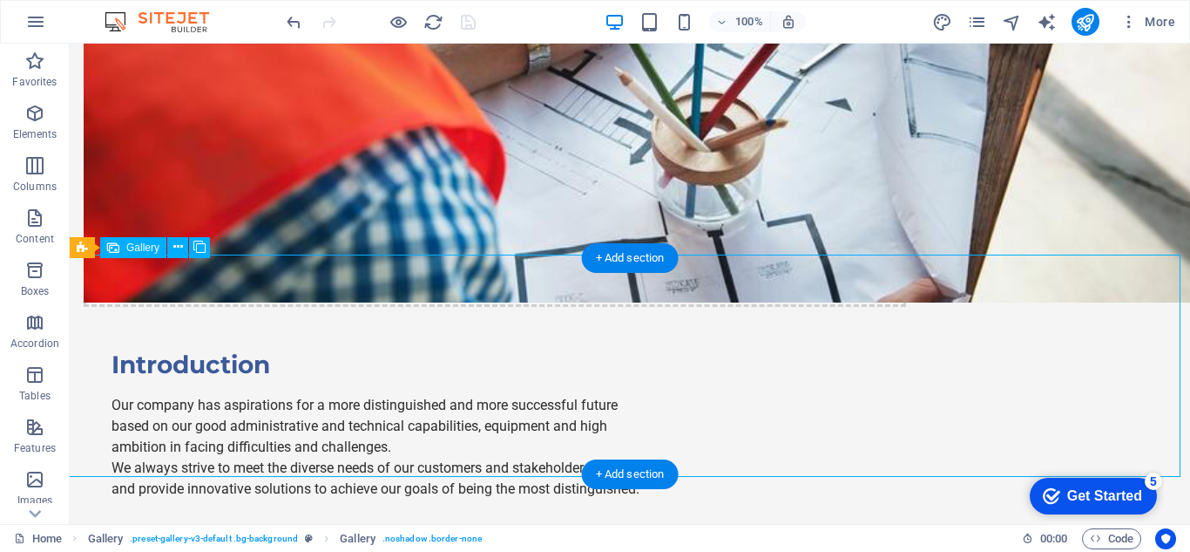
select select "px"
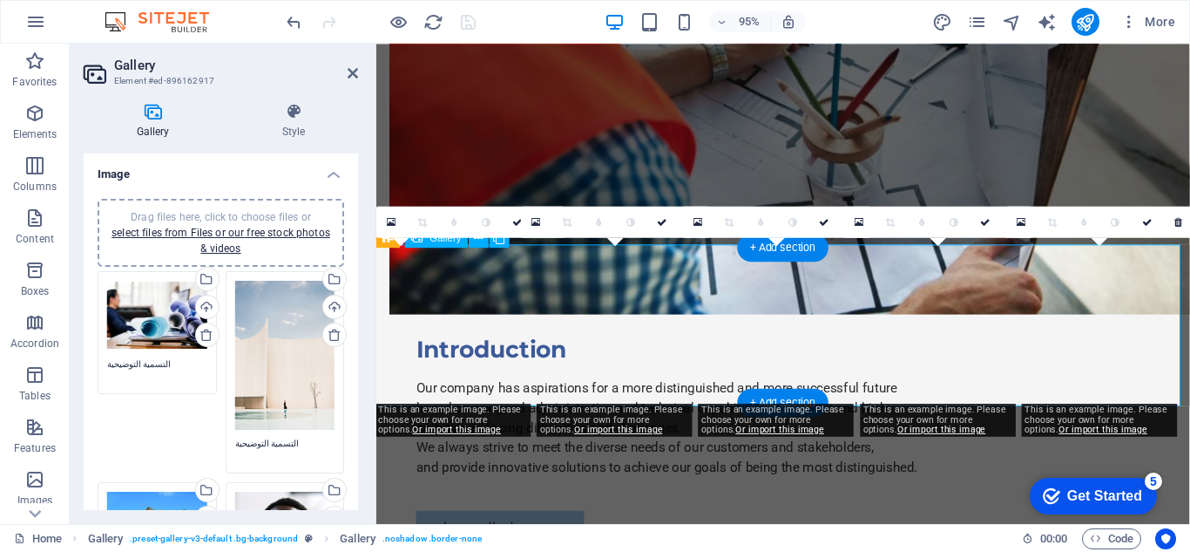
scroll to position [1485, 0]
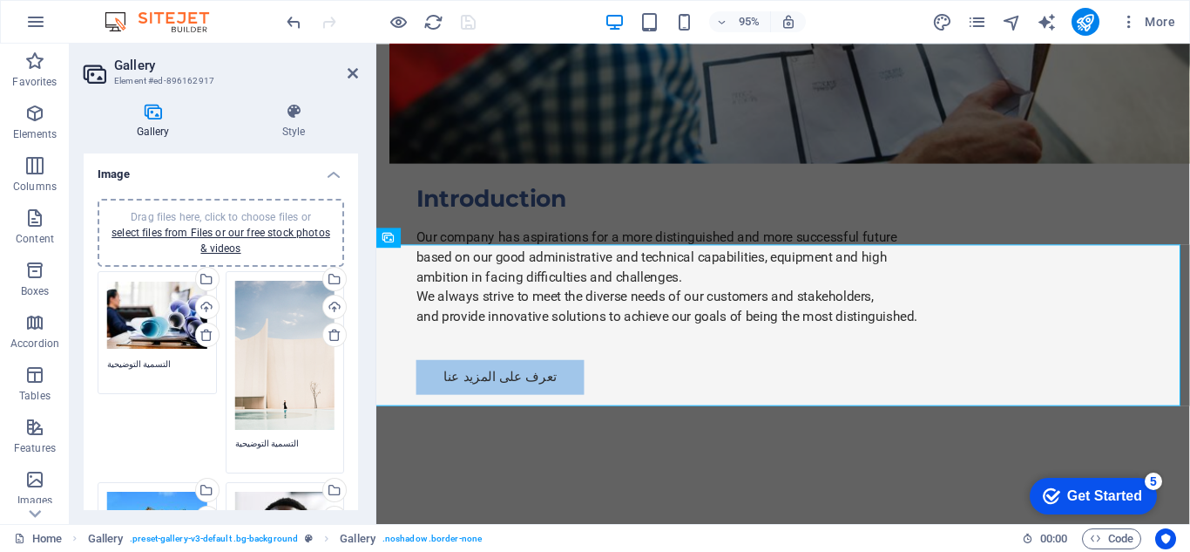
drag, startPoint x: 354, startPoint y: 189, endPoint x: 362, endPoint y: 271, distance: 82.4
click at [362, 271] on div "Gallery Style Image Drag files here, click to choose files or select files from…" at bounding box center [221, 306] width 302 height 435
click at [353, 314] on div "Drag files here, click to choose files or select files from Files or our free s…" at bounding box center [221, 514] width 274 height 659
click at [359, 315] on div "Gallery Style Image Drag files here, click to choose files or select files from…" at bounding box center [221, 306] width 302 height 435
click at [353, 324] on div "Drag files here, click to choose files or select files from Files or our free s…" at bounding box center [221, 514] width 274 height 659
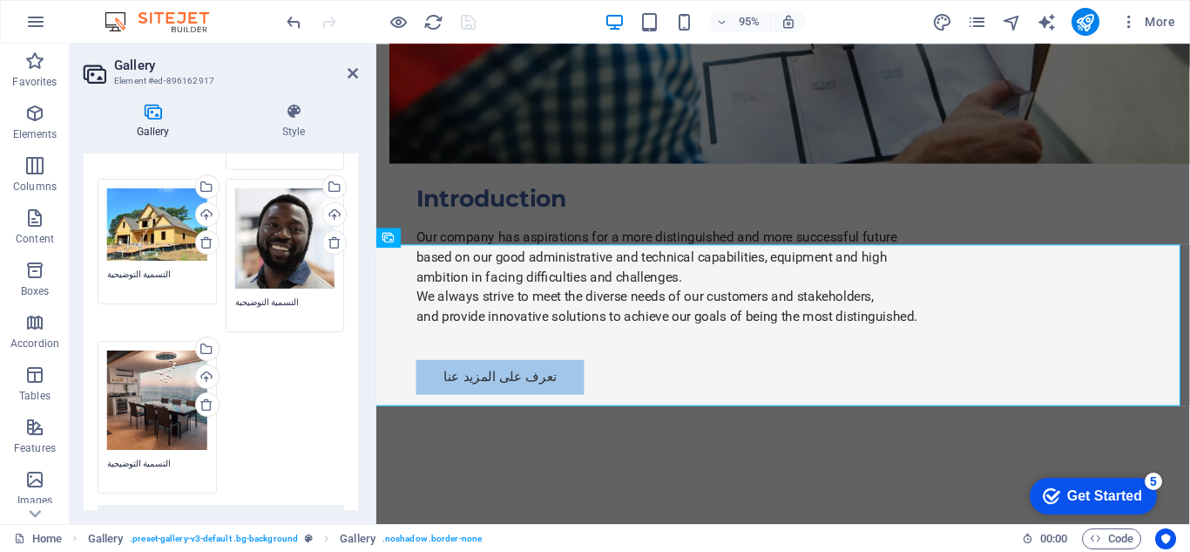
scroll to position [312, 0]
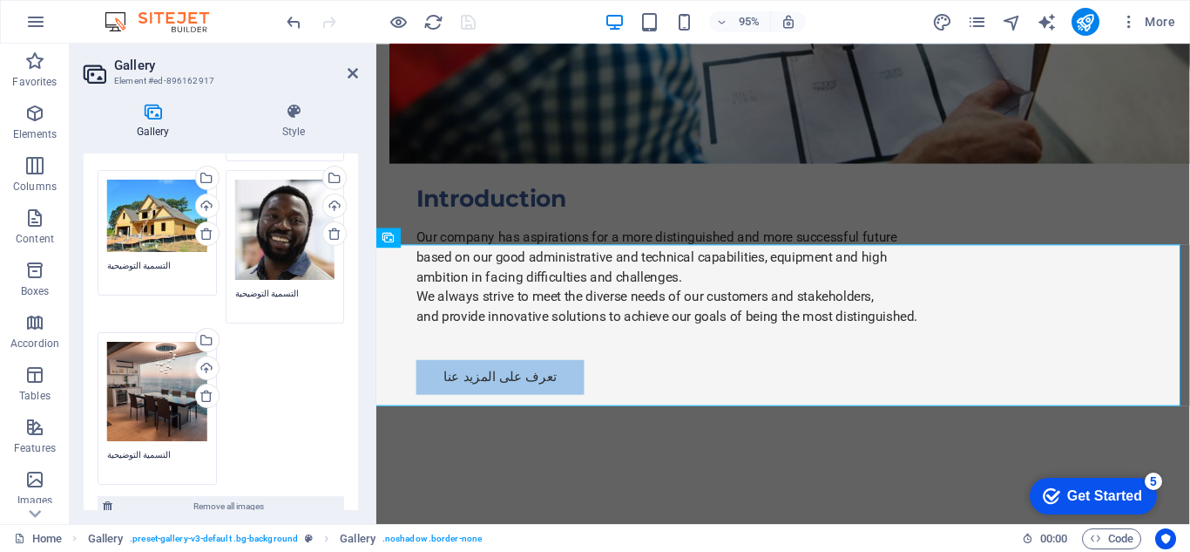
click at [282, 243] on div "Drag files here, click to choose files or select files from Files or our free s…" at bounding box center [285, 229] width 100 height 100
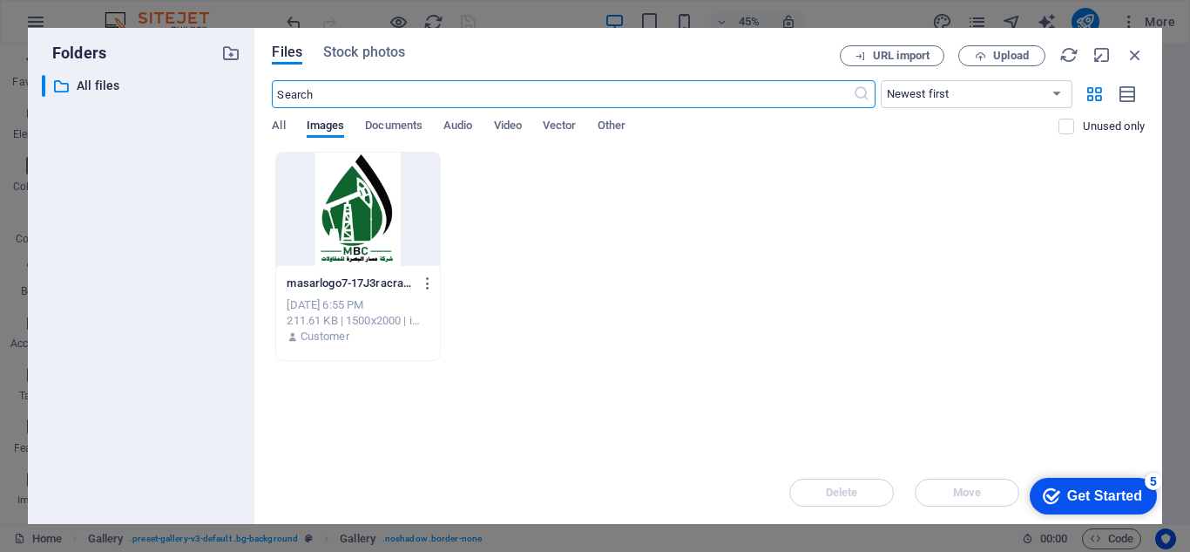
scroll to position [1962, 0]
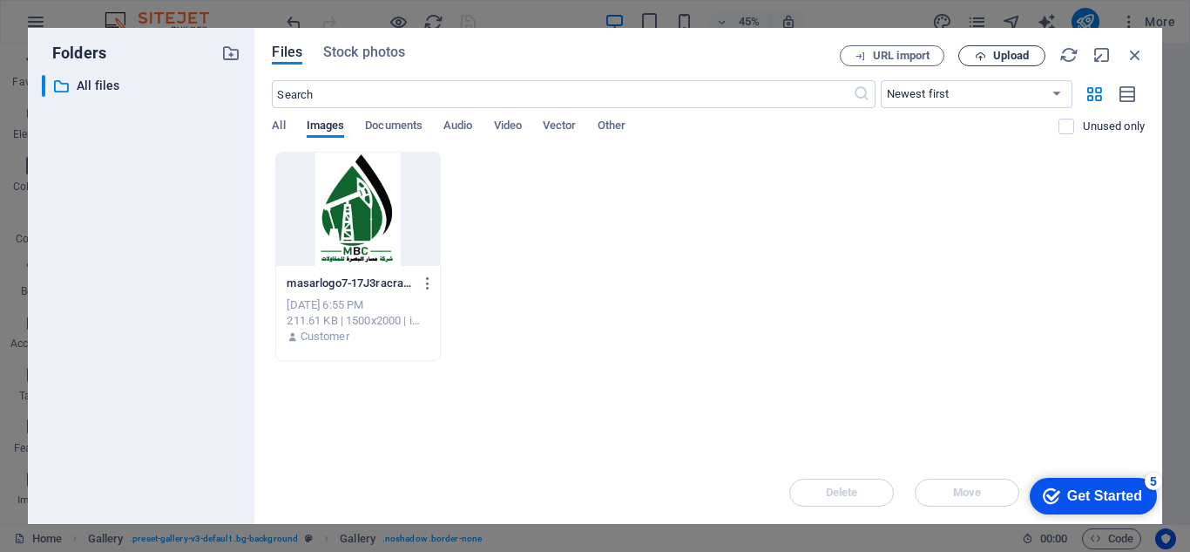
click at [1005, 48] on button "Upload" at bounding box center [1001, 55] width 87 height 21
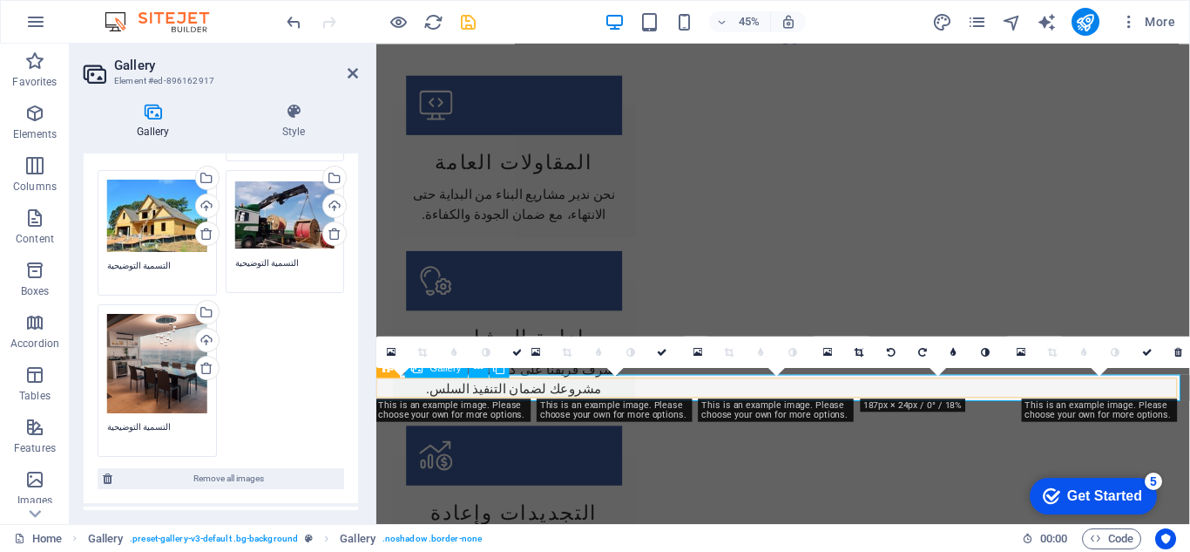
scroll to position [1485, 0]
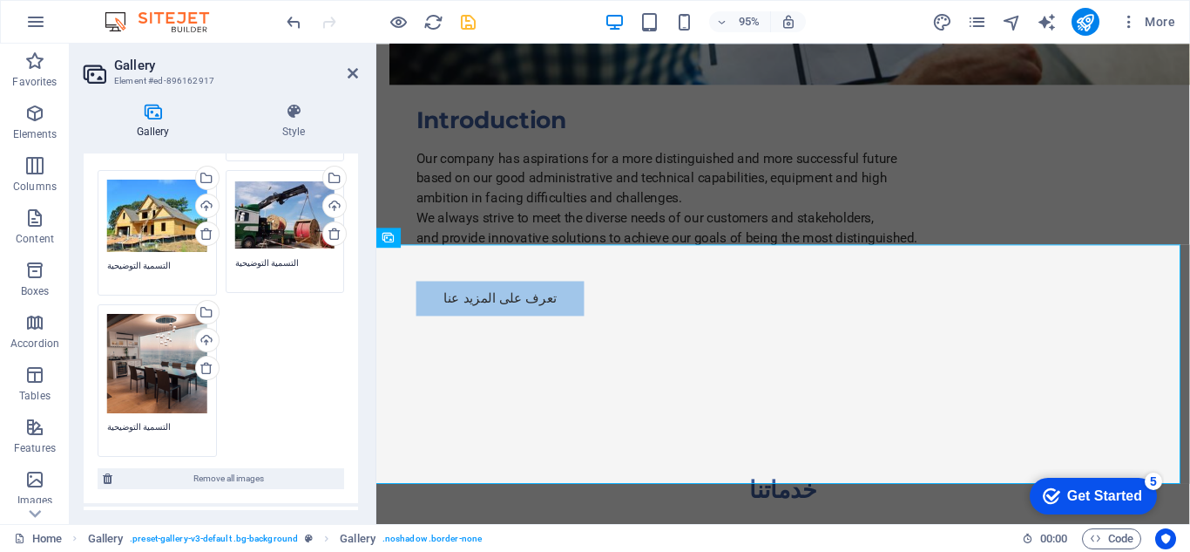
click at [157, 227] on div "Drag files here, click to choose files or select files from Files or our free s…" at bounding box center [157, 214] width 100 height 71
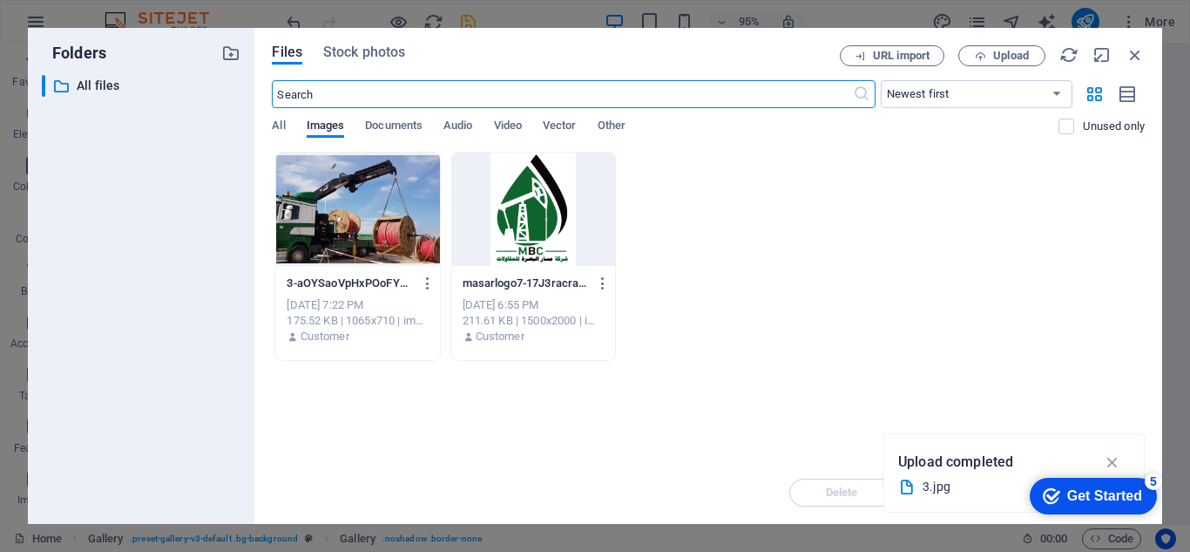
scroll to position [1962, 0]
click at [1006, 52] on span "Upload" at bounding box center [1011, 56] width 36 height 10
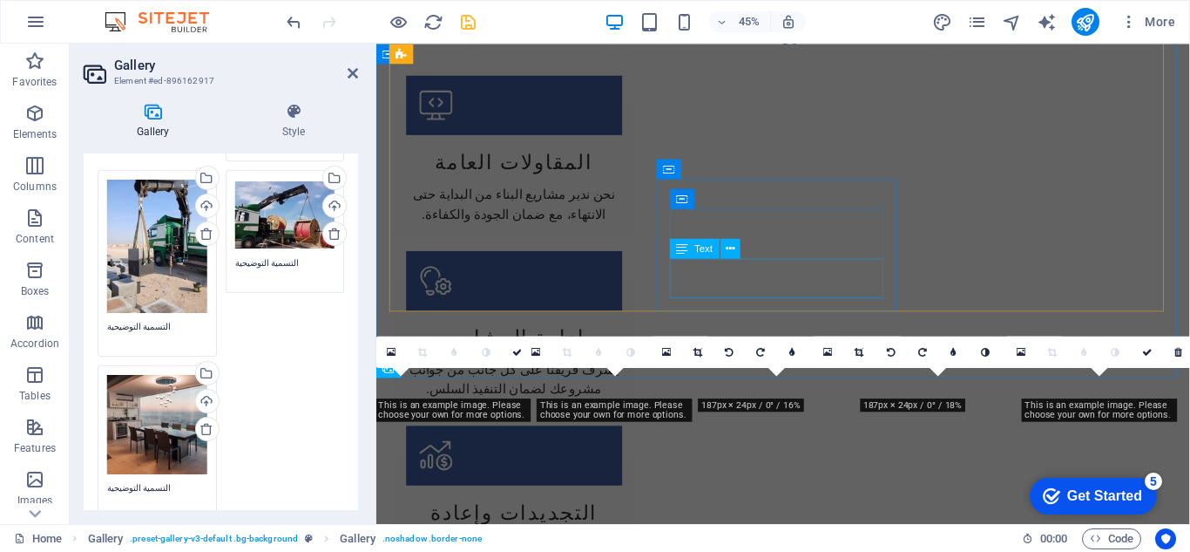
scroll to position [1485, 0]
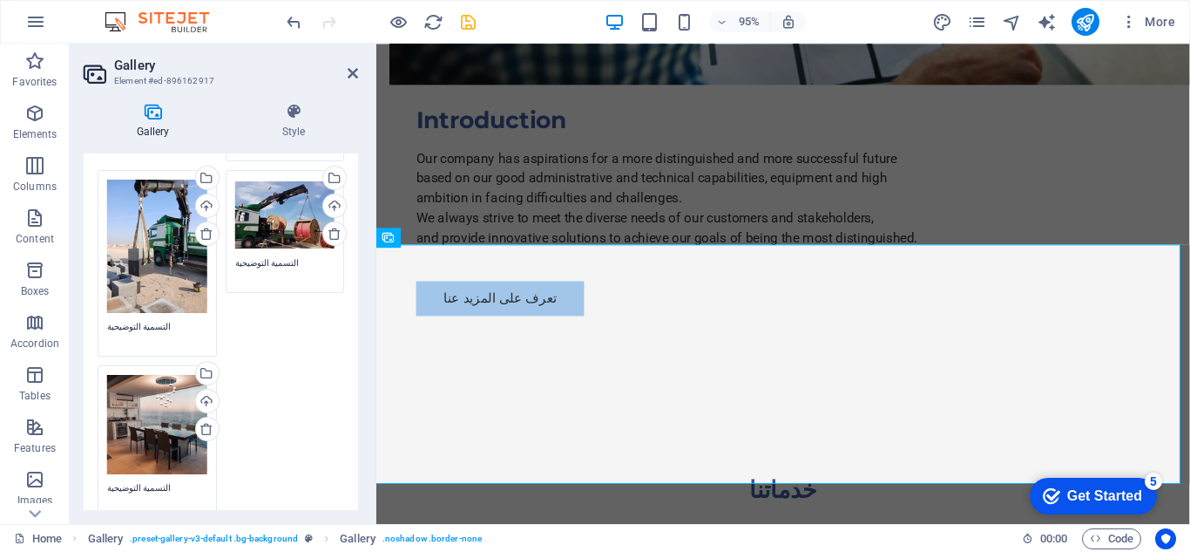
click at [152, 423] on div "Drag files here, click to choose files or select files from Files or our free s…" at bounding box center [157, 425] width 100 height 100
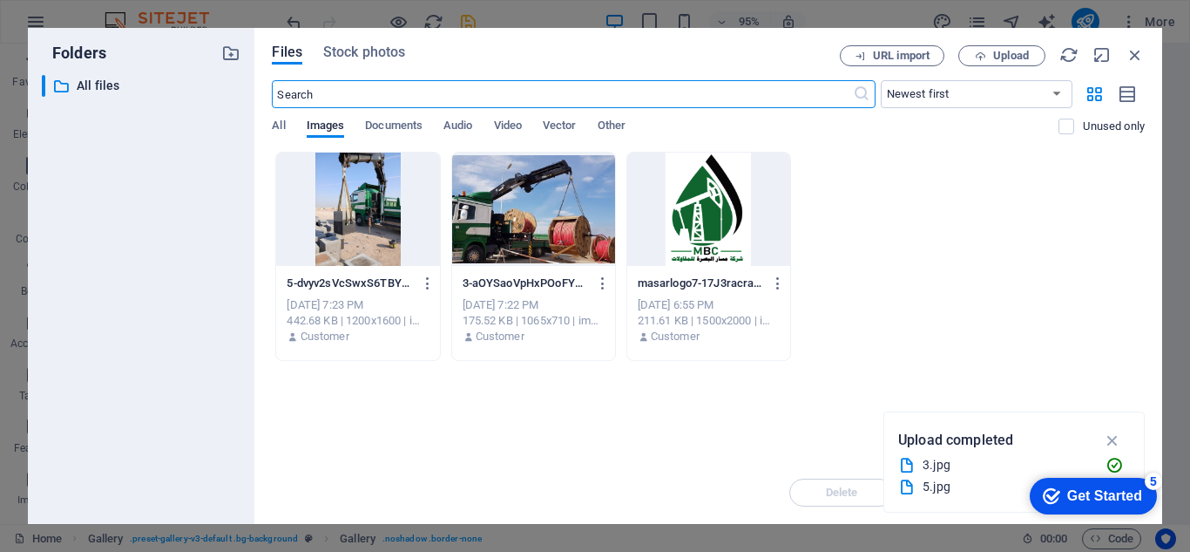
scroll to position [1962, 0]
click at [1017, 52] on span "Upload" at bounding box center [1011, 56] width 36 height 10
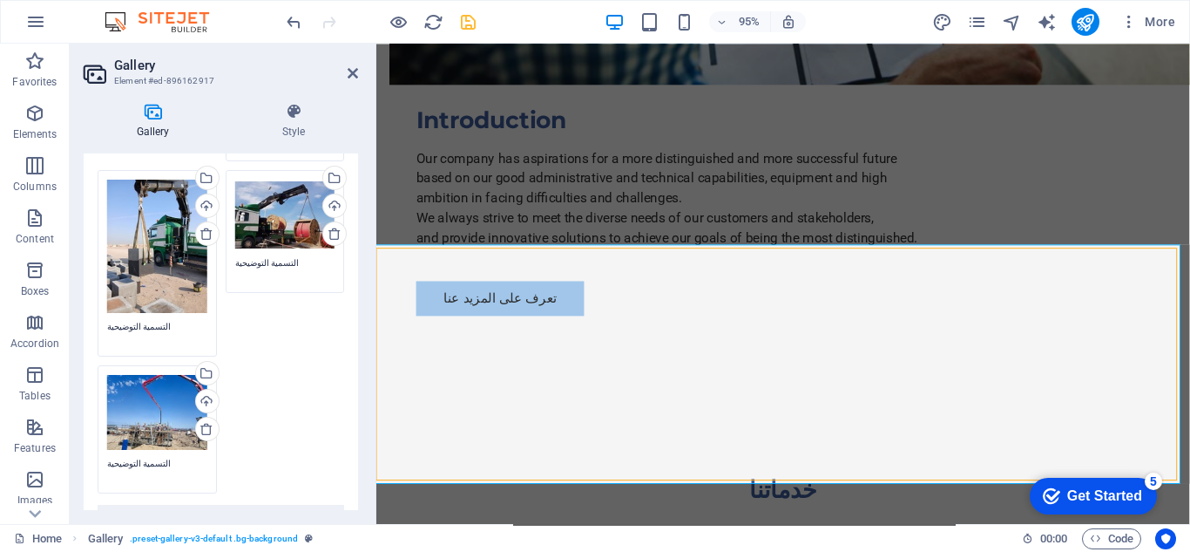
scroll to position [1464, 0]
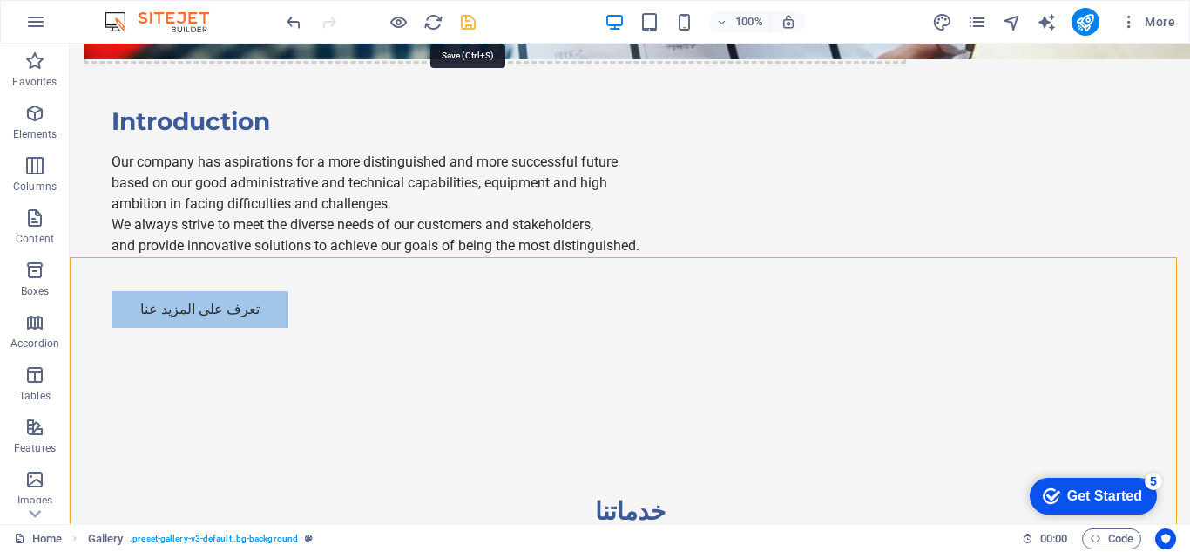
click at [467, 23] on icon "save" at bounding box center [468, 22] width 20 height 20
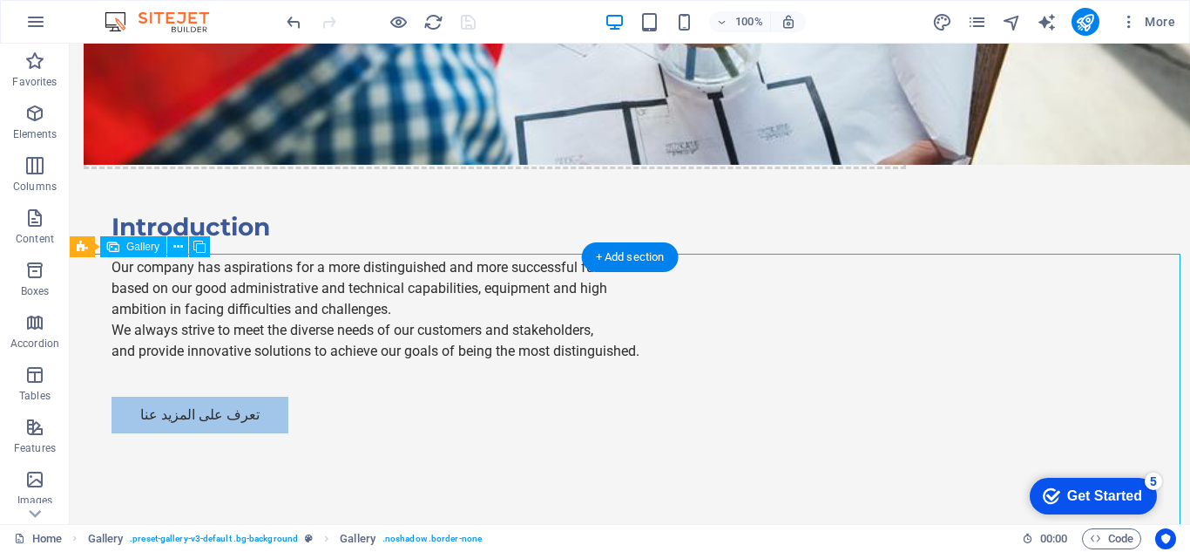
select select "px"
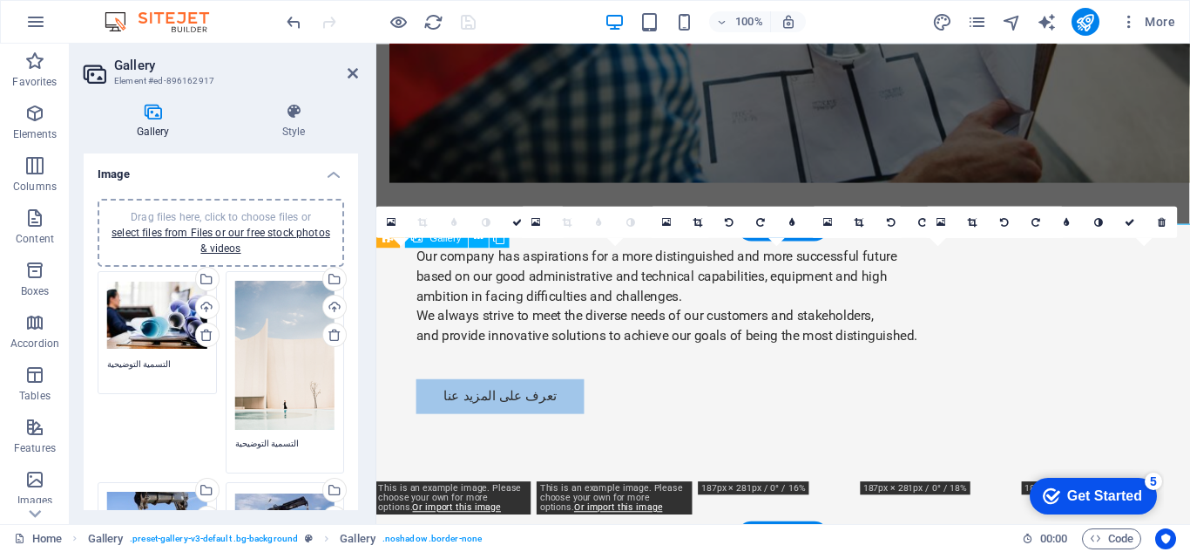
scroll to position [1485, 0]
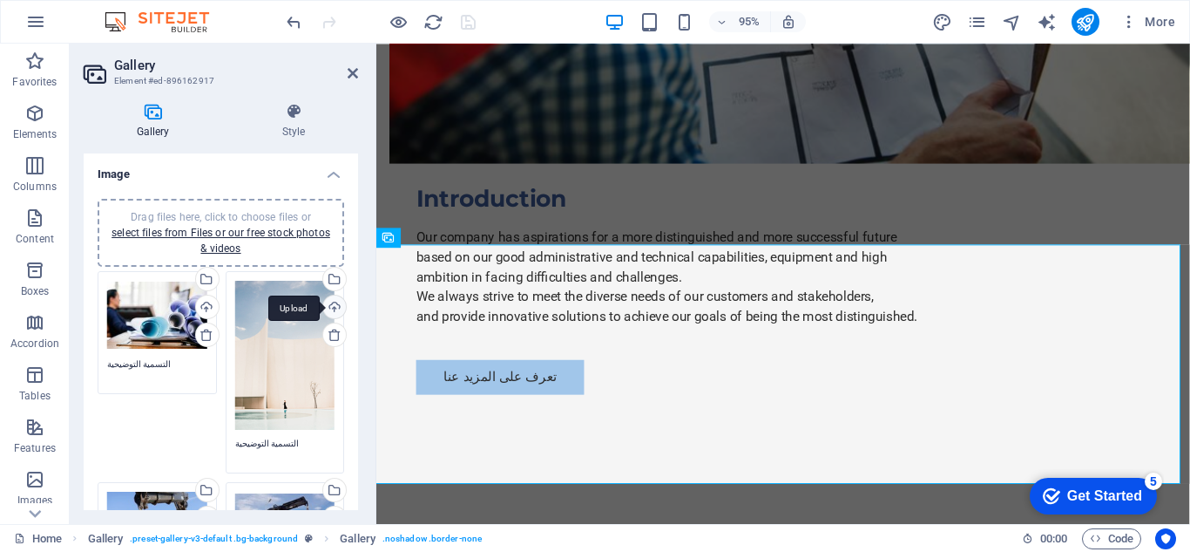
click at [332, 302] on div "Upload" at bounding box center [333, 308] width 26 height 26
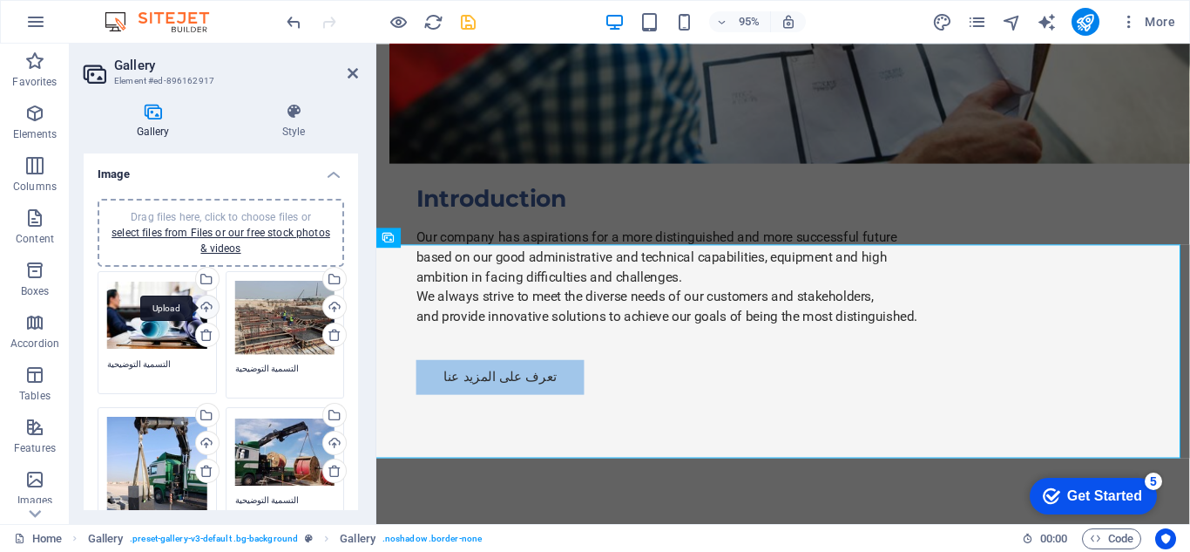
click at [202, 298] on div "Upload" at bounding box center [206, 308] width 26 height 26
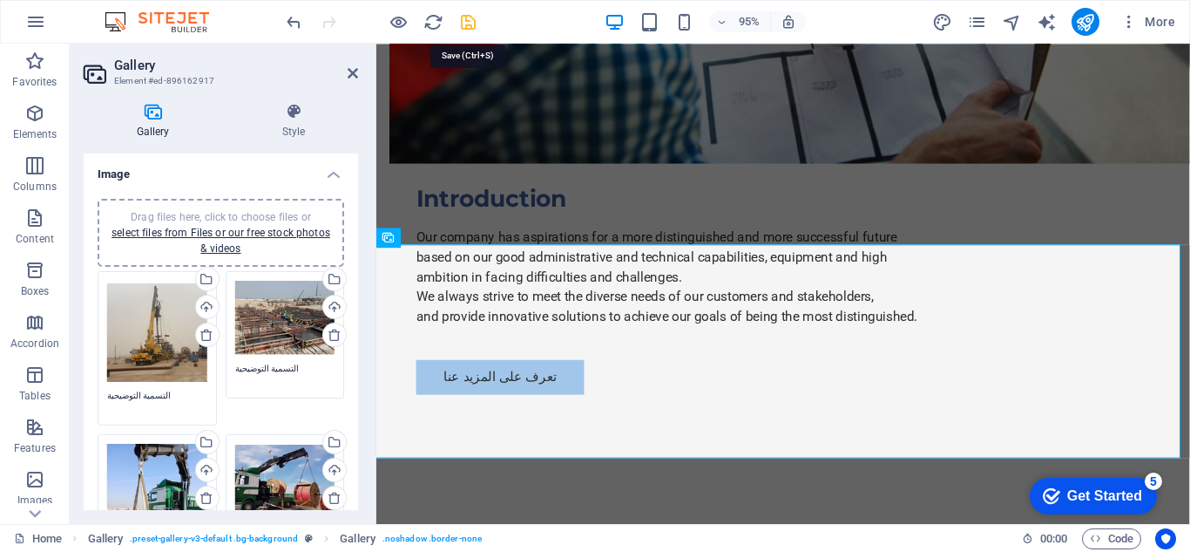
click at [469, 24] on icon "save" at bounding box center [468, 22] width 20 height 20
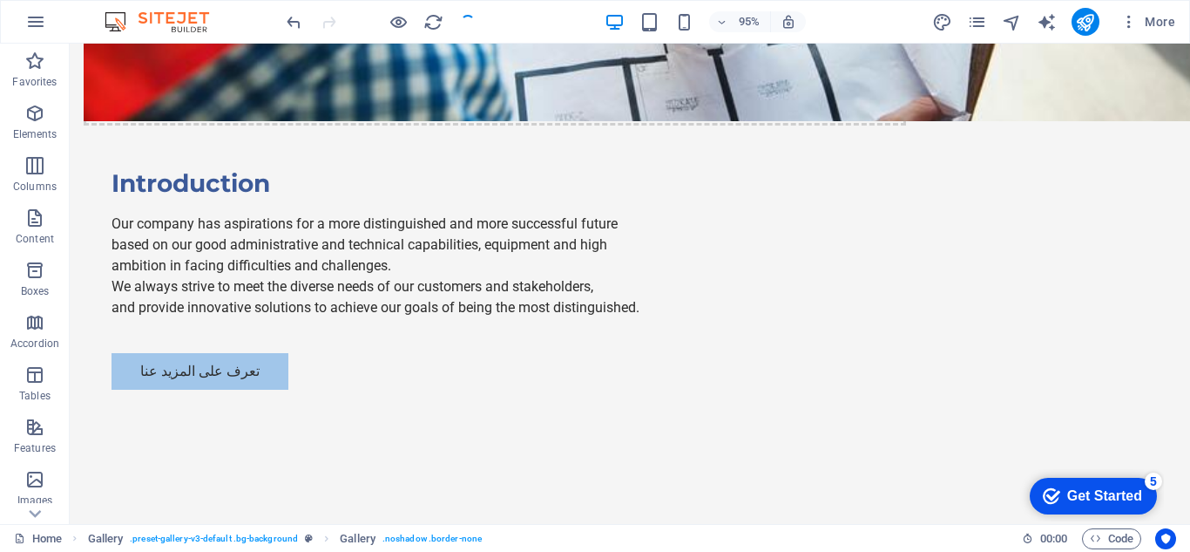
scroll to position [1464, 0]
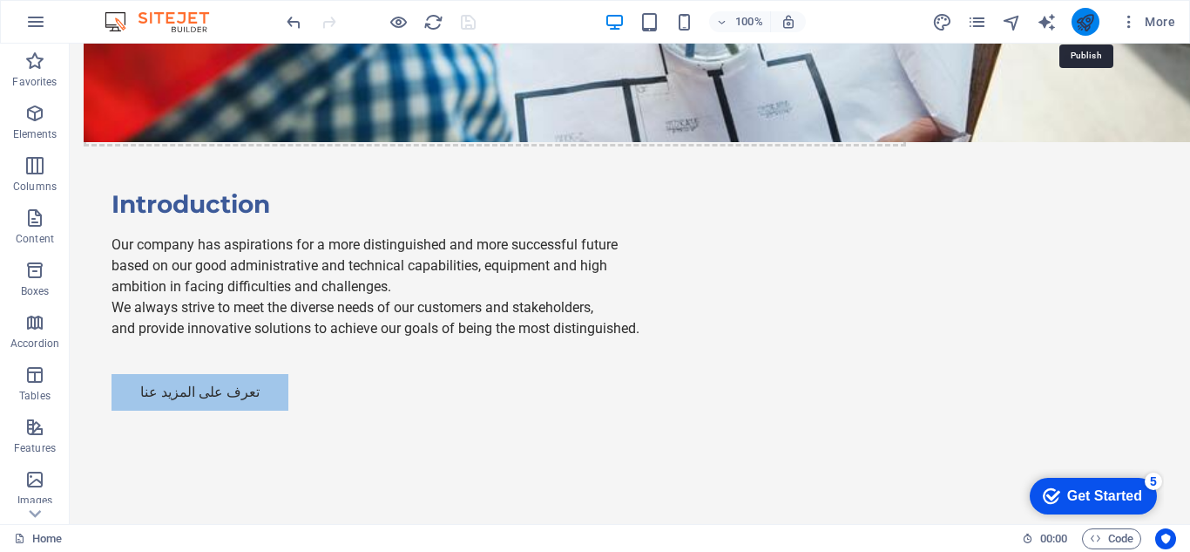
click at [1082, 20] on icon "publish" at bounding box center [1085, 22] width 20 height 20
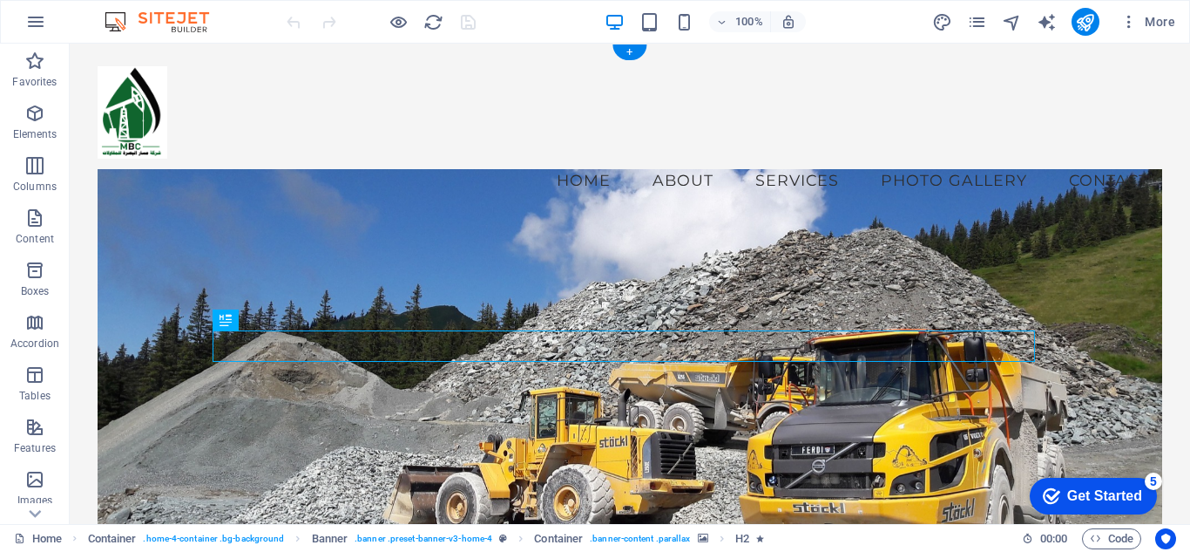
click at [343, 269] on figure at bounding box center [630, 387] width 1065 height 437
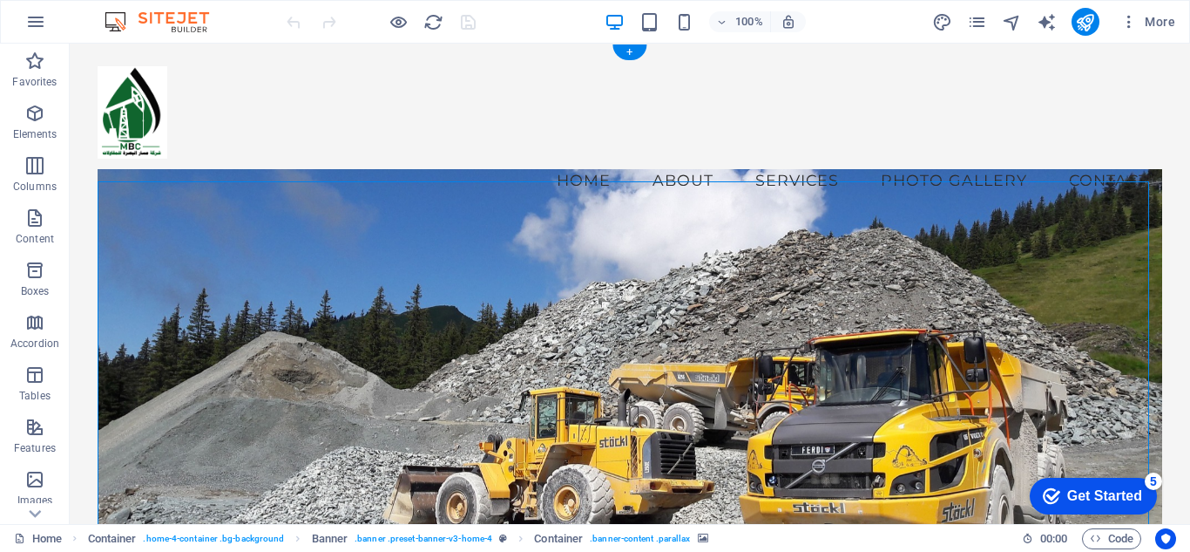
click at [378, 224] on figure at bounding box center [630, 387] width 1065 height 437
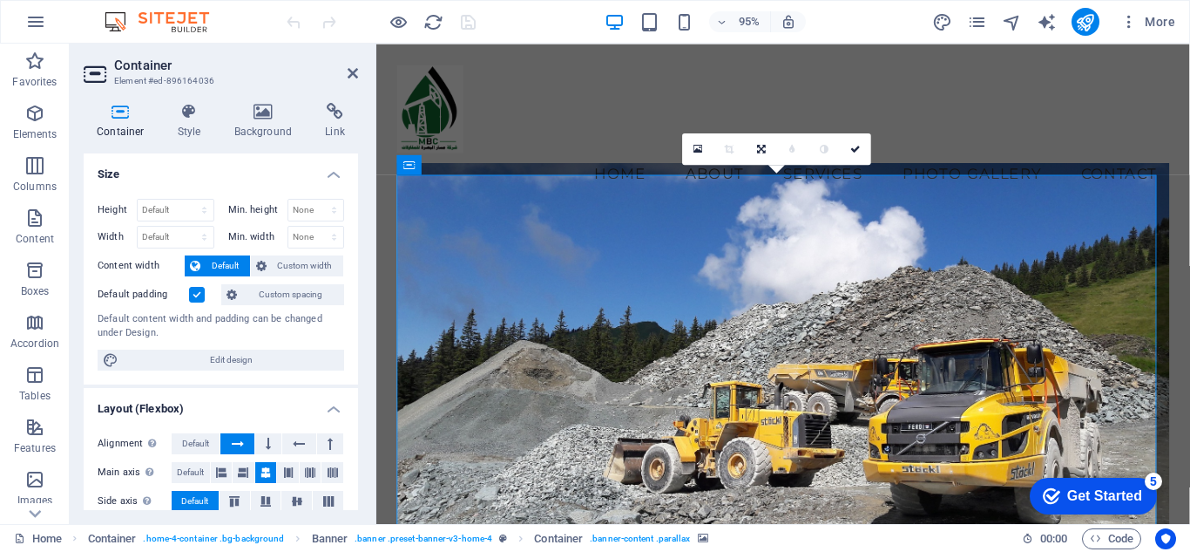
drag, startPoint x: 354, startPoint y: 286, endPoint x: 357, endPoint y: 308, distance: 22.9
click at [357, 308] on div "Size Height Default px rem % vh vw Min. height None px rem % vh vw Width Defaul…" at bounding box center [221, 331] width 274 height 356
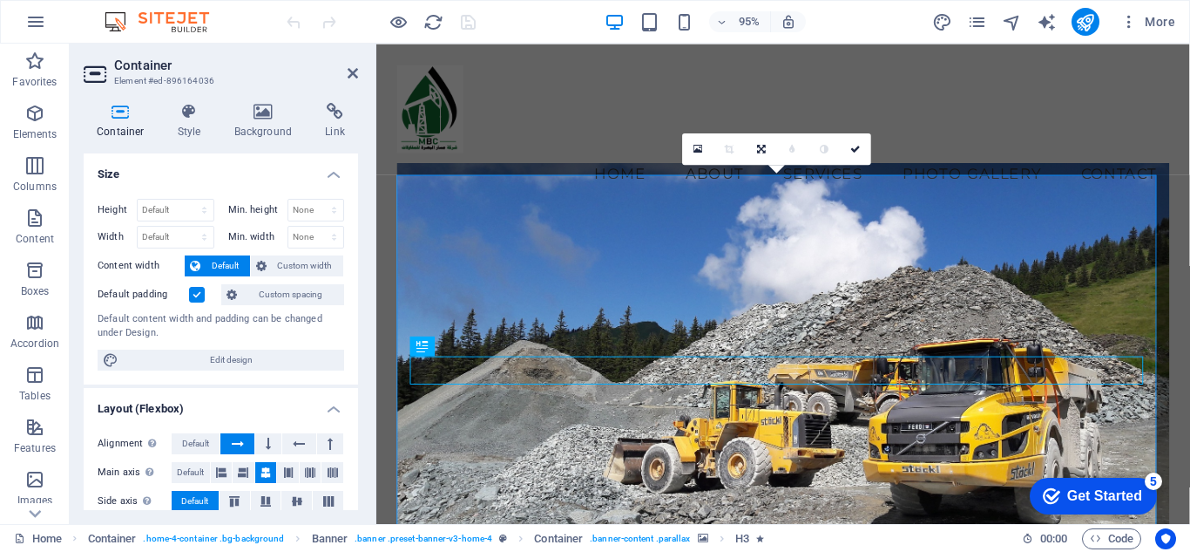
click at [498, 247] on figure at bounding box center [805, 399] width 814 height 460
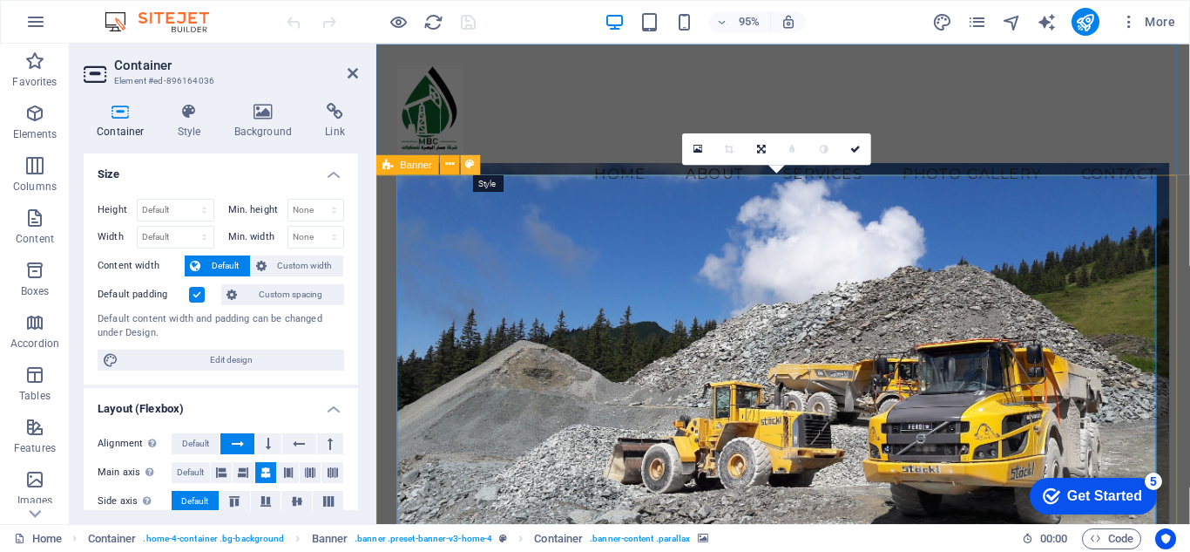
click at [471, 166] on icon at bounding box center [470, 164] width 9 height 17
select select "preset-banner-v3-home-4"
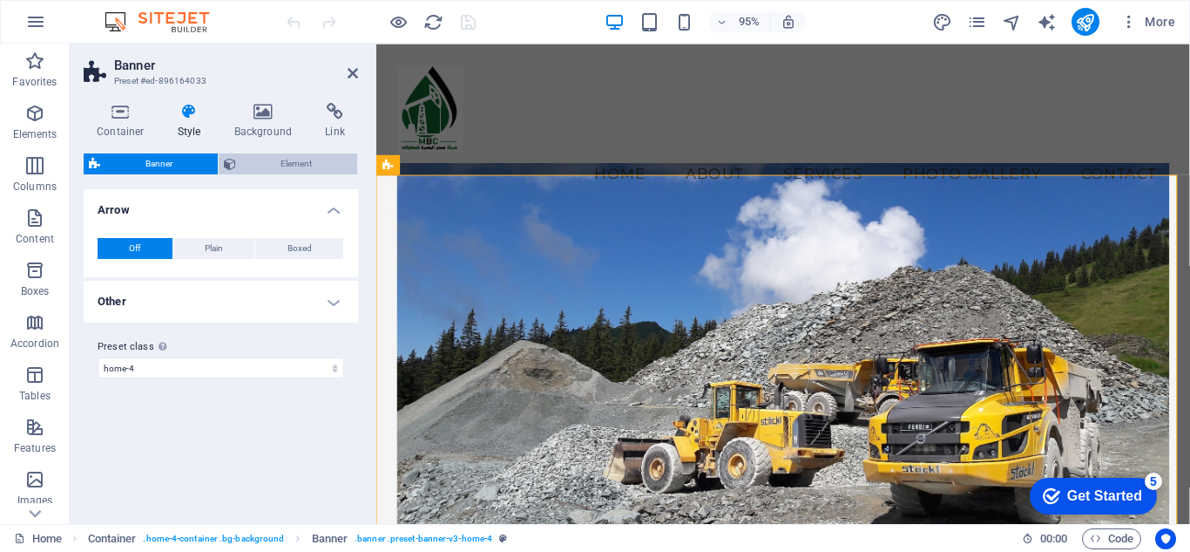
click at [282, 167] on span "Element" at bounding box center [297, 163] width 112 height 21
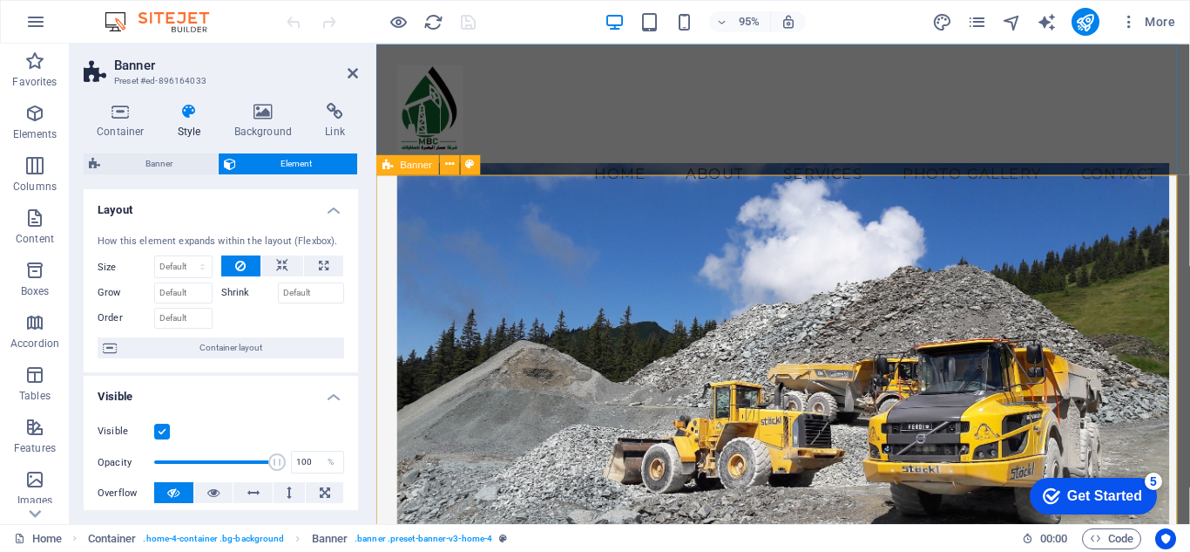
click at [478, 259] on figure at bounding box center [805, 399] width 814 height 460
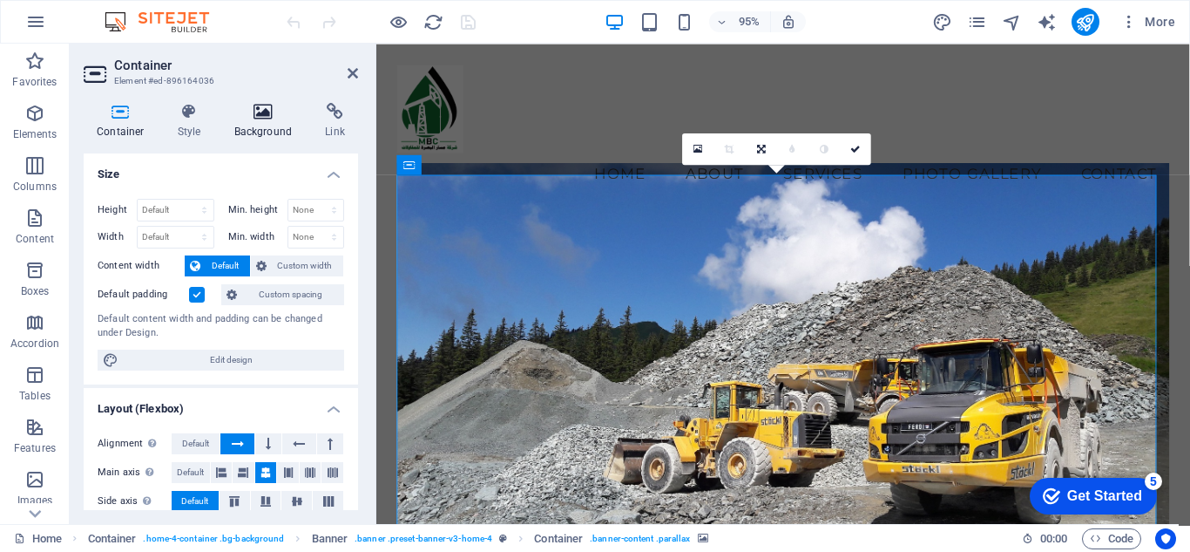
click at [270, 104] on icon at bounding box center [263, 111] width 85 height 17
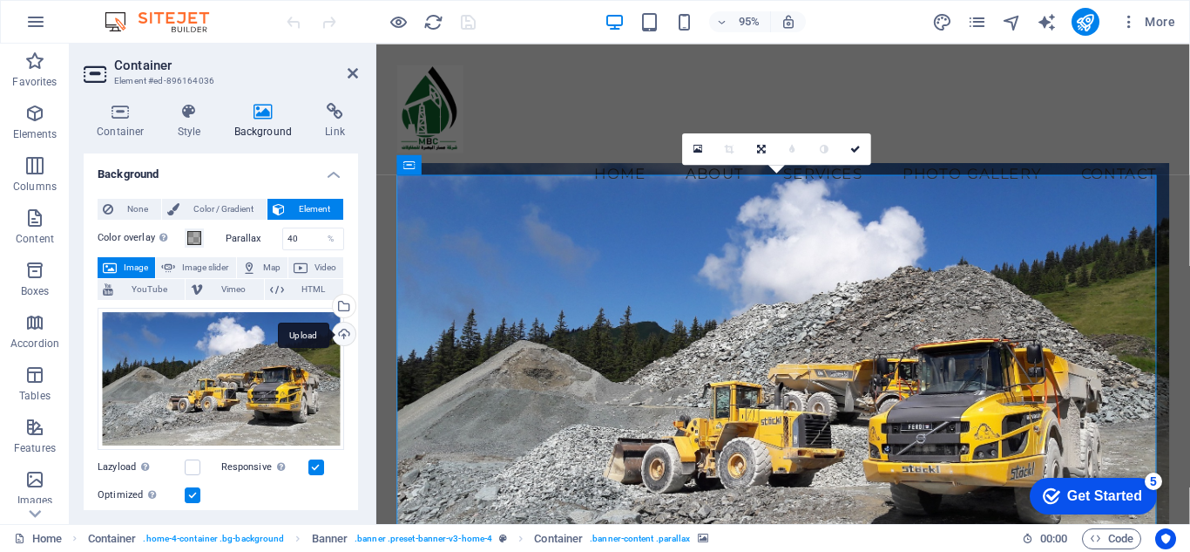
click at [342, 337] on div "Upload" at bounding box center [342, 335] width 26 height 26
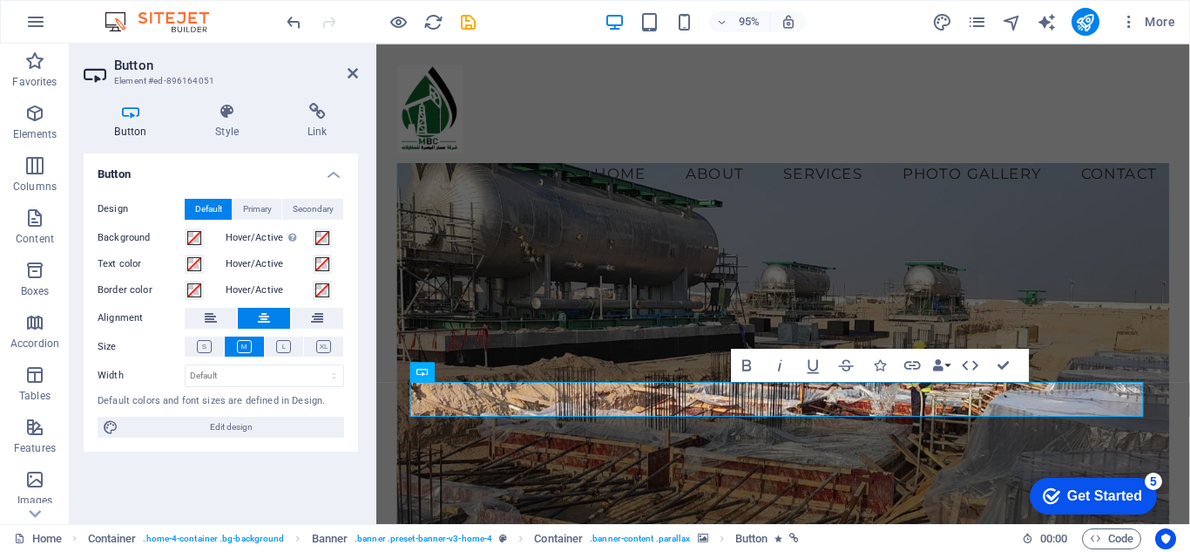
click at [823, 318] on figure at bounding box center [805, 399] width 814 height 460
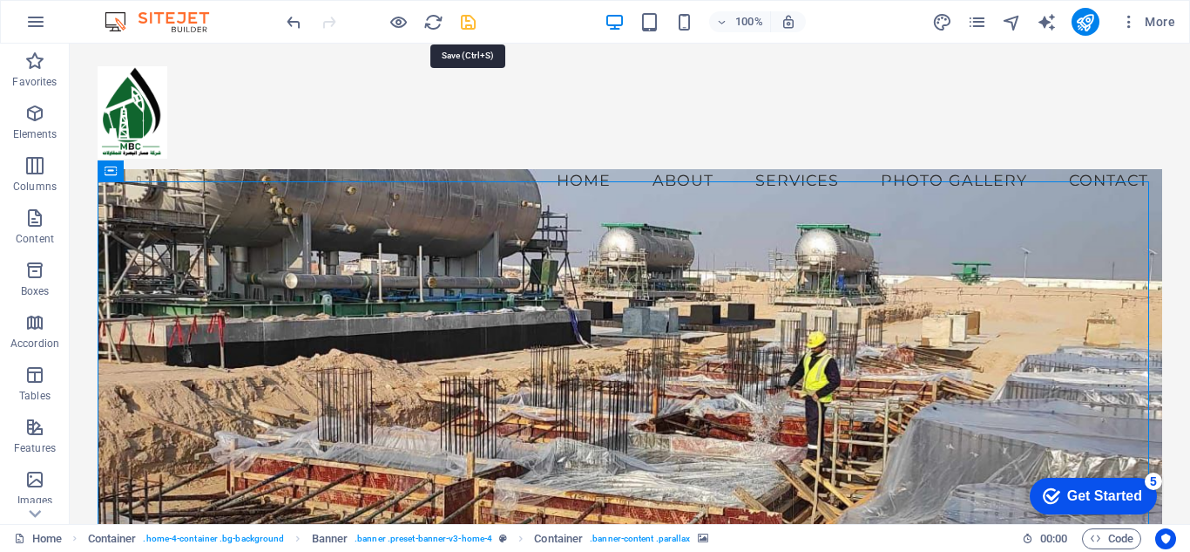
click at [472, 24] on icon "save" at bounding box center [468, 22] width 20 height 20
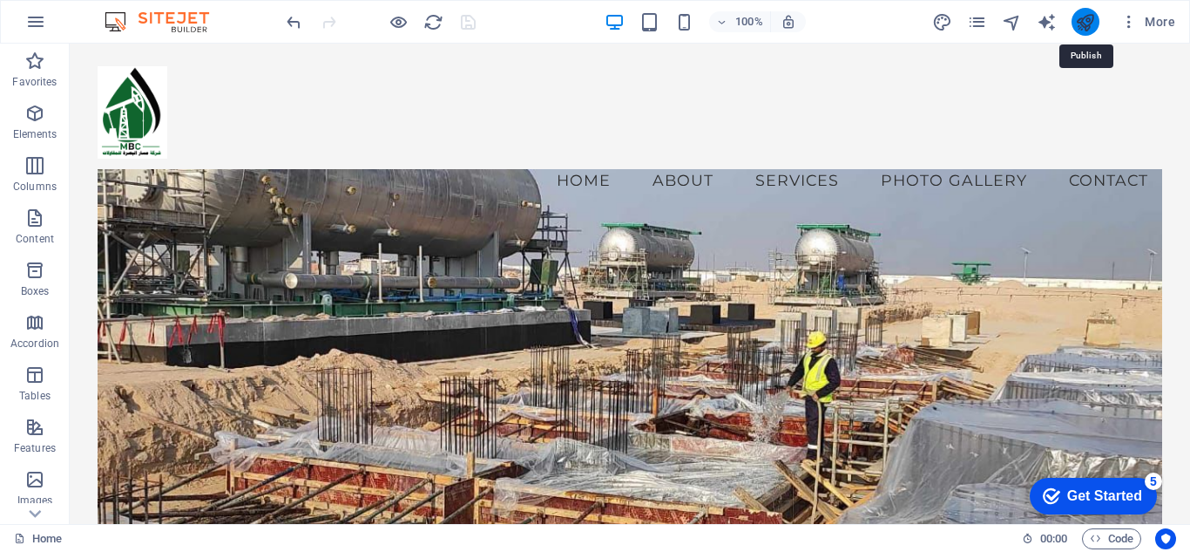
click at [1087, 21] on icon "publish" at bounding box center [1085, 22] width 20 height 20
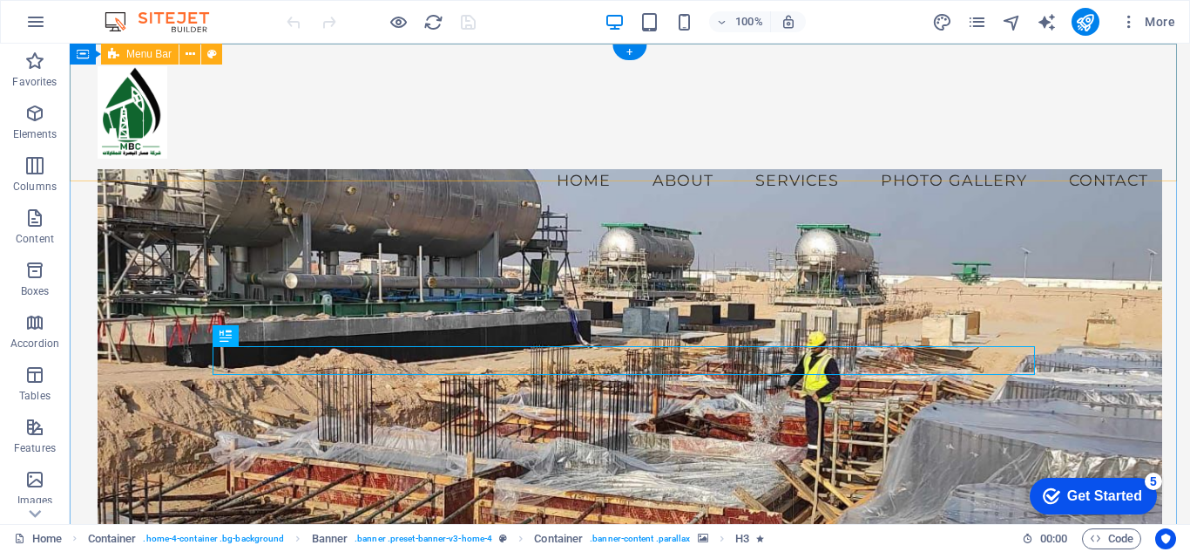
click at [88, 150] on div "Menu Home About Services Photo Gallery Contact" at bounding box center [630, 134] width 1120 height 180
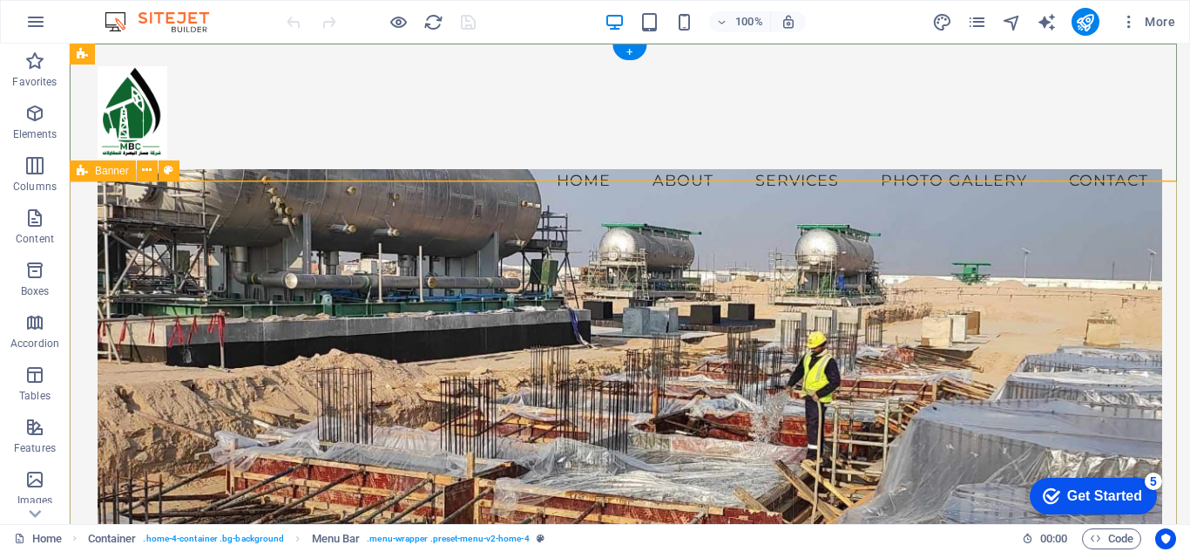
click at [74, 224] on div "بناء مستقبلك بالتميز More" at bounding box center [630, 552] width 1120 height 656
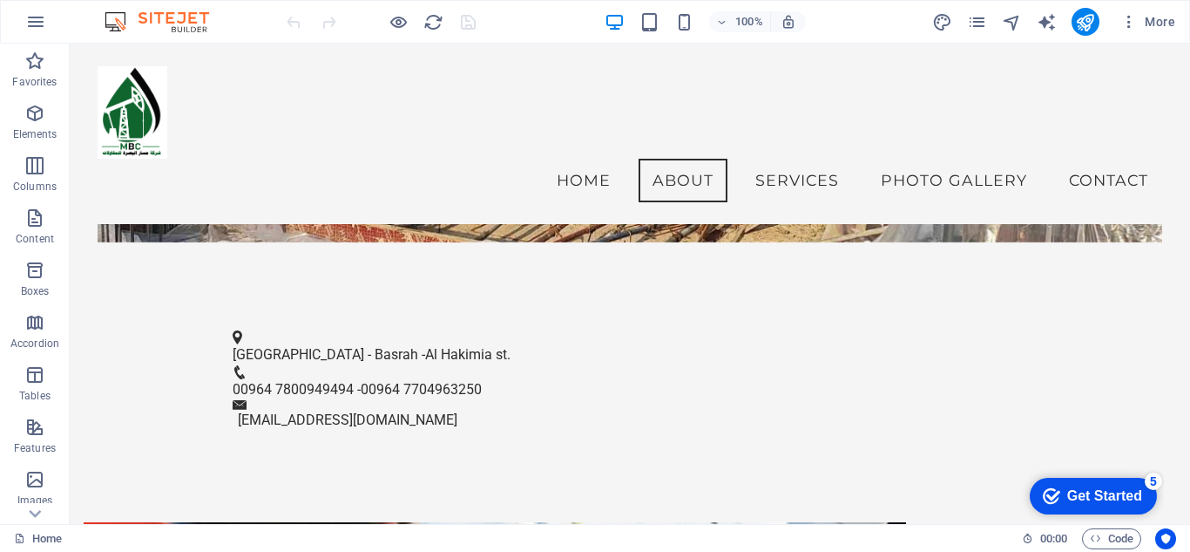
scroll to position [518, 0]
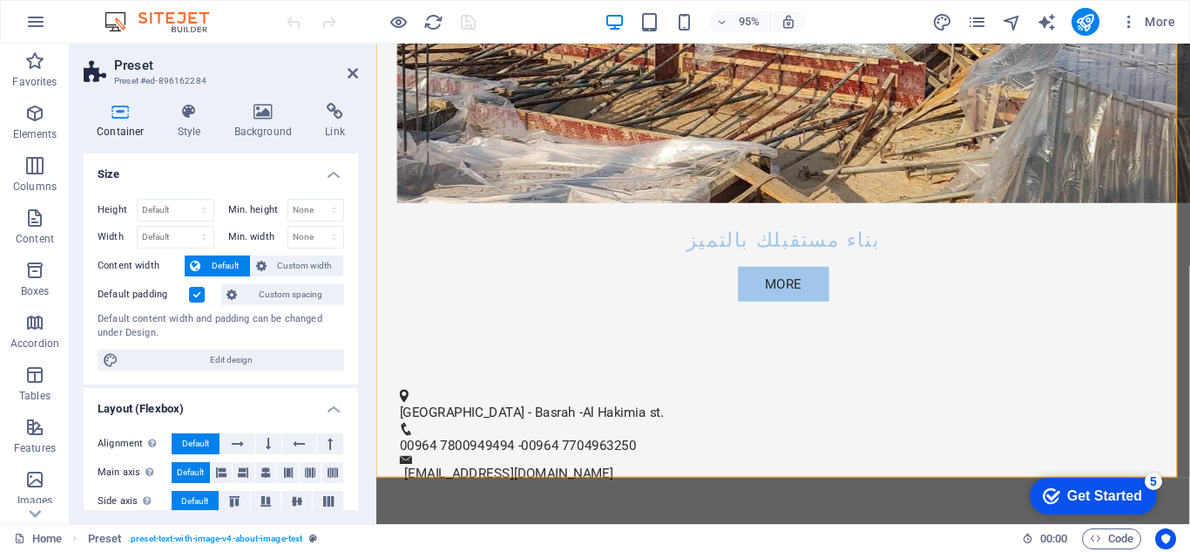
scroll to position [677, 0]
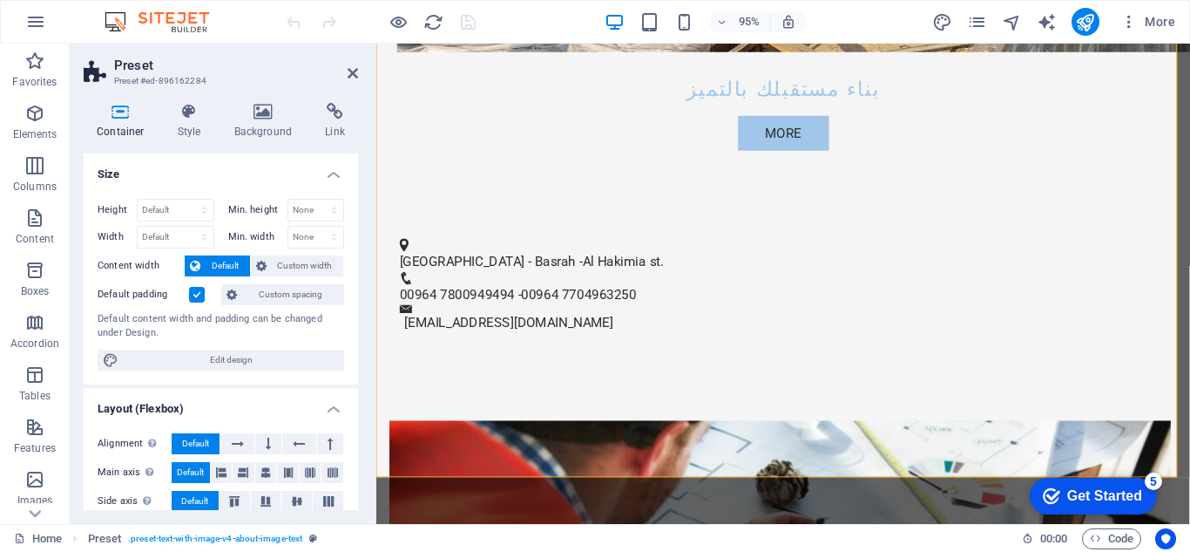
click at [247, 99] on div "Container Style Background Link Size Height Default px rem % vh vw Min. height …" at bounding box center [221, 306] width 302 height 435
click at [261, 105] on icon at bounding box center [263, 111] width 85 height 17
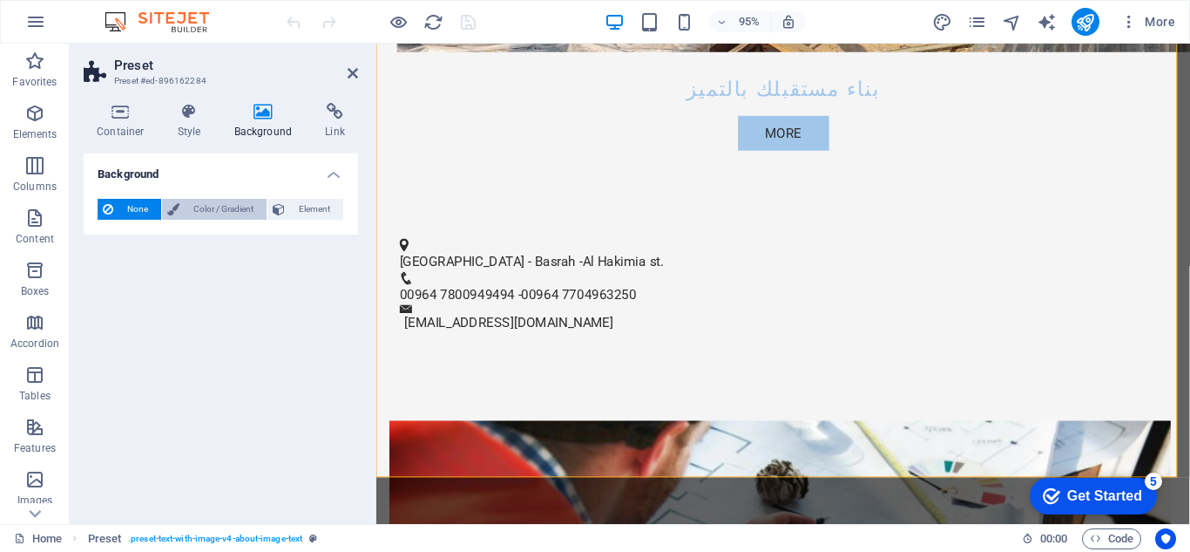
click at [233, 199] on span "Color / Gradient" at bounding box center [223, 209] width 77 height 21
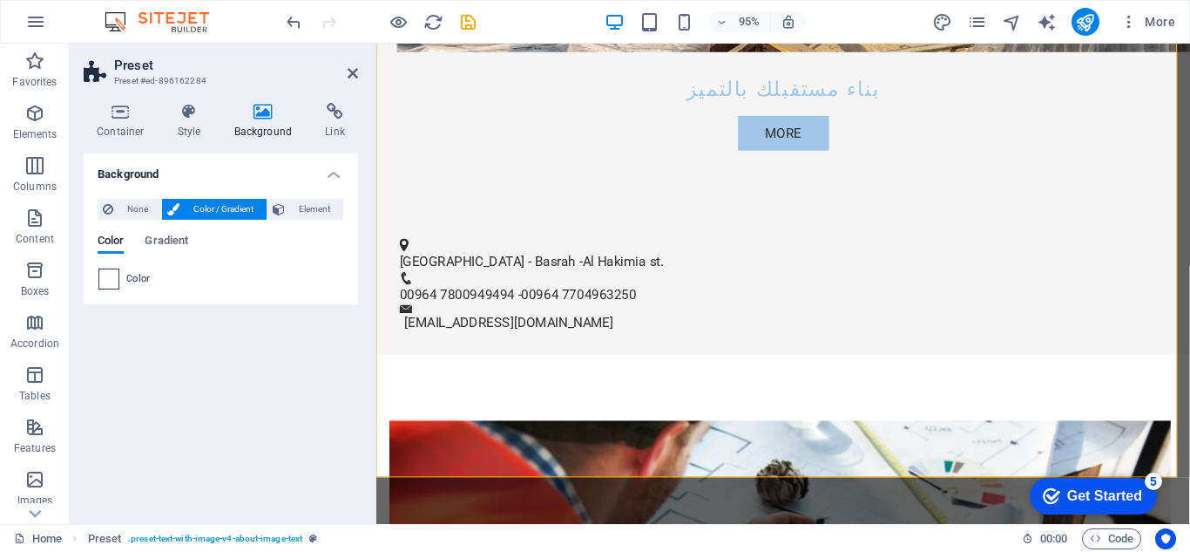
click at [118, 279] on span at bounding box center [108, 278] width 19 height 19
type input "#ffffff"
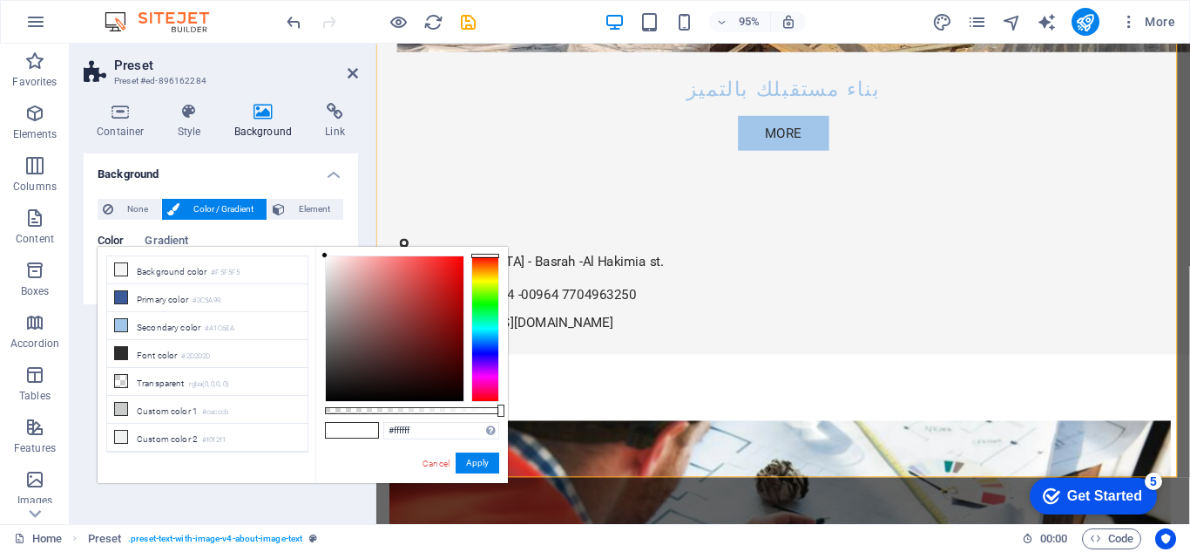
click at [369, 429] on span at bounding box center [365, 430] width 26 height 15
click at [439, 461] on link "Cancel" at bounding box center [436, 463] width 30 height 13
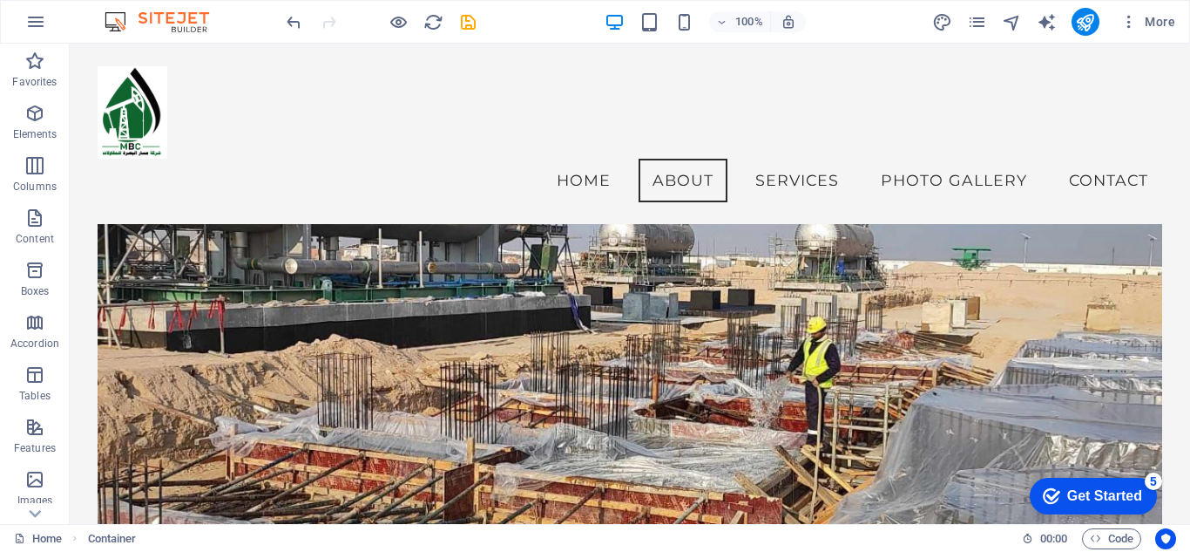
scroll to position [0, 0]
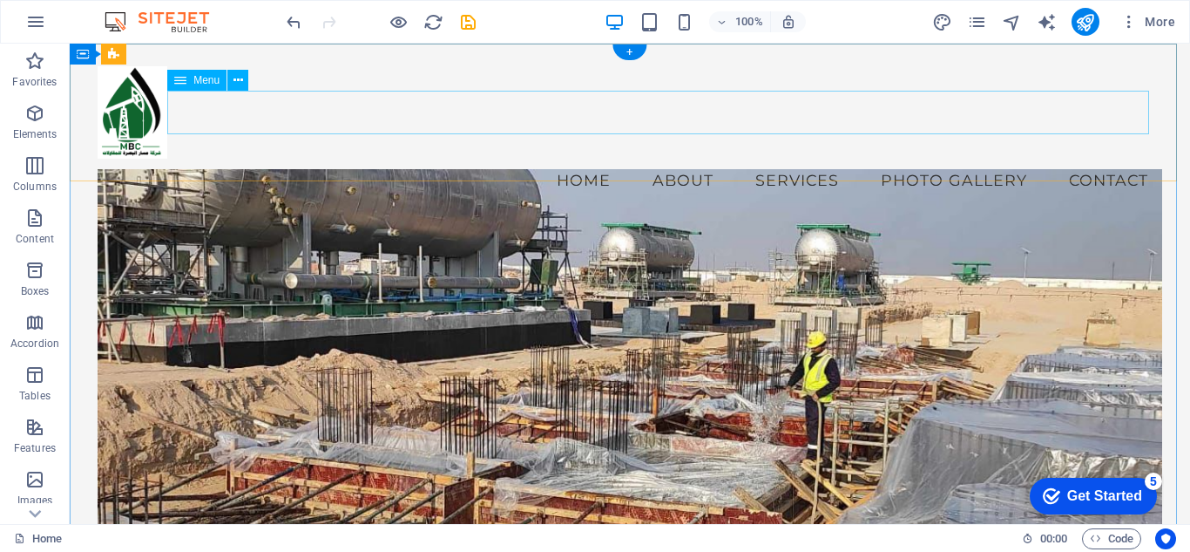
click at [355, 159] on nav "Home About Services Photo Gallery Contact" at bounding box center [630, 181] width 1065 height 44
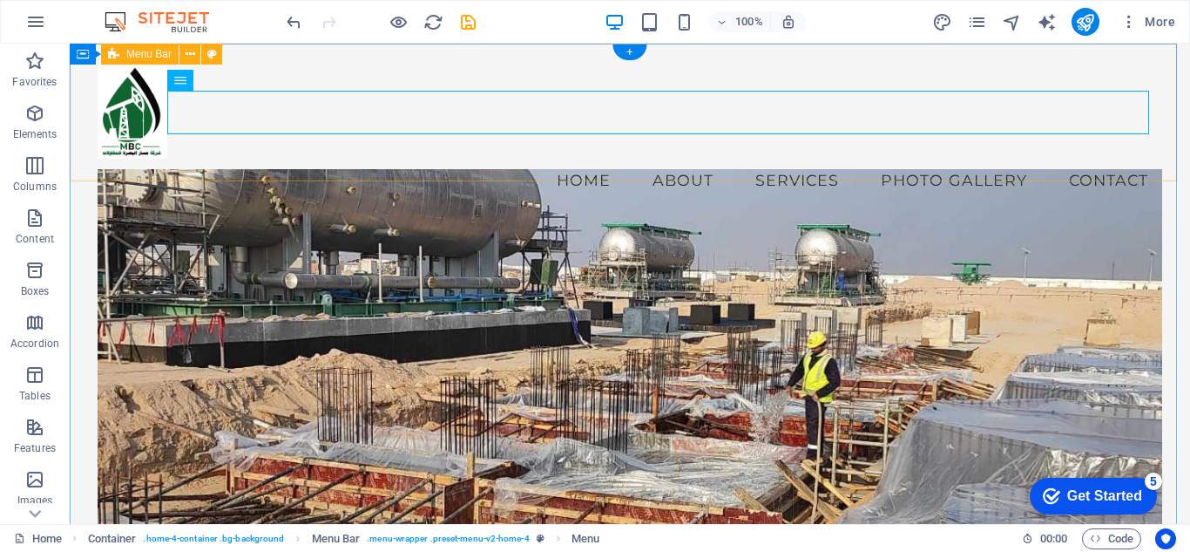
click at [91, 153] on div "Menu Home About Services Photo Gallery Contact" at bounding box center [630, 134] width 1120 height 180
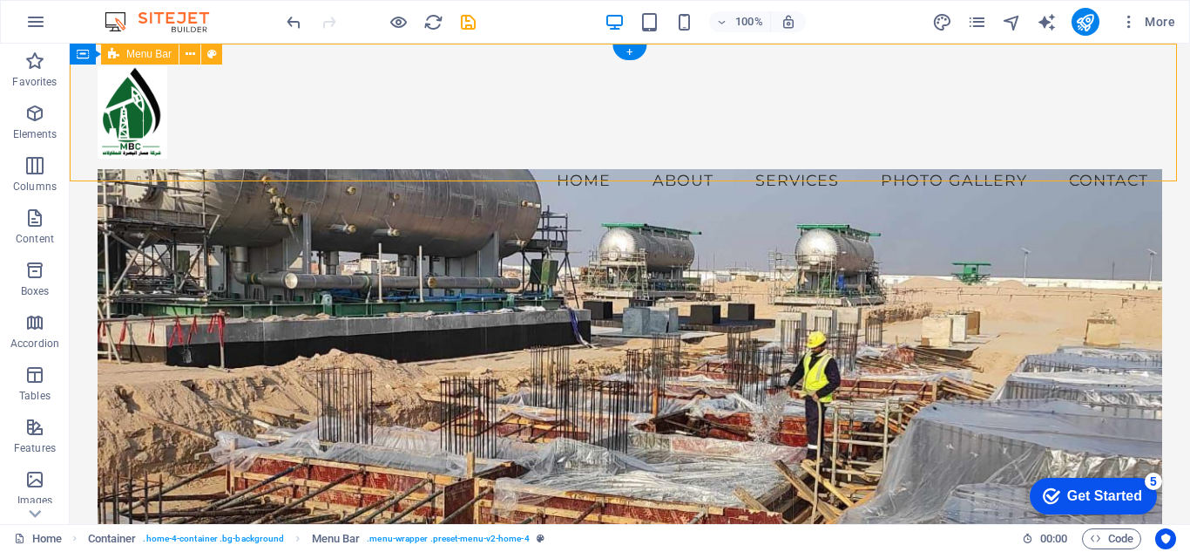
click at [91, 153] on div "Menu Home About Services Photo Gallery Contact" at bounding box center [630, 134] width 1120 height 180
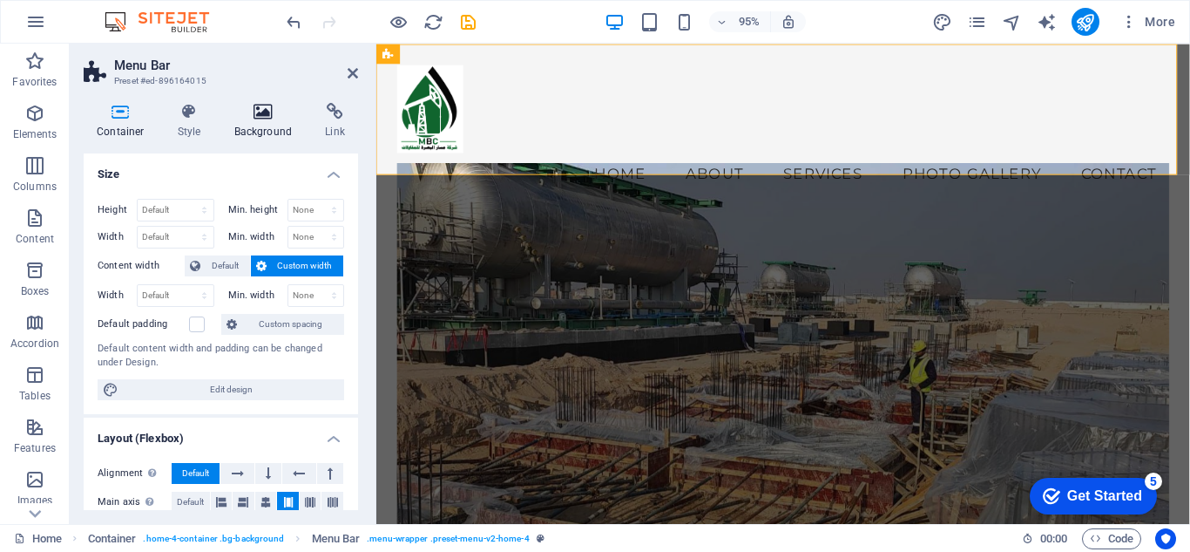
click at [272, 125] on h4 "Background" at bounding box center [266, 121] width 91 height 37
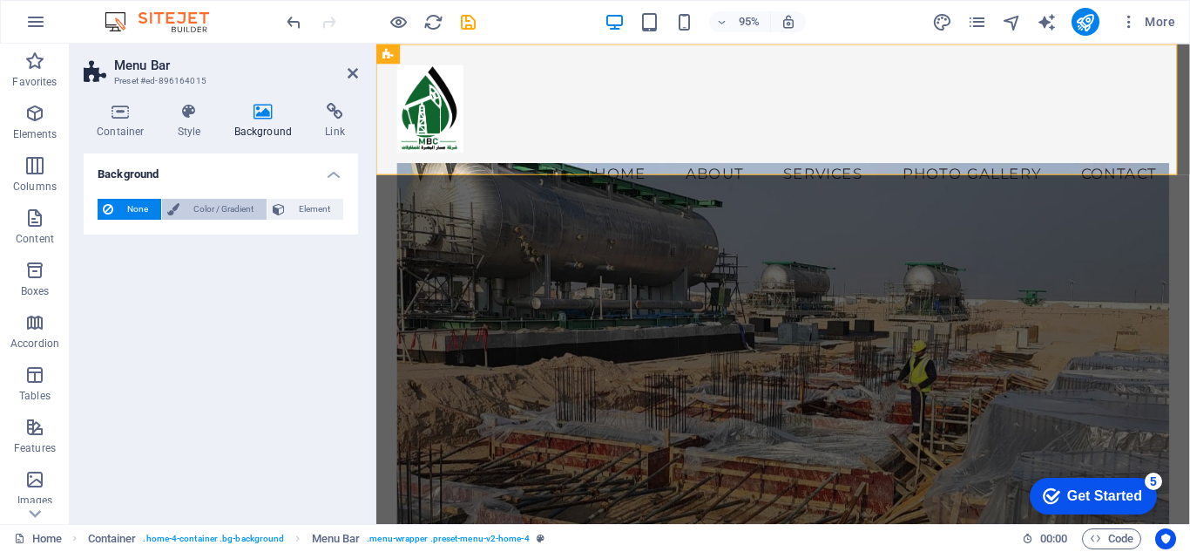
click at [223, 205] on span "Color / Gradient" at bounding box center [223, 209] width 77 height 21
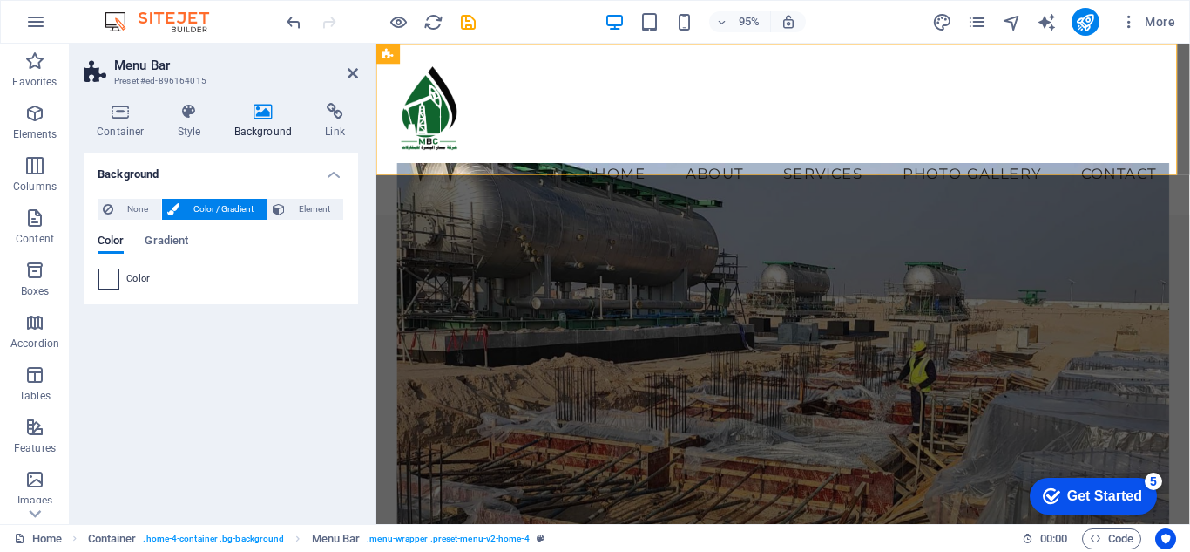
click at [111, 280] on span at bounding box center [108, 278] width 19 height 19
type input "#ffffff"
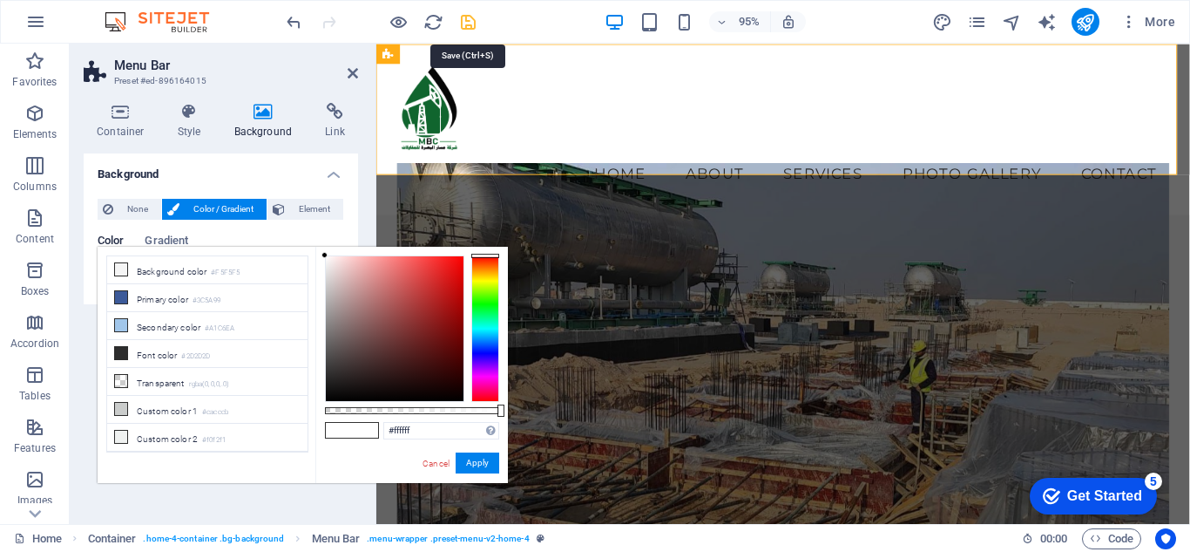
click at [476, 20] on icon "save" at bounding box center [468, 22] width 20 height 20
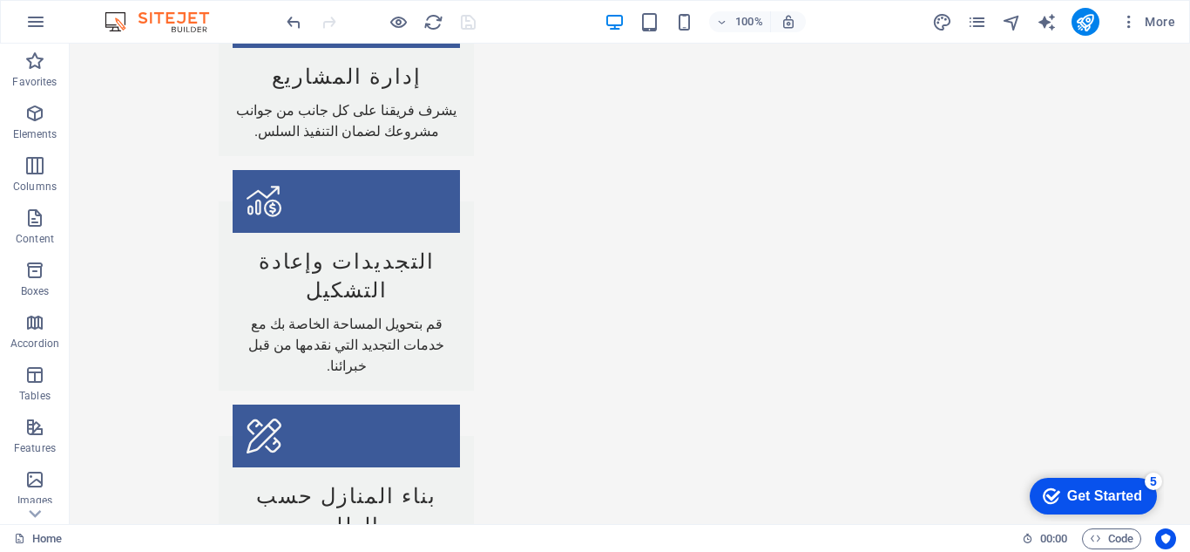
scroll to position [2305, 0]
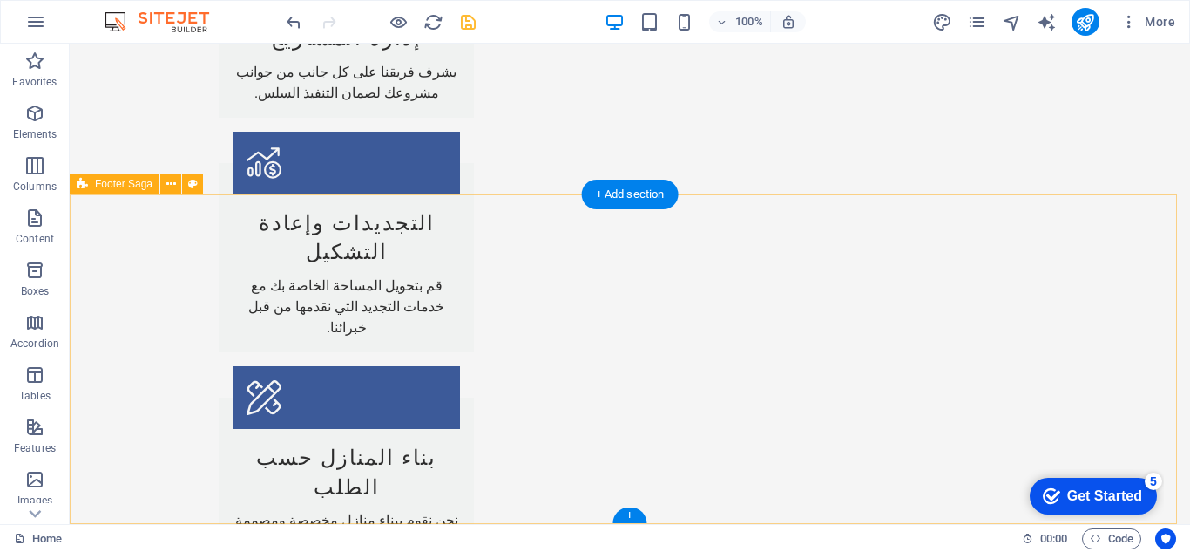
scroll to position [2294, 0]
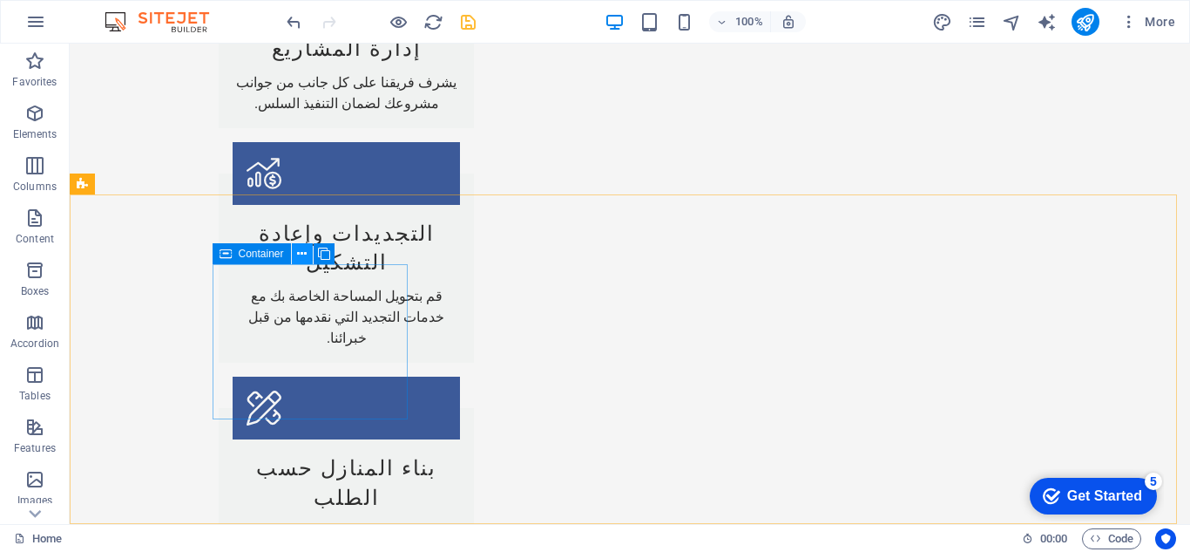
click at [305, 252] on icon at bounding box center [302, 254] width 10 height 18
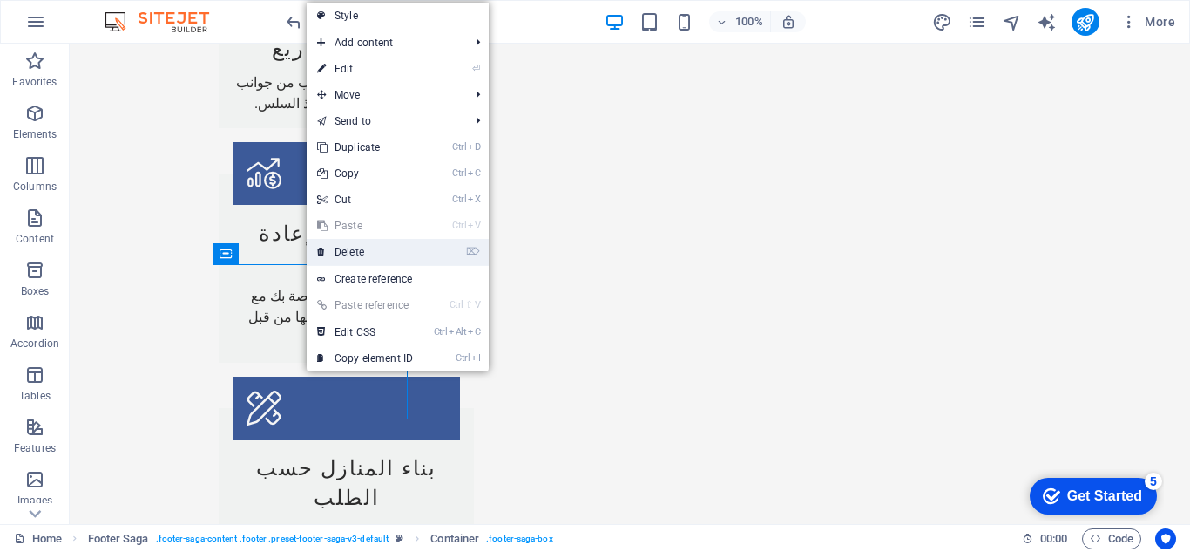
click at [348, 253] on link "⌦ Delete" at bounding box center [365, 252] width 117 height 26
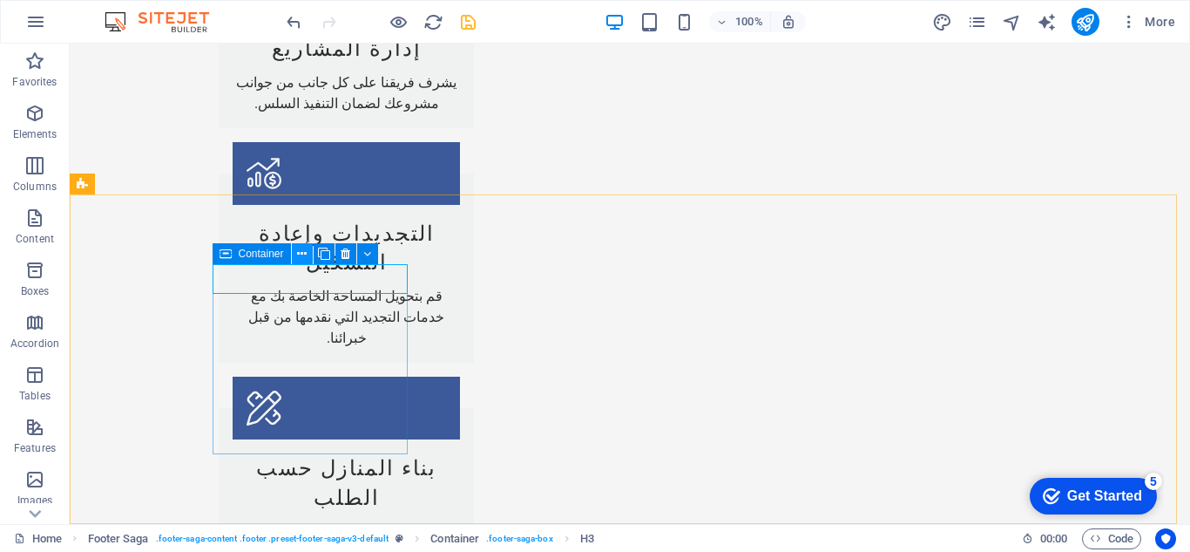
click at [302, 252] on icon at bounding box center [302, 254] width 10 height 18
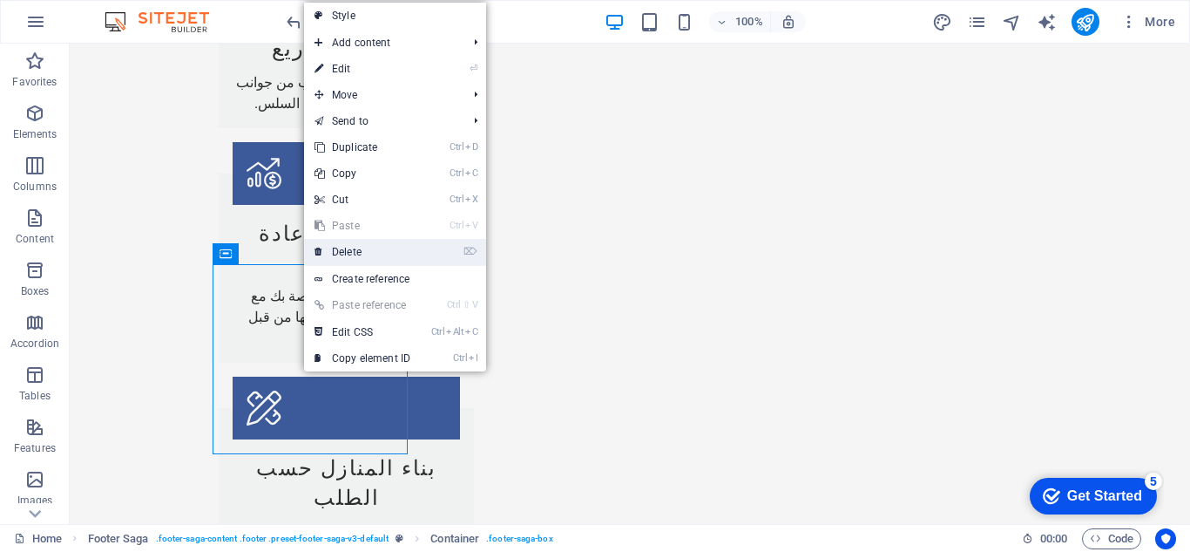
click at [346, 241] on link "⌦ Delete" at bounding box center [362, 252] width 117 height 26
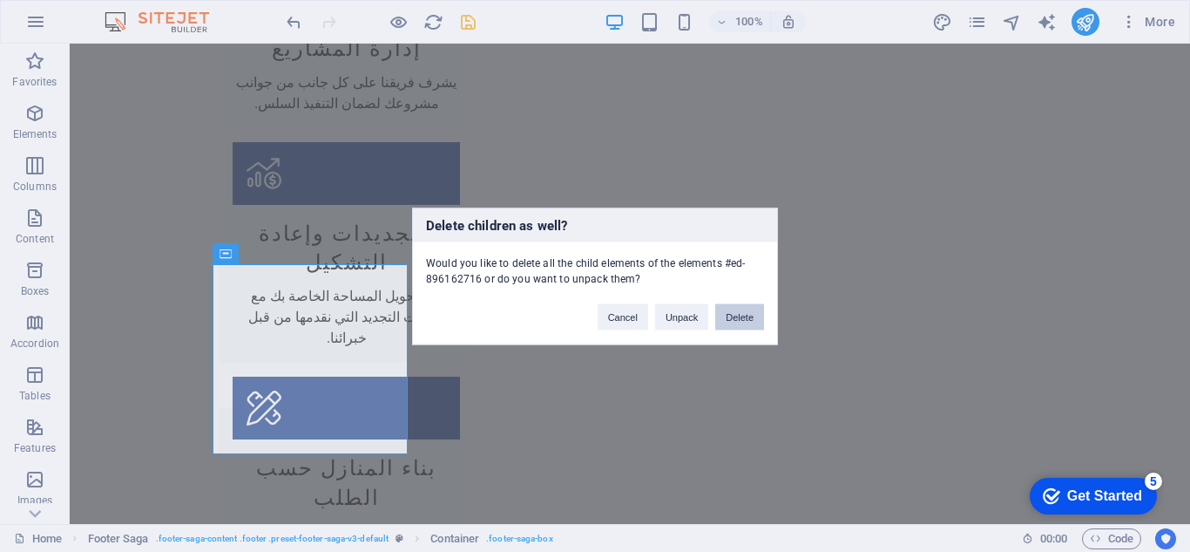
click at [735, 323] on button "Delete" at bounding box center [739, 316] width 49 height 26
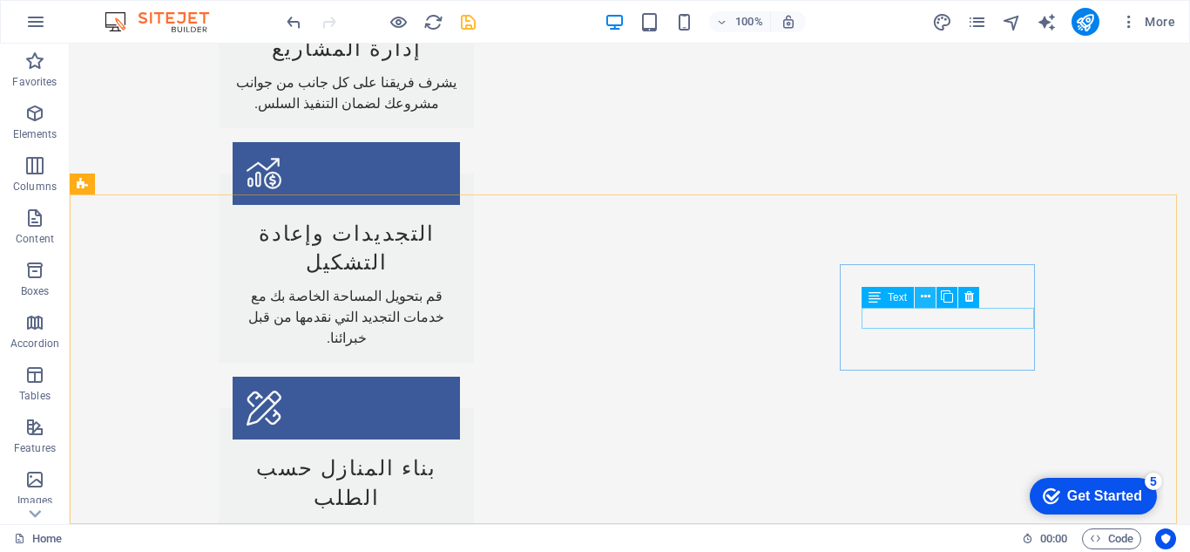
click at [922, 302] on icon at bounding box center [926, 297] width 10 height 18
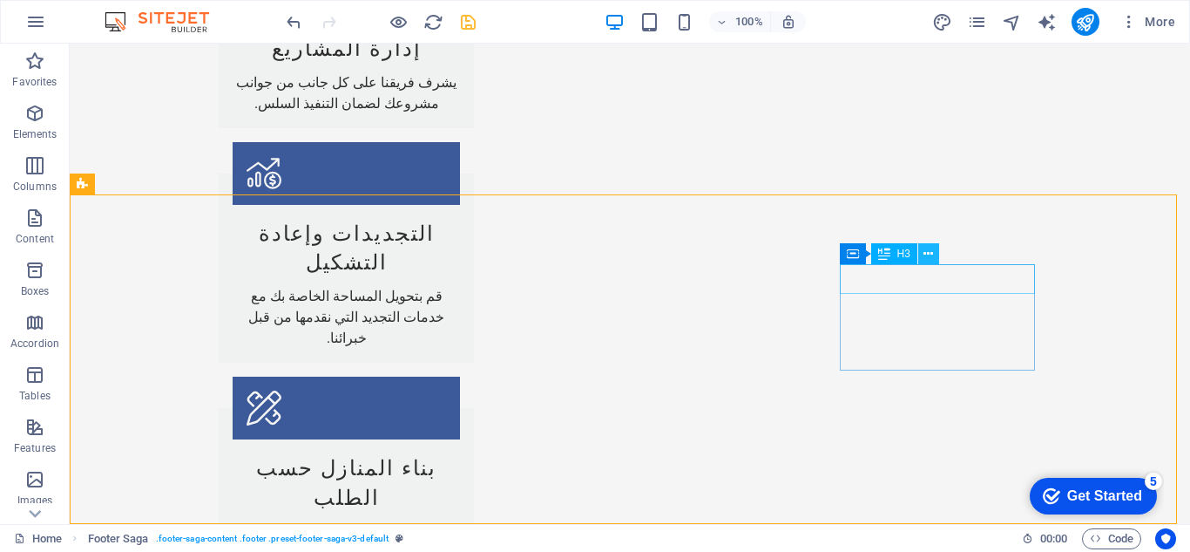
click at [935, 254] on button at bounding box center [928, 253] width 21 height 21
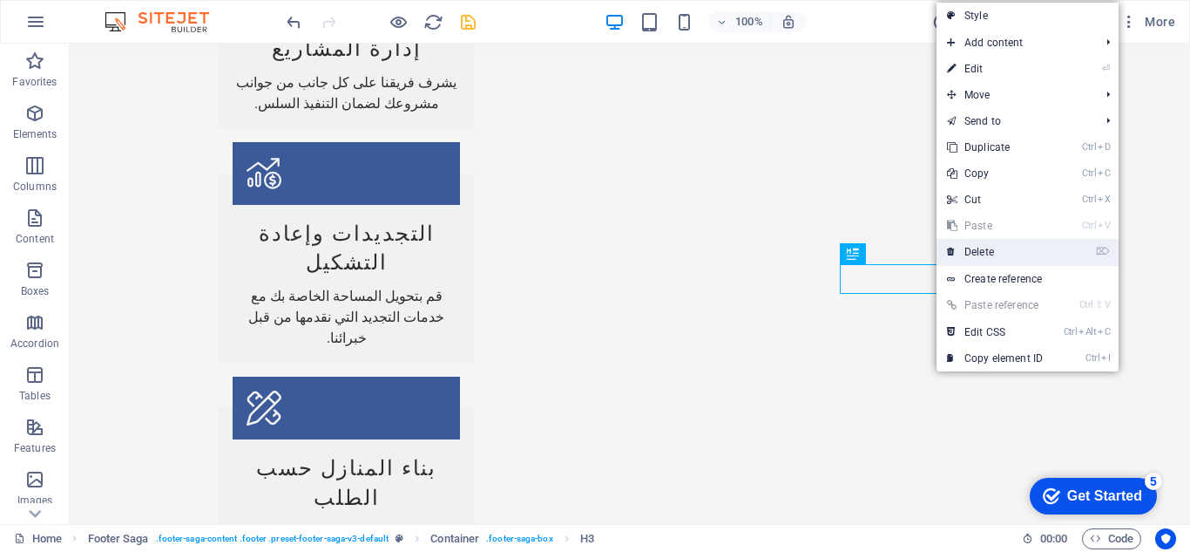
click at [969, 252] on link "⌦ Delete" at bounding box center [995, 252] width 117 height 26
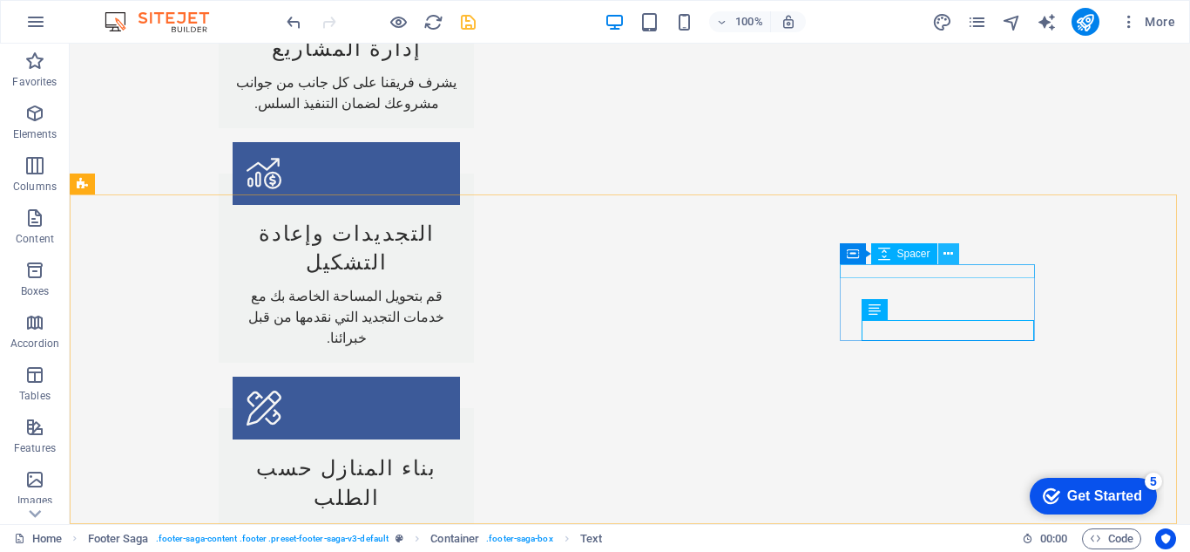
click at [943, 259] on button at bounding box center [948, 253] width 21 height 21
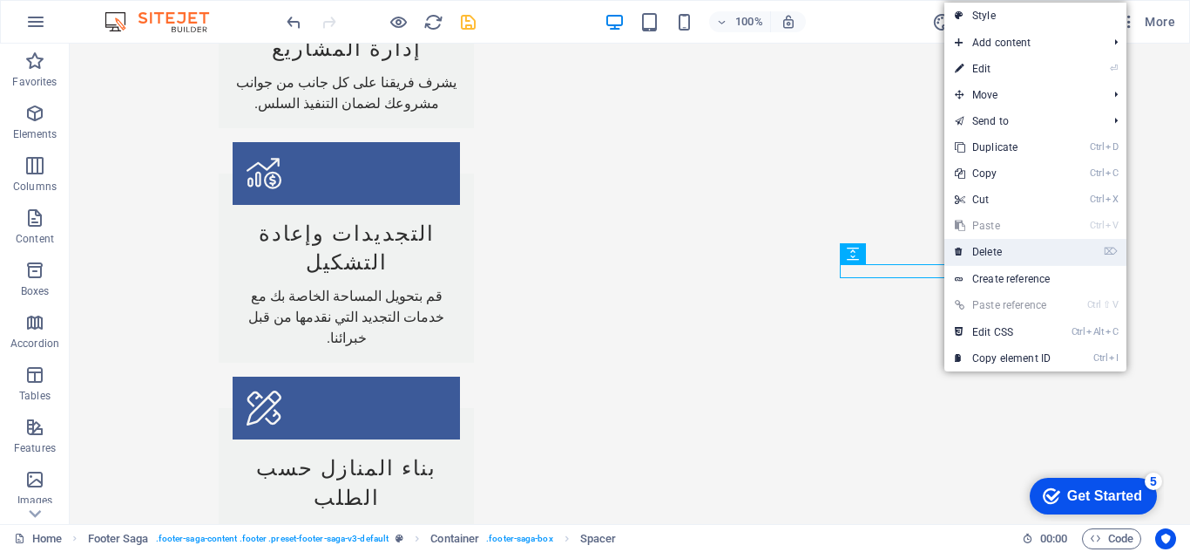
click at [1006, 247] on link "⌦ Delete" at bounding box center [1002, 252] width 117 height 26
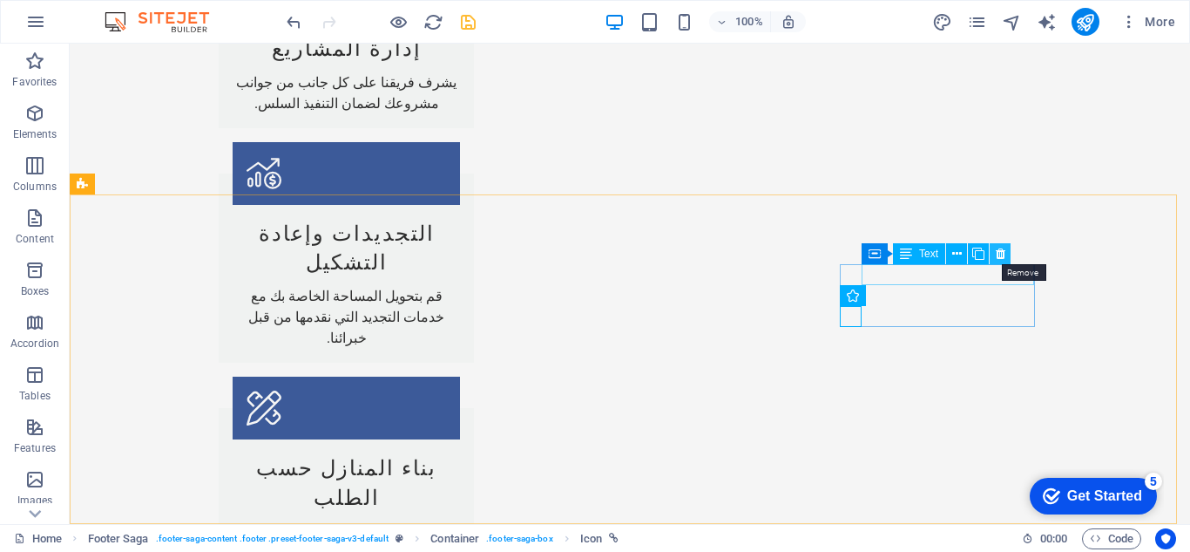
click at [1001, 252] on icon at bounding box center [1001, 254] width 10 height 18
click at [997, 257] on icon at bounding box center [1002, 254] width 10 height 18
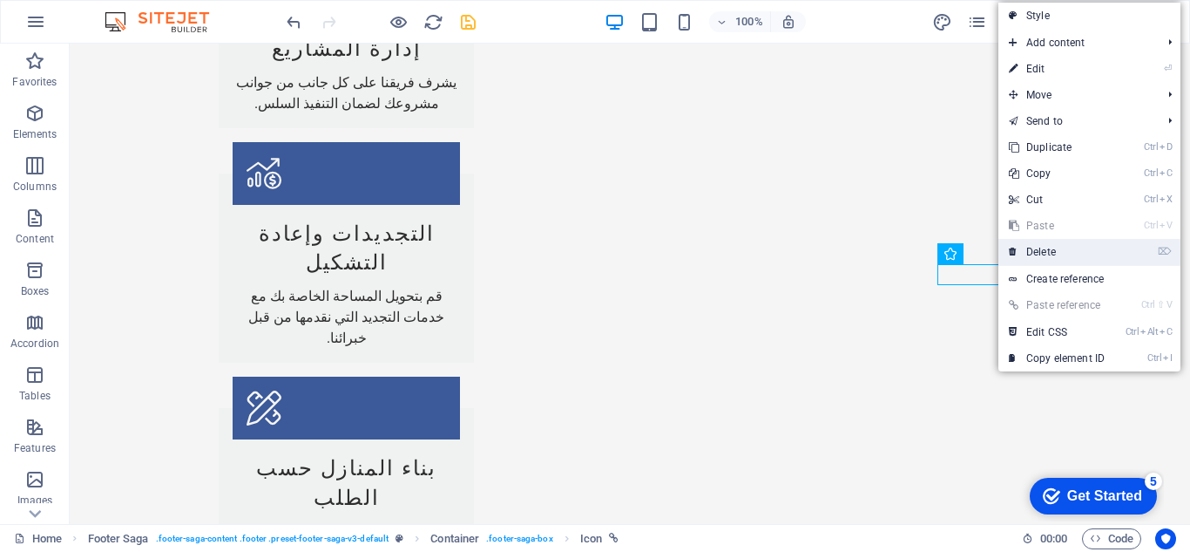
click at [1026, 258] on link "⌦ Delete" at bounding box center [1057, 252] width 117 height 26
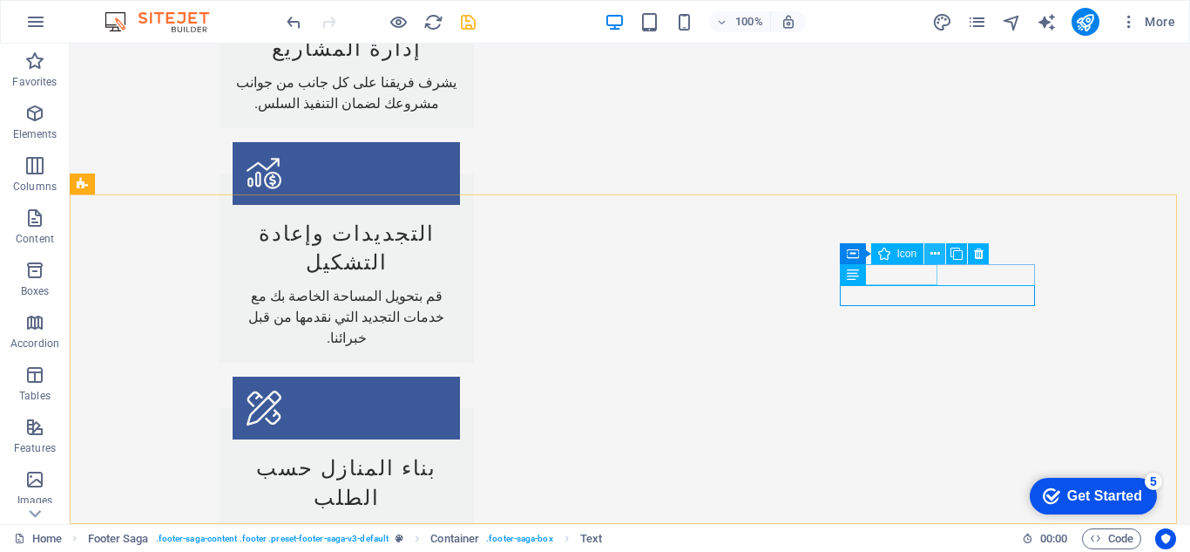
click at [931, 261] on icon at bounding box center [936, 254] width 10 height 18
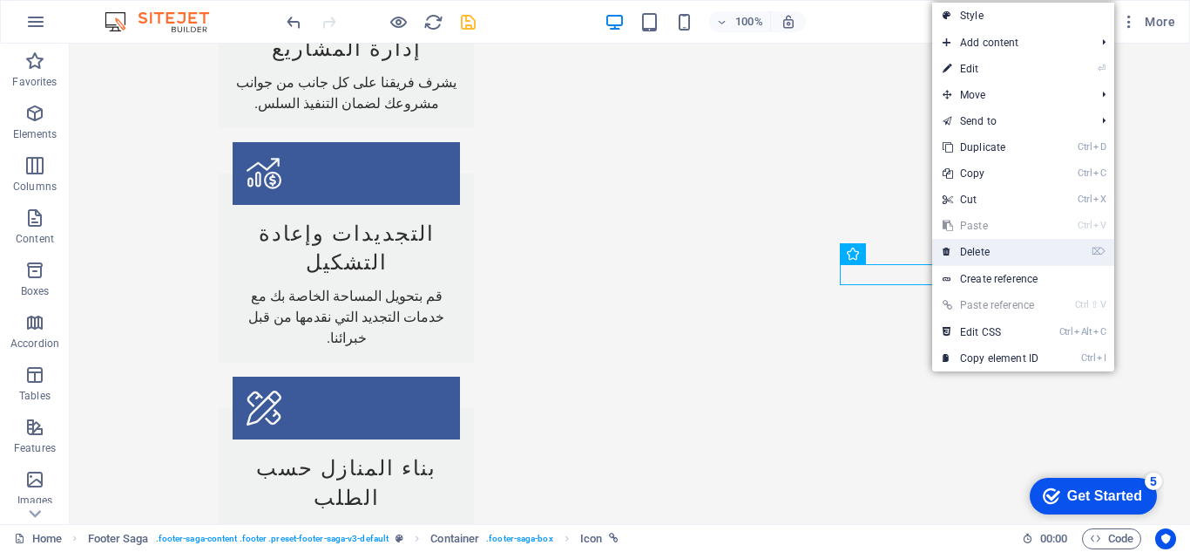
click at [978, 252] on link "⌦ Delete" at bounding box center [990, 252] width 117 height 26
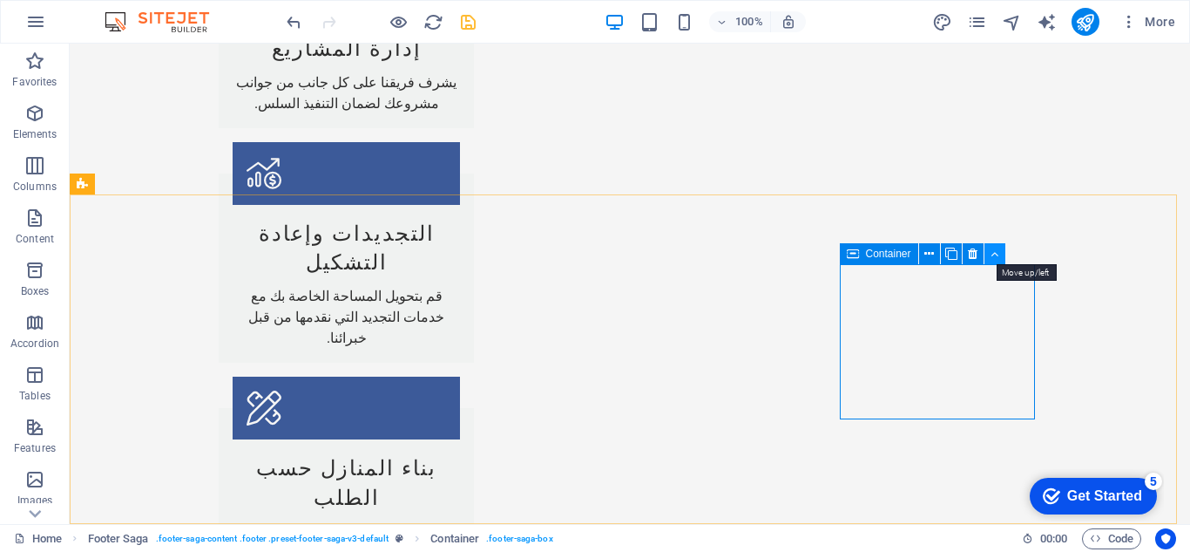
click at [992, 254] on icon at bounding box center [995, 254] width 8 height 18
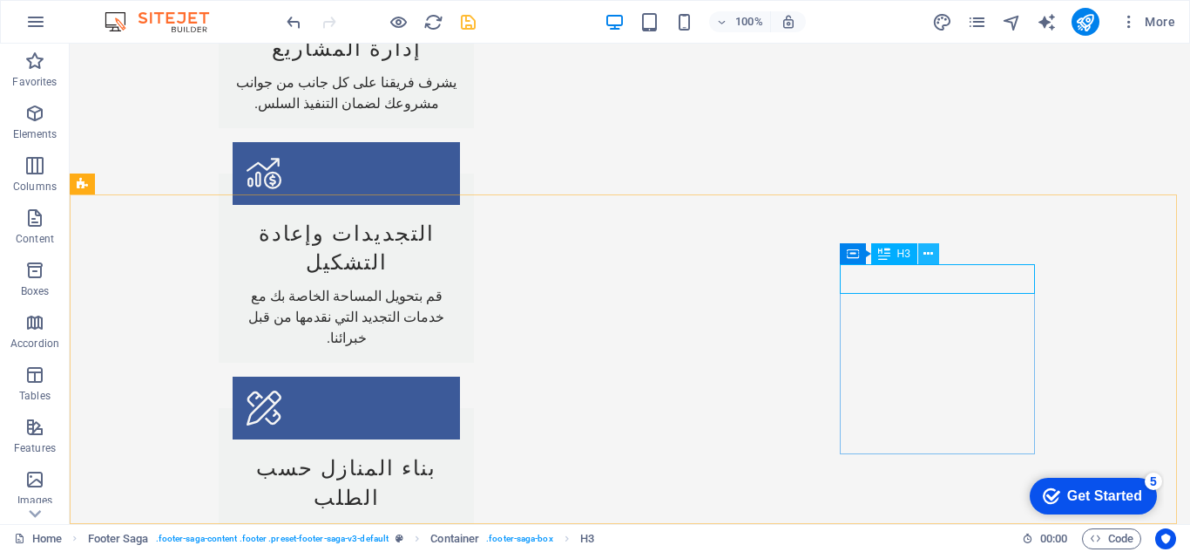
click at [922, 254] on button at bounding box center [928, 253] width 21 height 21
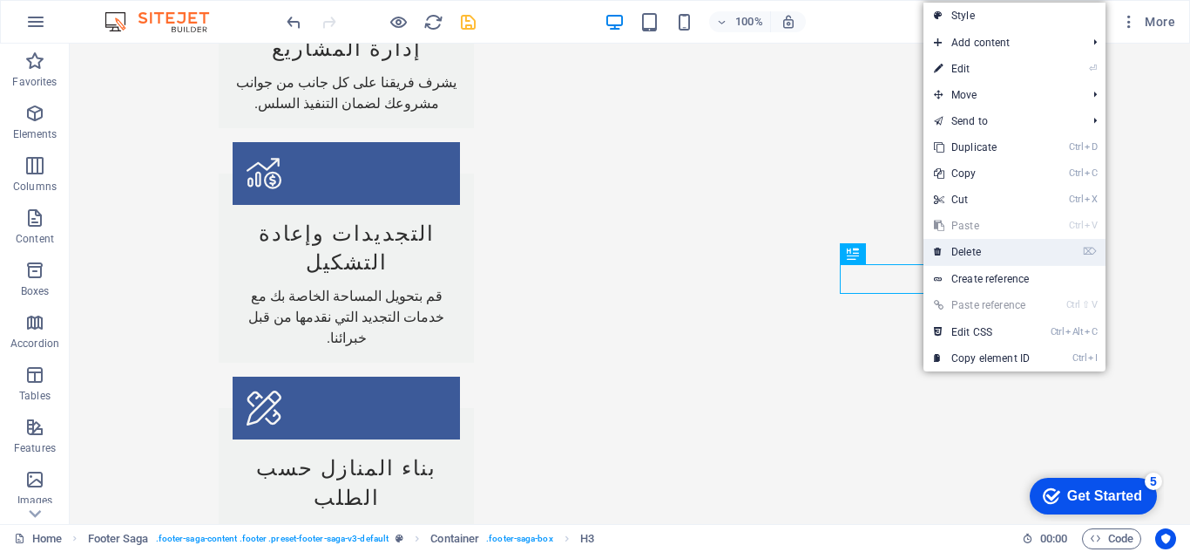
click at [963, 252] on link "⌦ Delete" at bounding box center [982, 252] width 117 height 26
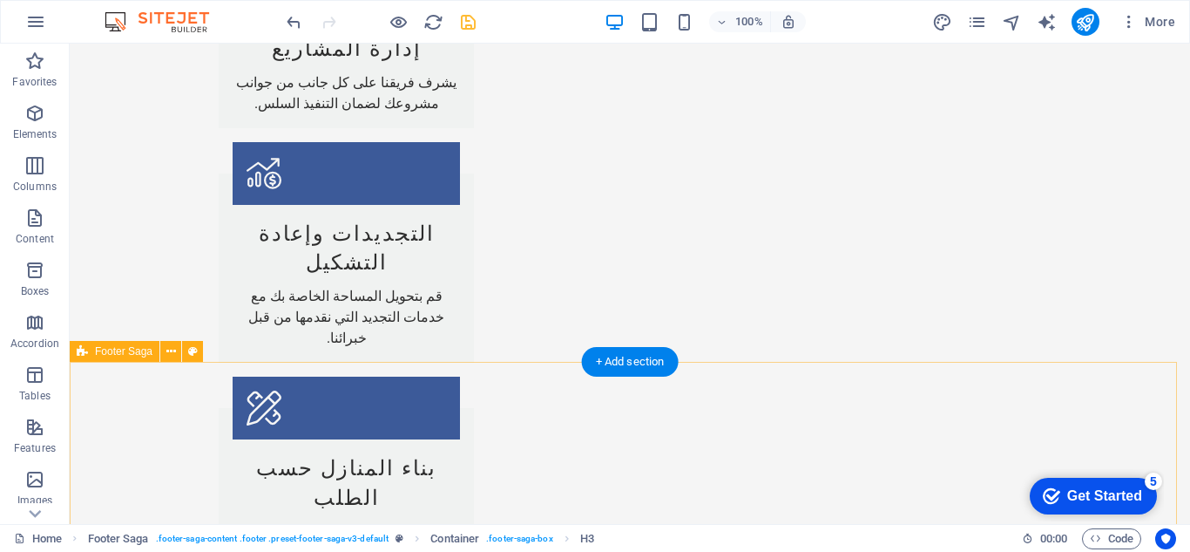
scroll to position [2265, 0]
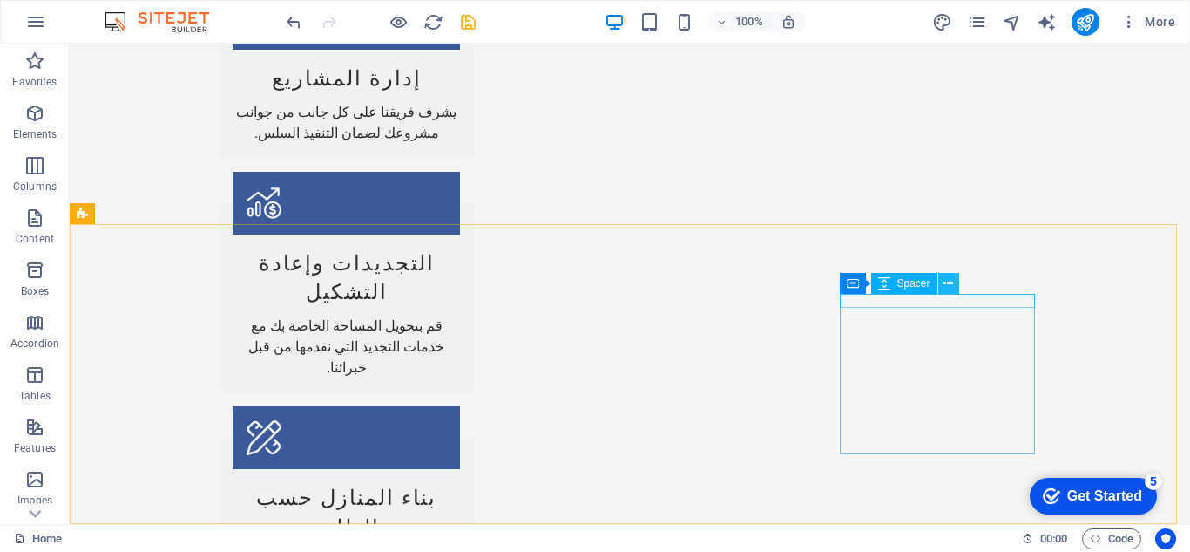
click at [944, 284] on icon at bounding box center [949, 283] width 10 height 18
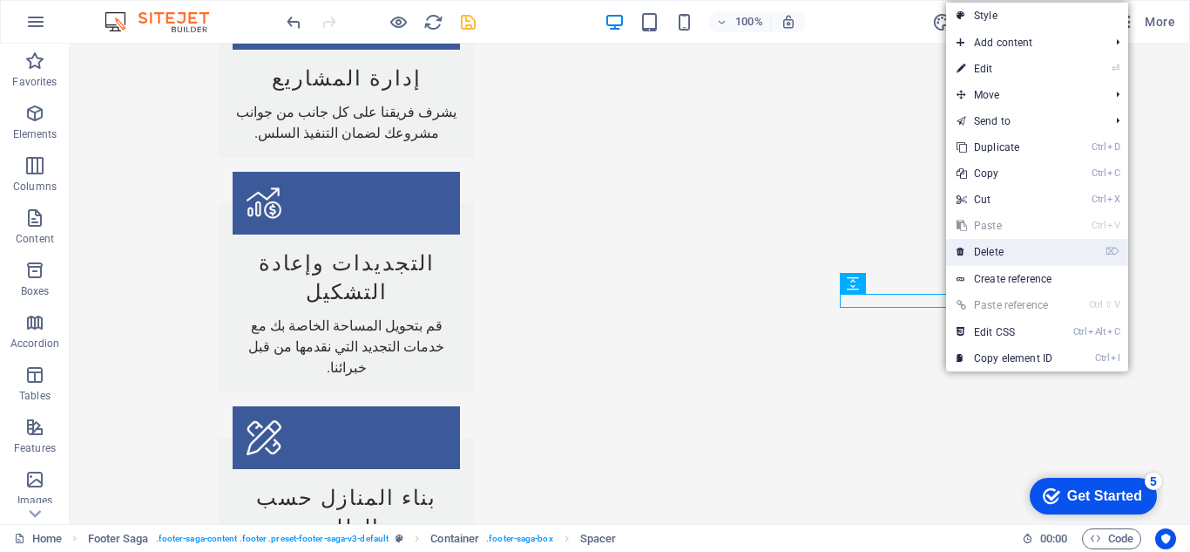
click at [983, 254] on link "⌦ Delete" at bounding box center [1004, 252] width 117 height 26
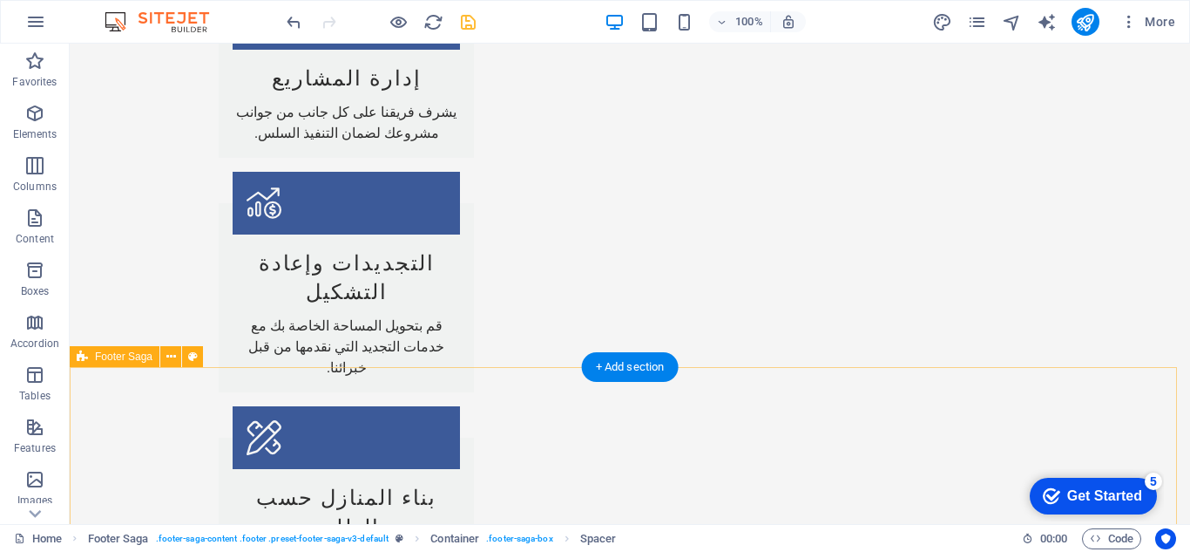
scroll to position [2259, 0]
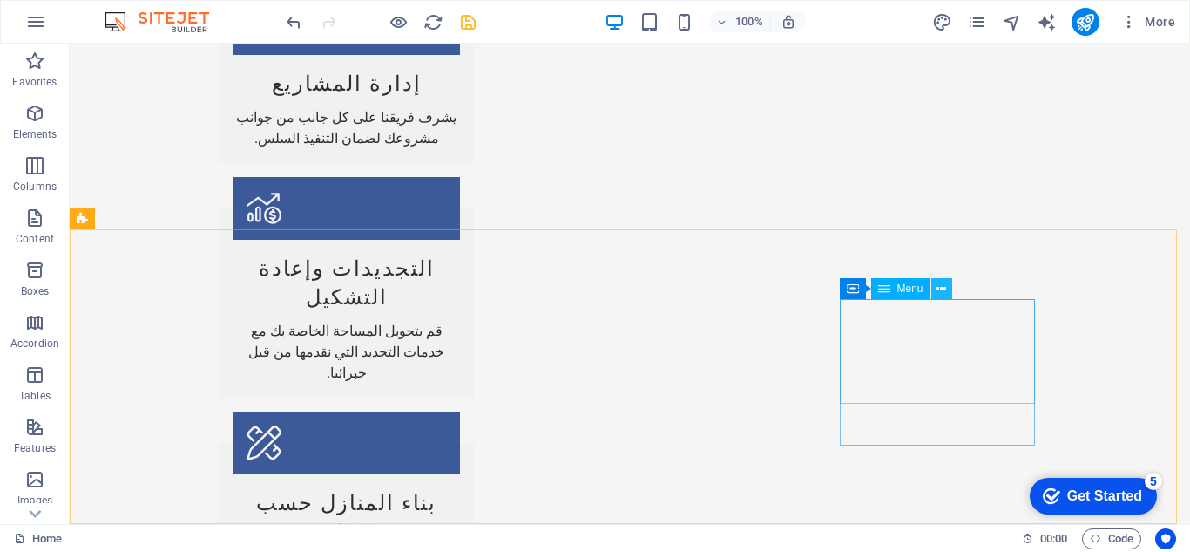
click at [941, 294] on icon at bounding box center [942, 289] width 10 height 18
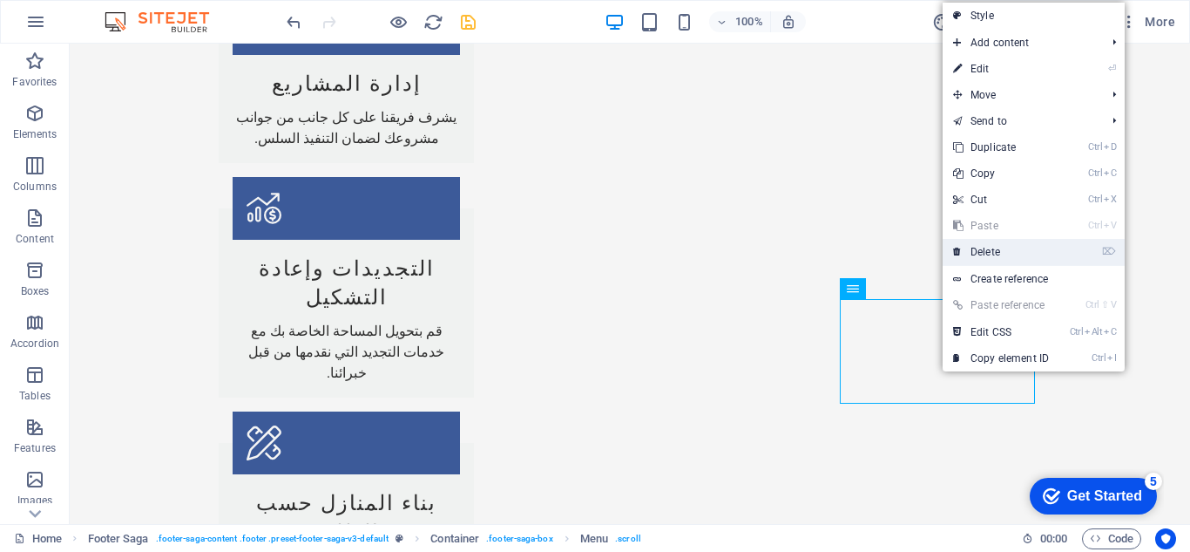
click at [984, 247] on link "⌦ Delete" at bounding box center [1001, 252] width 117 height 26
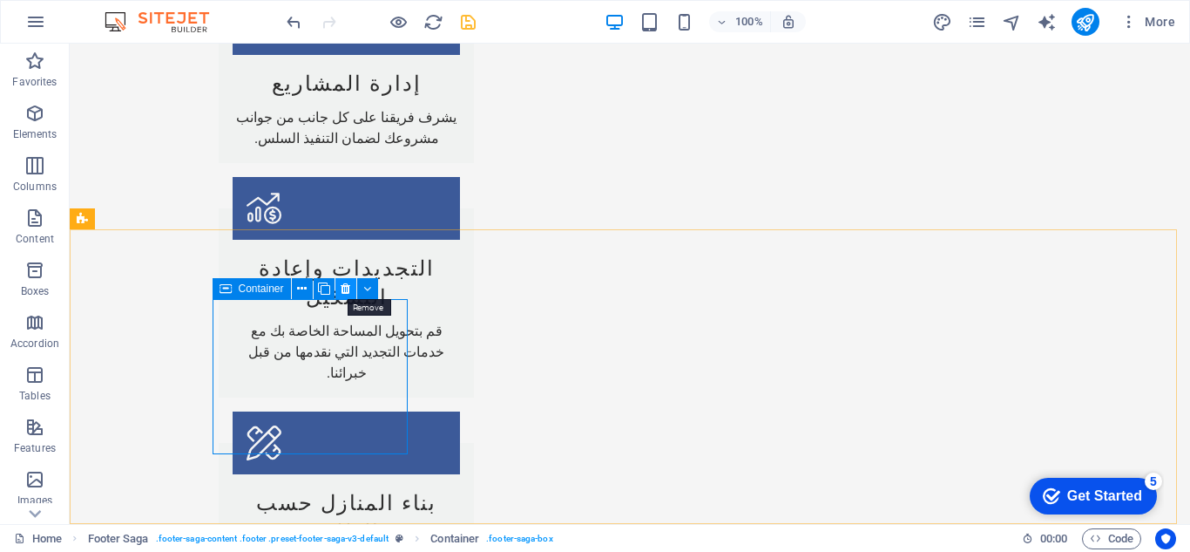
click at [351, 288] on button at bounding box center [345, 288] width 21 height 21
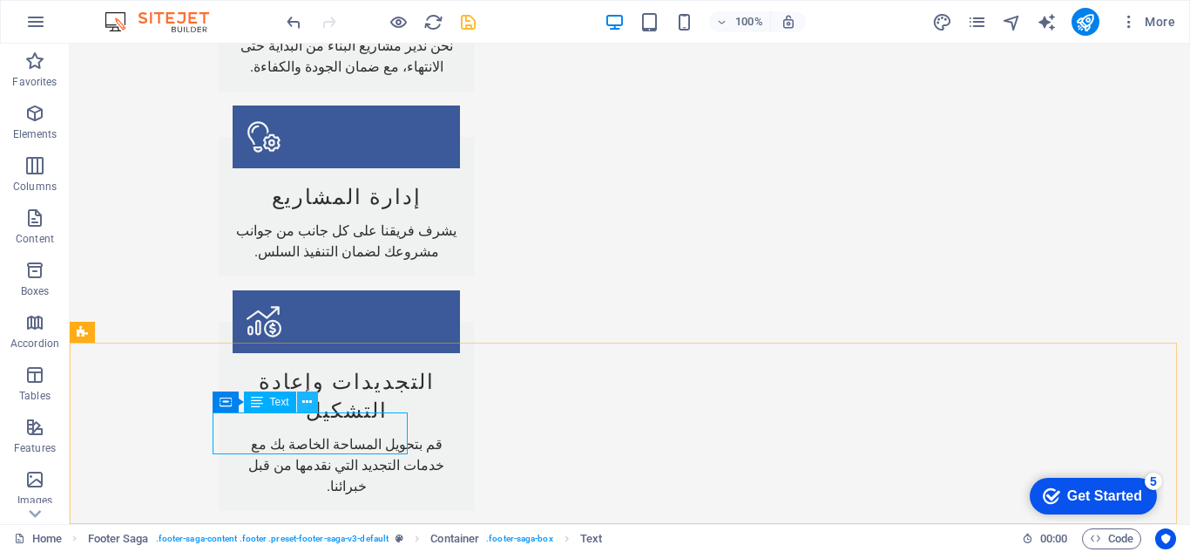
click at [316, 395] on button at bounding box center [307, 401] width 21 height 21
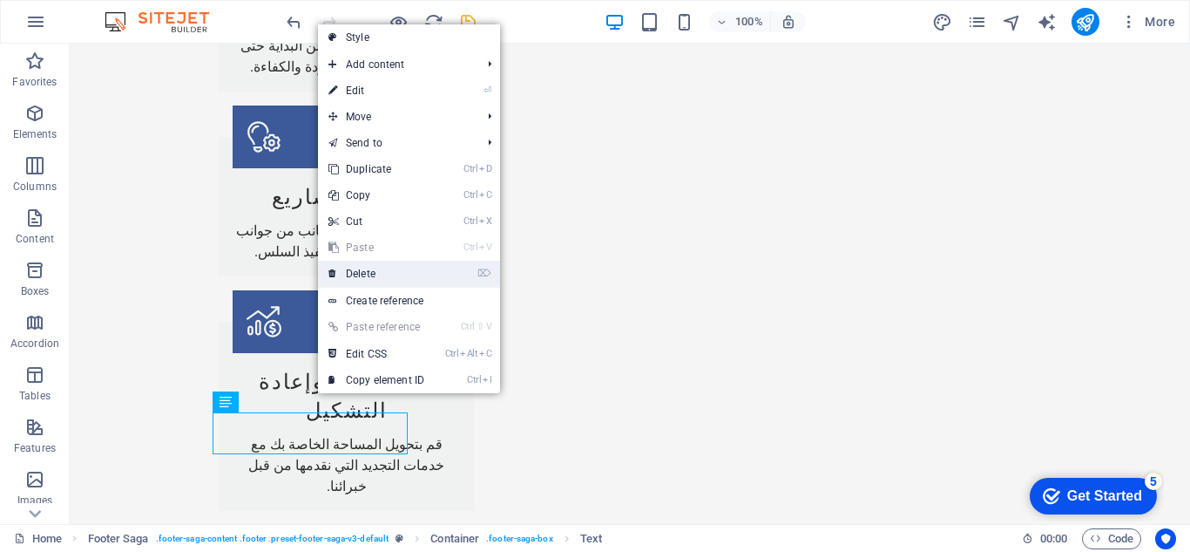
click at [394, 275] on link "⌦ Delete" at bounding box center [376, 274] width 117 height 26
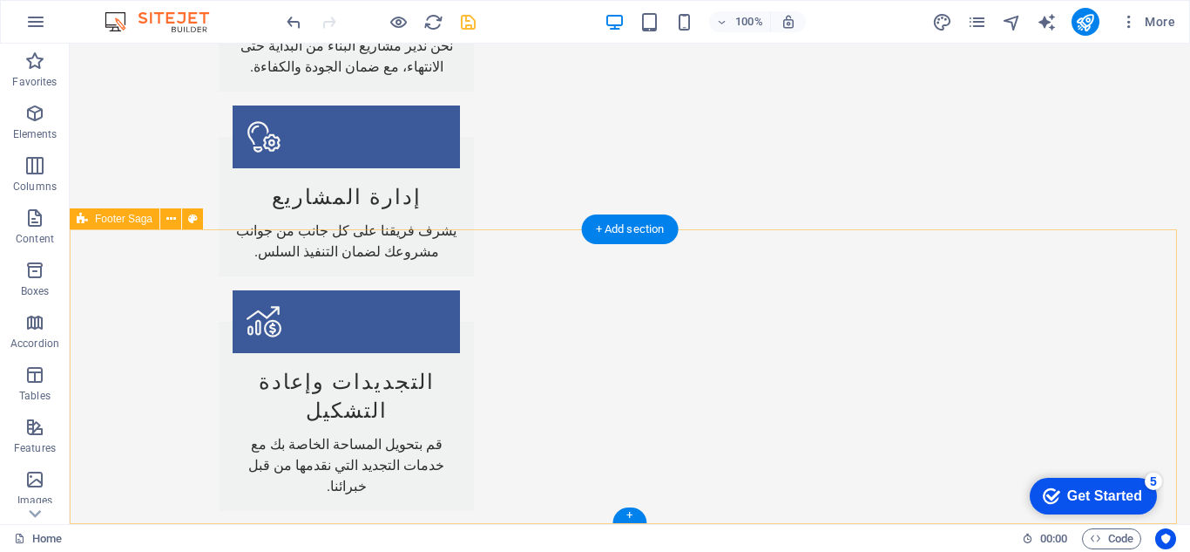
scroll to position [2259, 0]
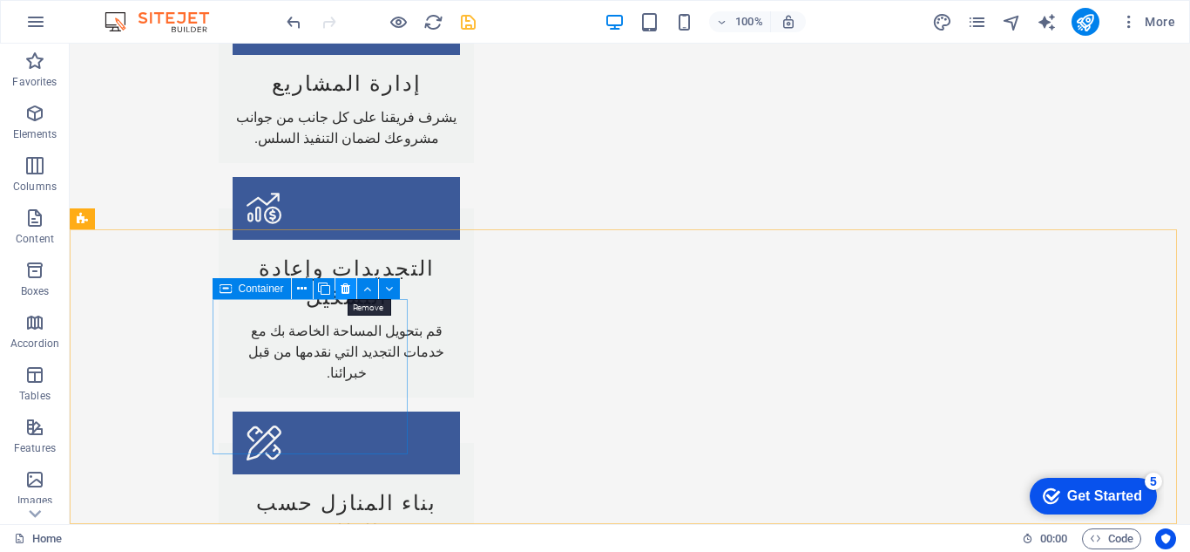
click at [347, 294] on icon at bounding box center [346, 289] width 10 height 18
click at [346, 283] on icon at bounding box center [346, 289] width 10 height 18
click at [338, 281] on button at bounding box center [345, 288] width 21 height 21
click at [346, 285] on icon at bounding box center [346, 289] width 10 height 18
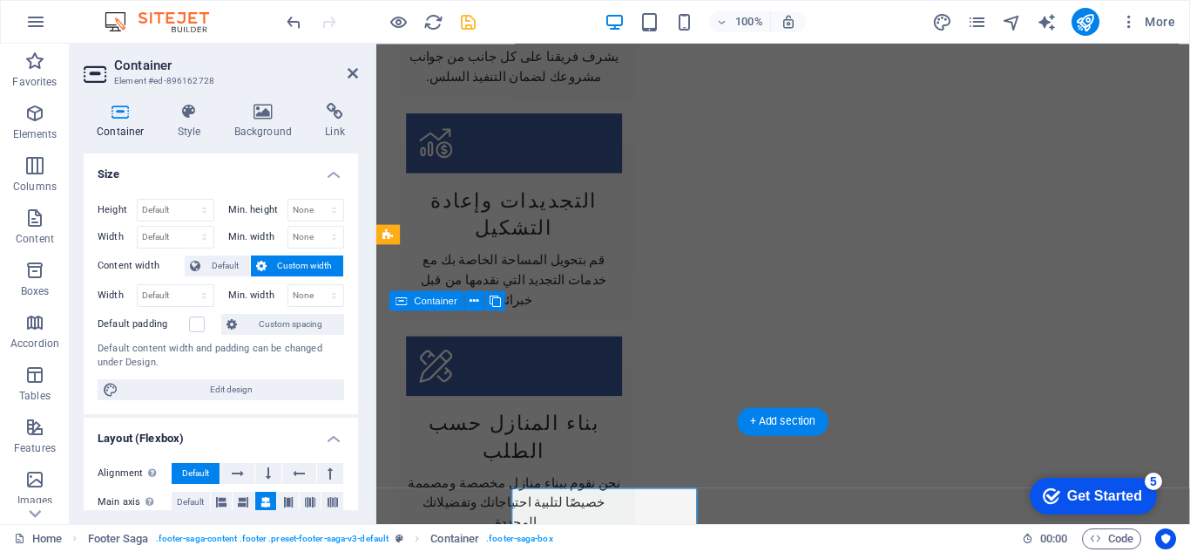
scroll to position [2185, 0]
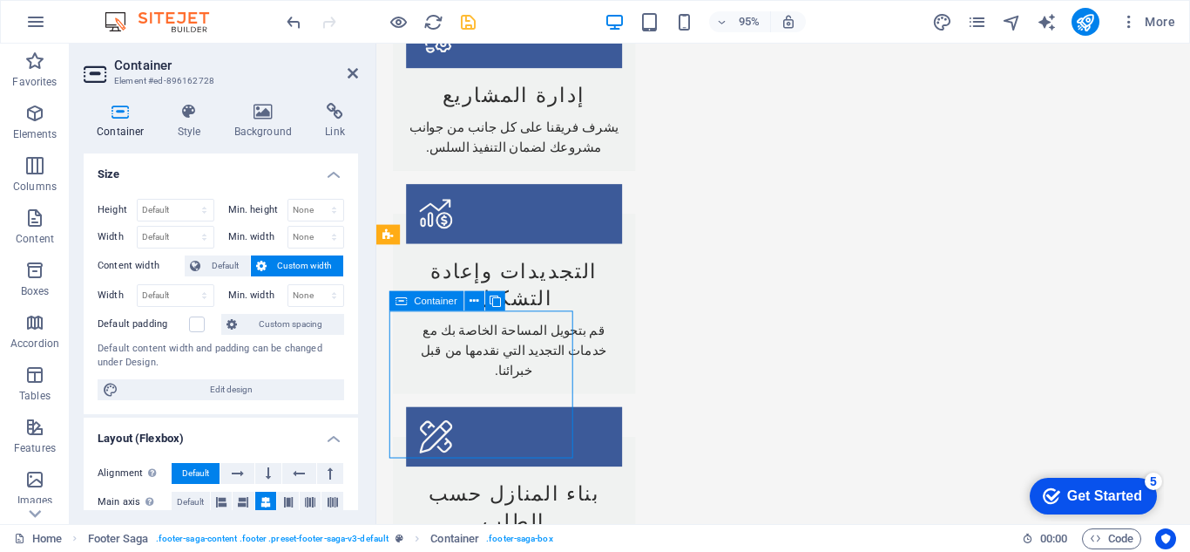
drag, startPoint x: 504, startPoint y: 395, endPoint x: 526, endPoint y: 353, distance: 47.6
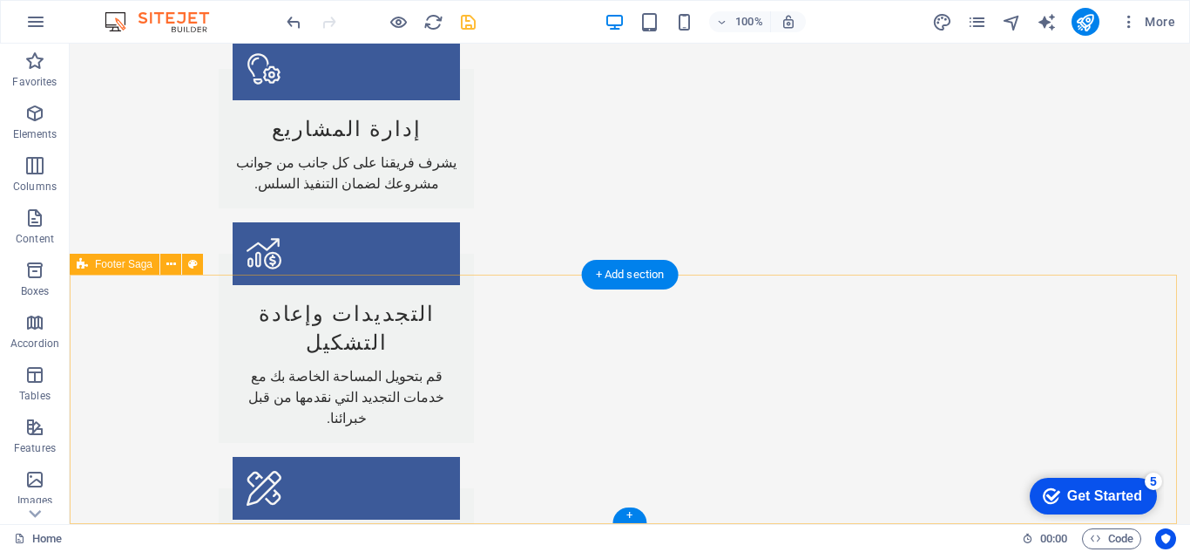
select select "footer"
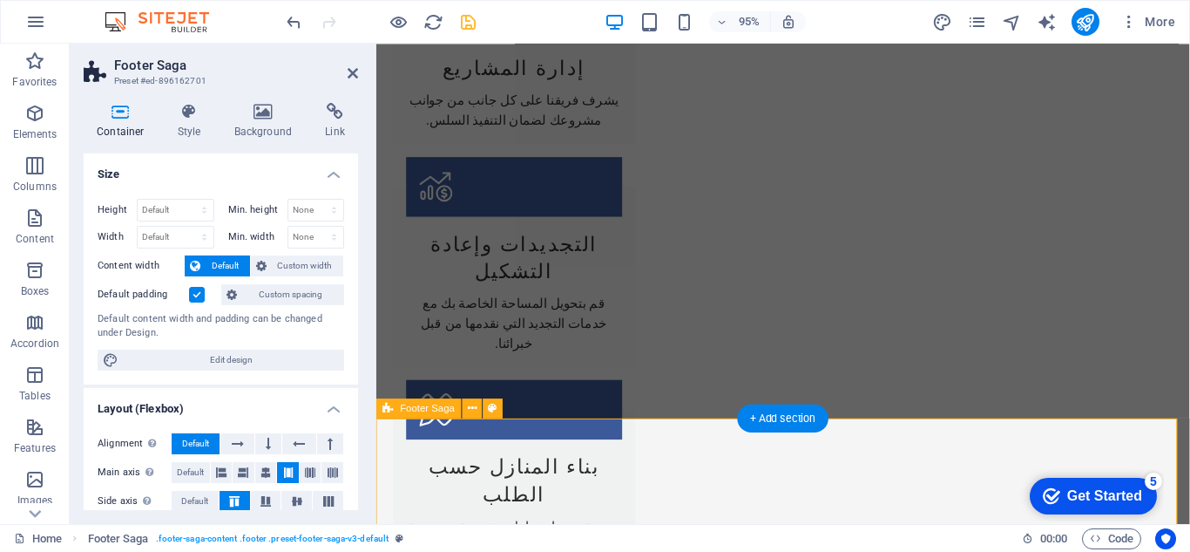
scroll to position [2140, 0]
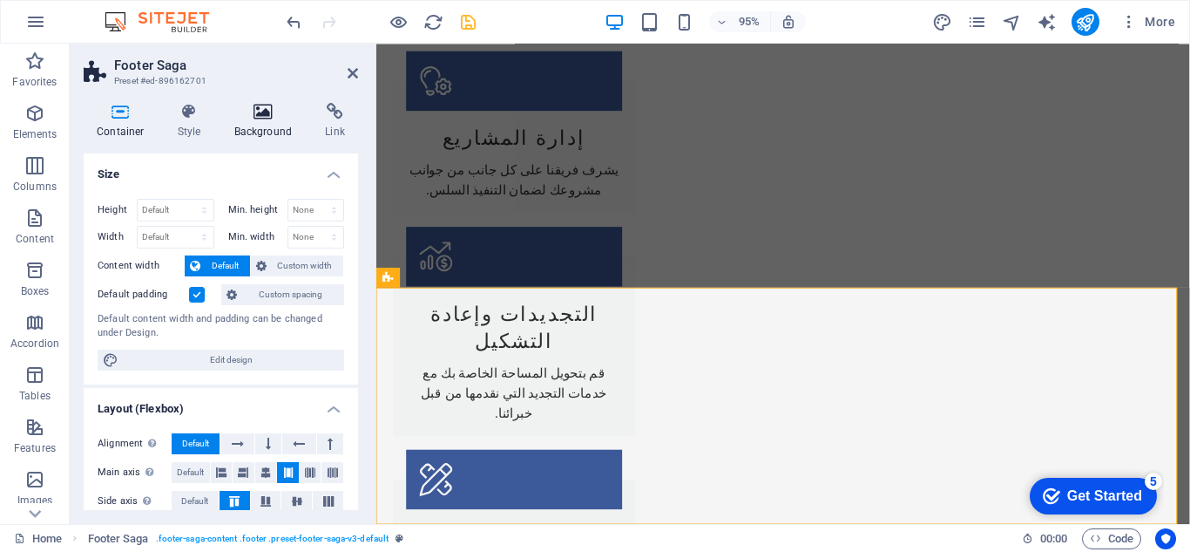
click at [250, 124] on h4 "Background" at bounding box center [266, 121] width 91 height 37
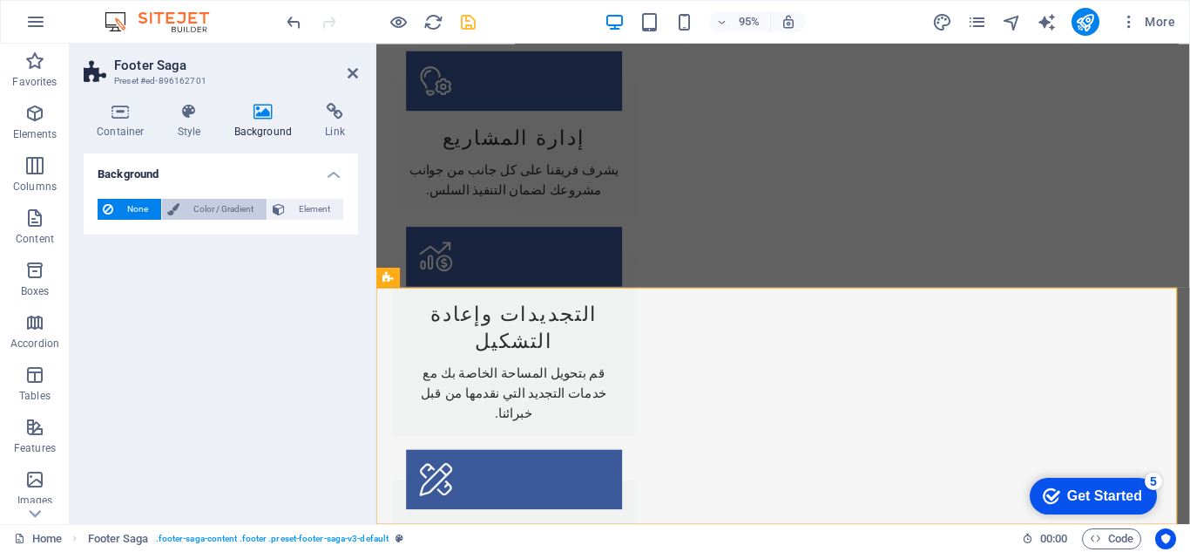
click at [216, 206] on span "Color / Gradient" at bounding box center [223, 209] width 77 height 21
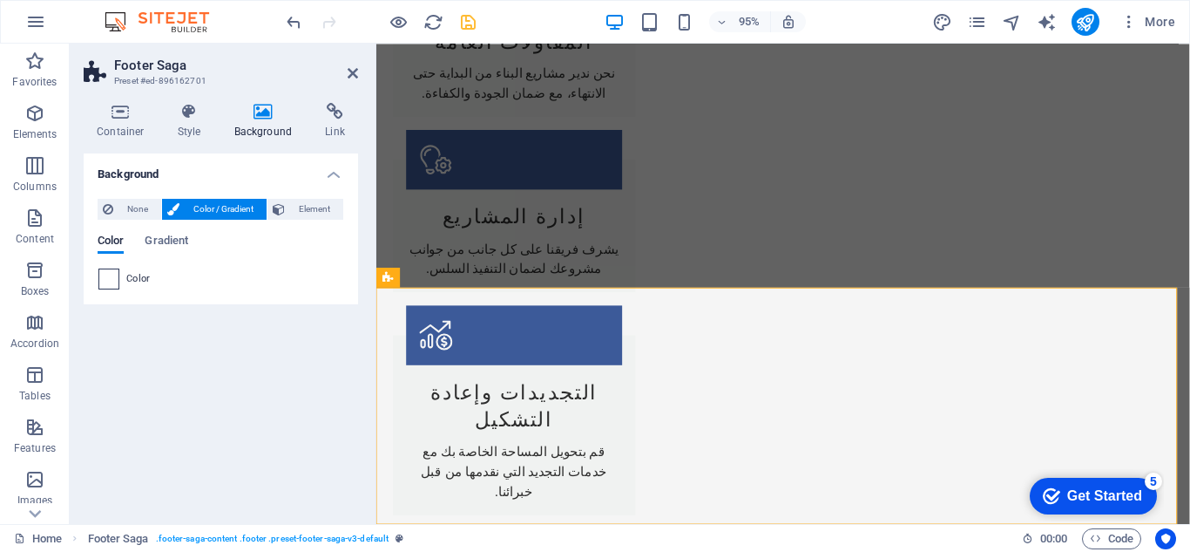
click at [112, 280] on span at bounding box center [108, 278] width 19 height 19
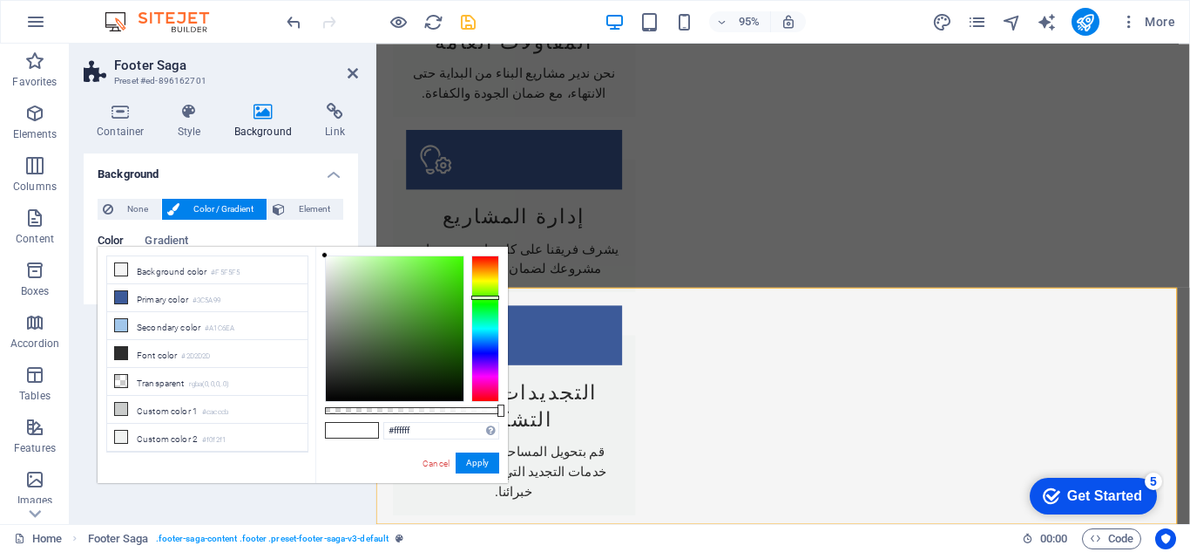
click at [490, 297] on div at bounding box center [485, 328] width 28 height 146
click at [444, 333] on div at bounding box center [395, 328] width 138 height 145
click at [414, 335] on div at bounding box center [395, 328] width 138 height 145
click at [428, 341] on div at bounding box center [395, 328] width 138 height 145
click at [443, 348] on div at bounding box center [395, 328] width 138 height 145
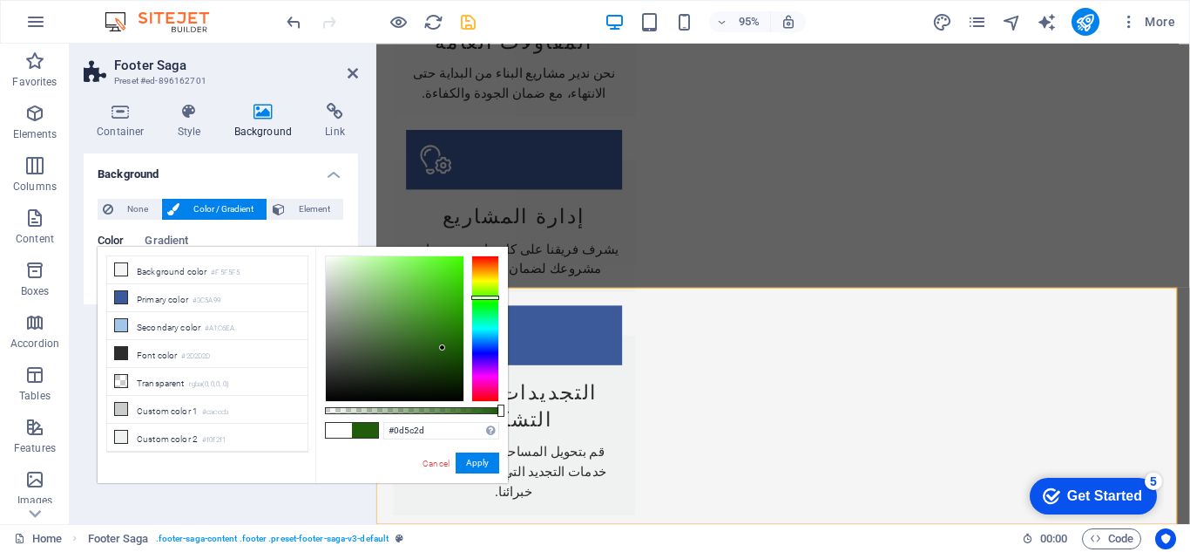
click at [486, 313] on div at bounding box center [485, 328] width 28 height 146
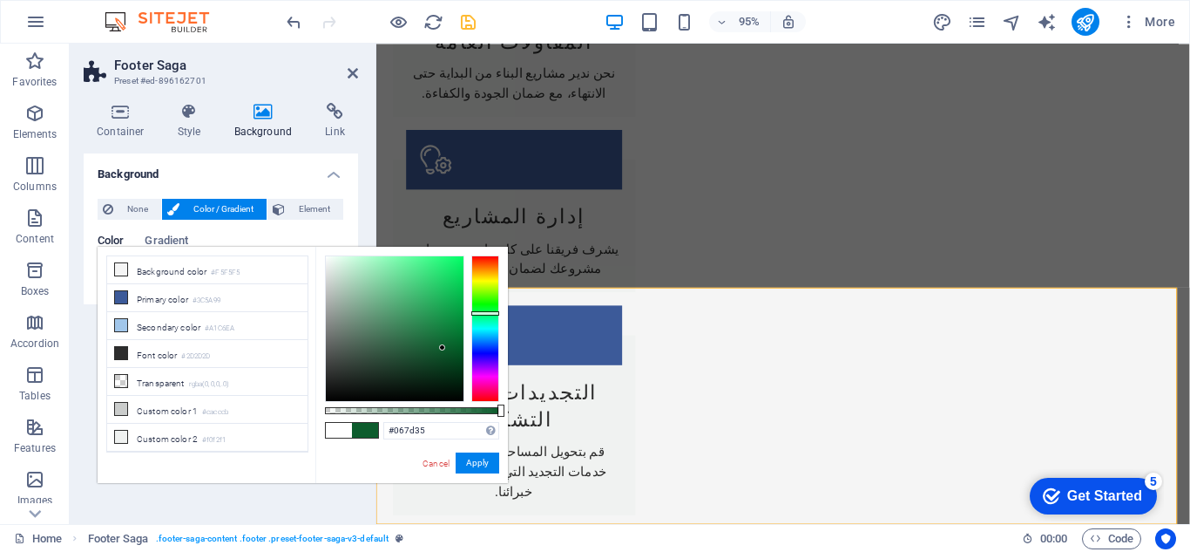
click at [457, 328] on div at bounding box center [395, 328] width 138 height 145
click at [458, 316] on div at bounding box center [395, 328] width 138 height 145
type input "#018335"
click at [462, 325] on div at bounding box center [395, 328] width 138 height 145
click at [490, 458] on button "Apply" at bounding box center [478, 462] width 44 height 21
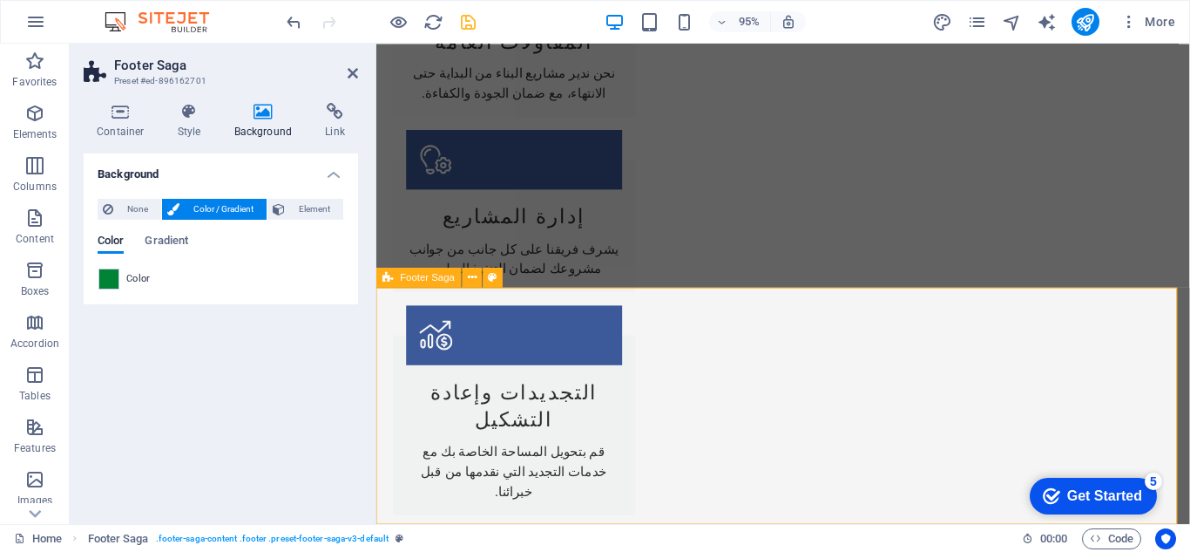
click at [469, 18] on icon "save" at bounding box center [468, 22] width 20 height 20
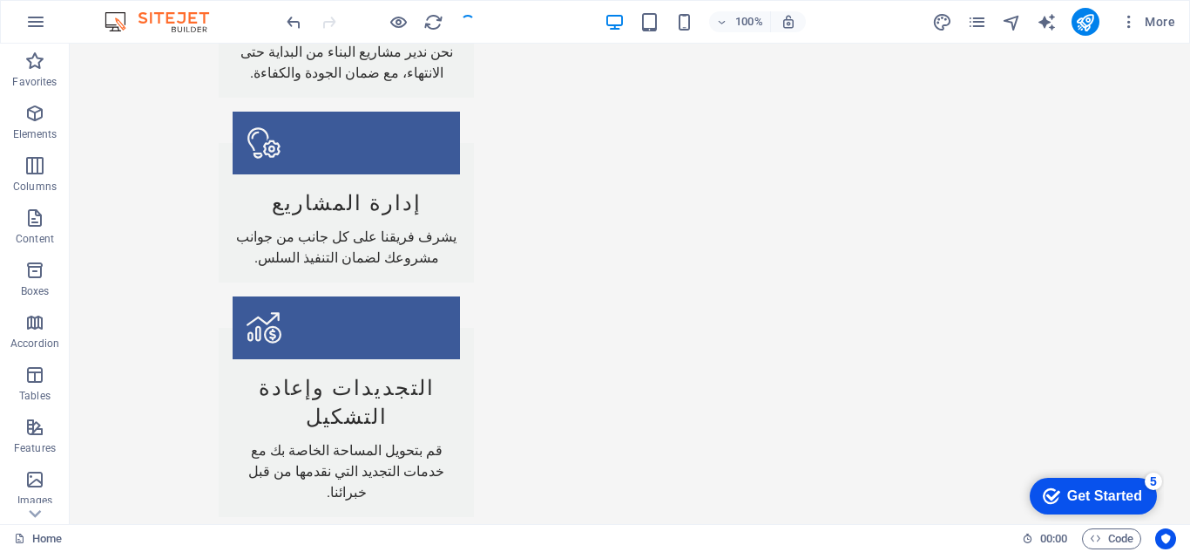
scroll to position [2214, 0]
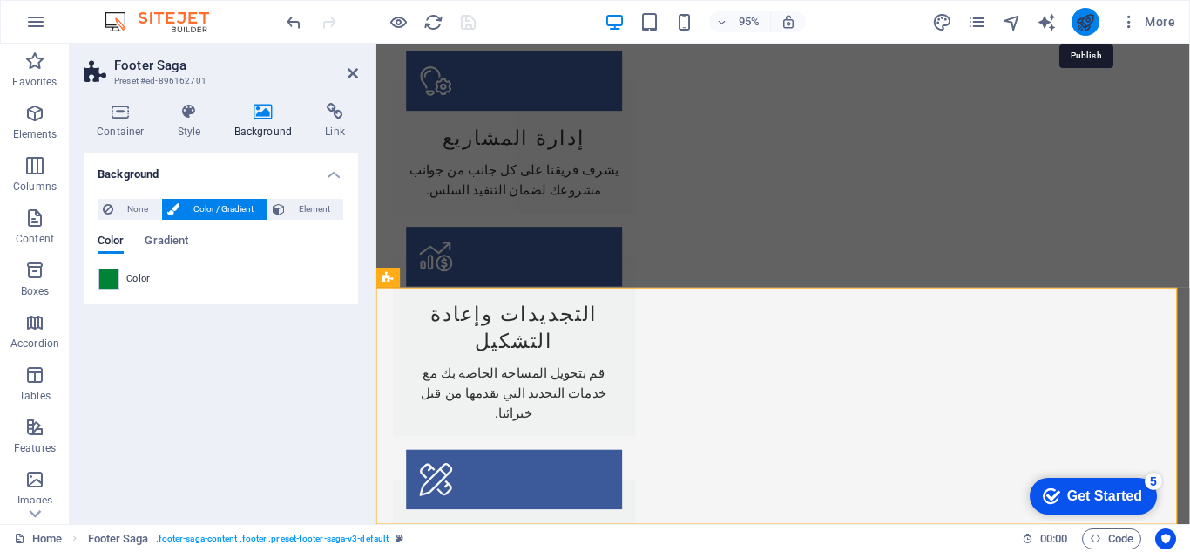
click at [1091, 23] on icon "publish" at bounding box center [1085, 22] width 20 height 20
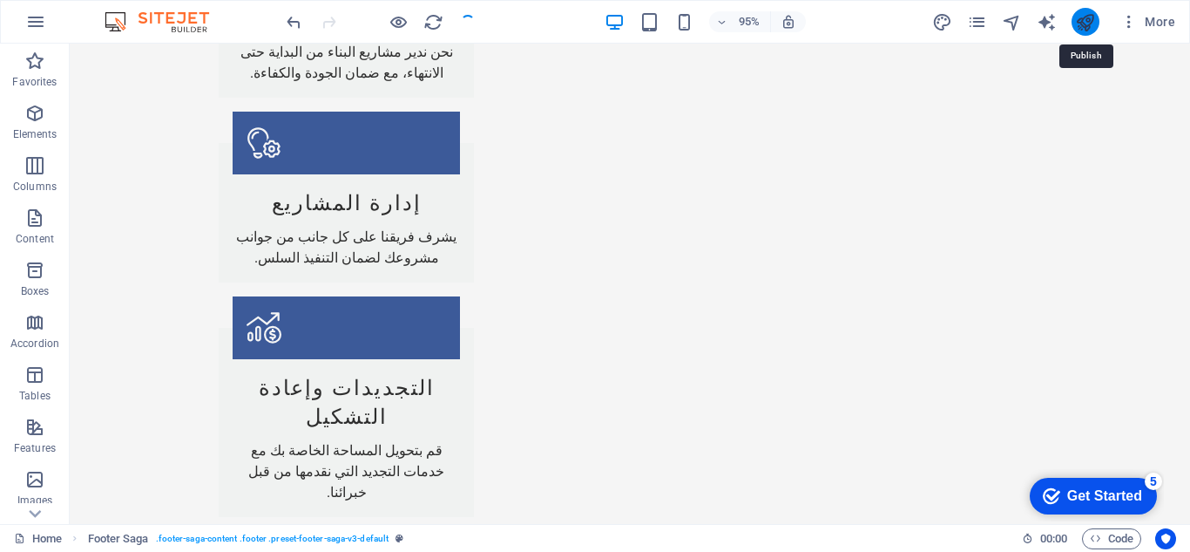
scroll to position [2214, 0]
